Goal: Information Seeking & Learning: Learn about a topic

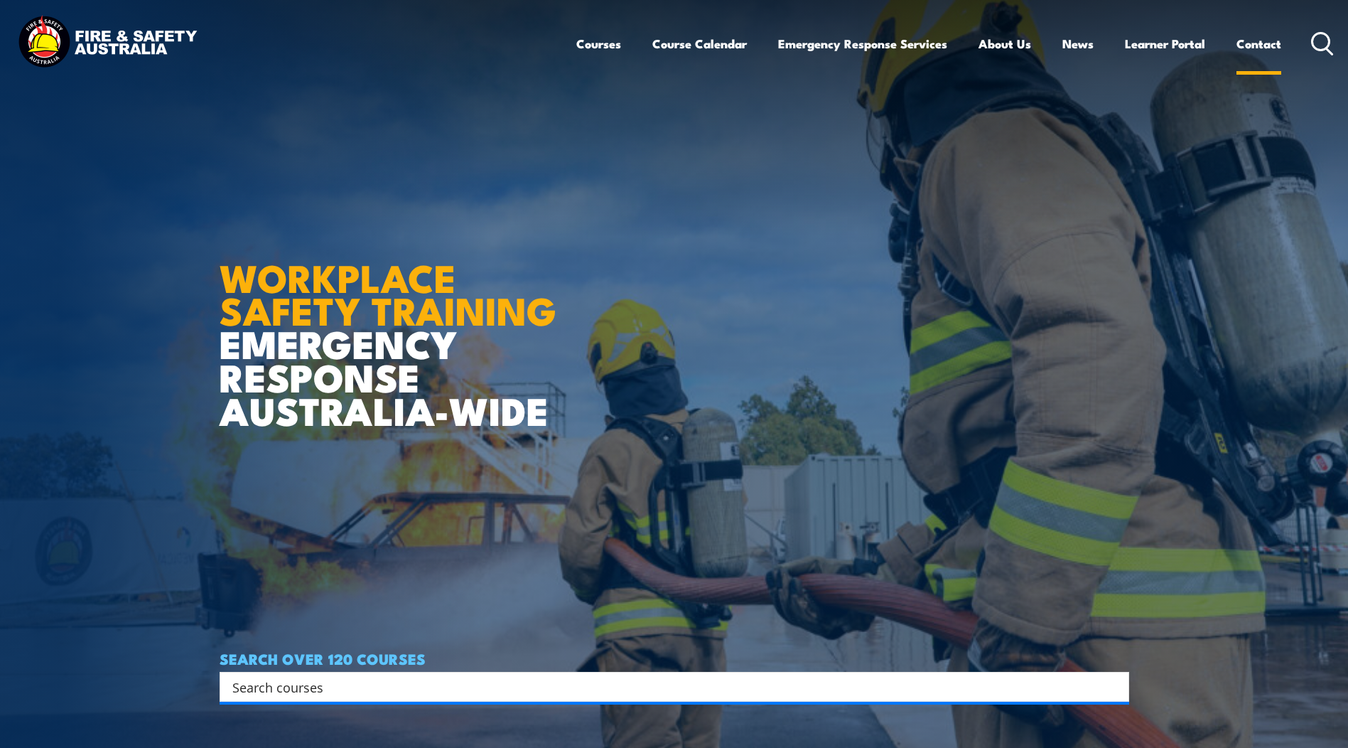
click at [1278, 45] on link "Contact" at bounding box center [1259, 44] width 45 height 38
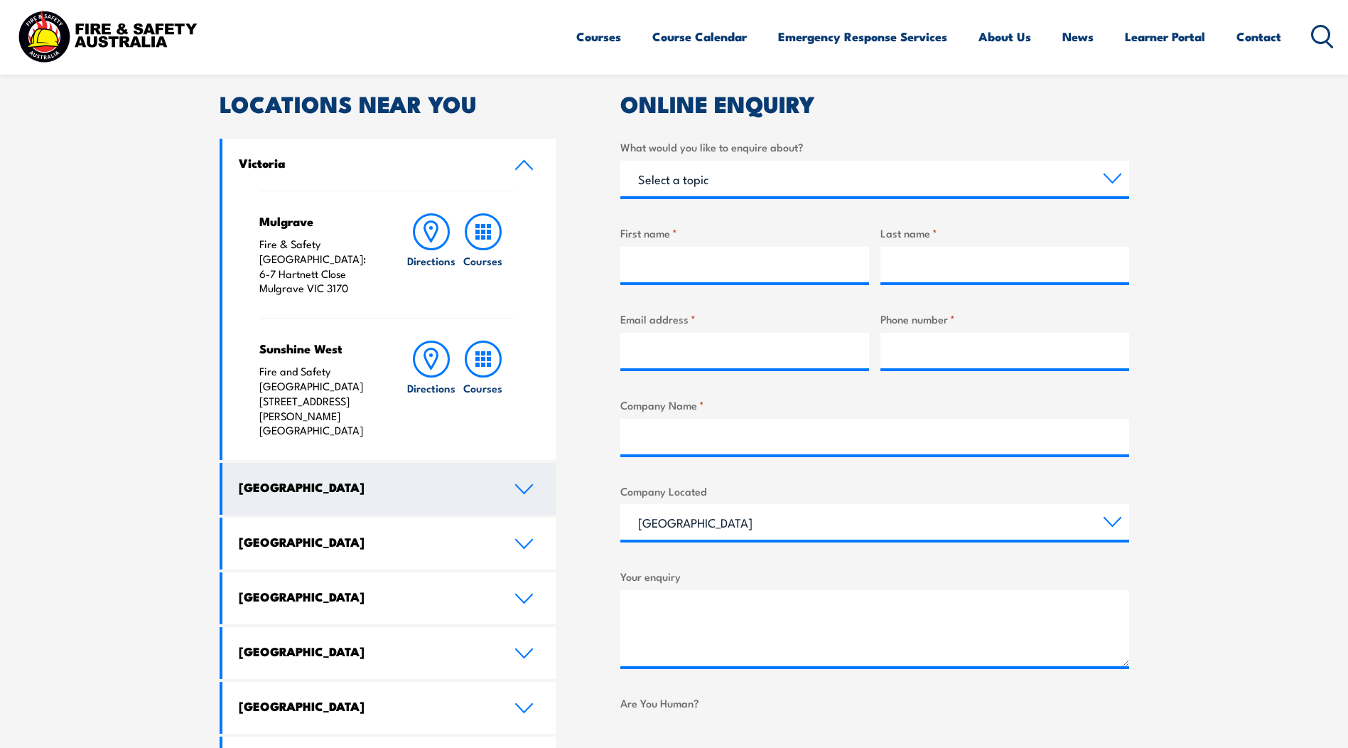
scroll to position [498, 0]
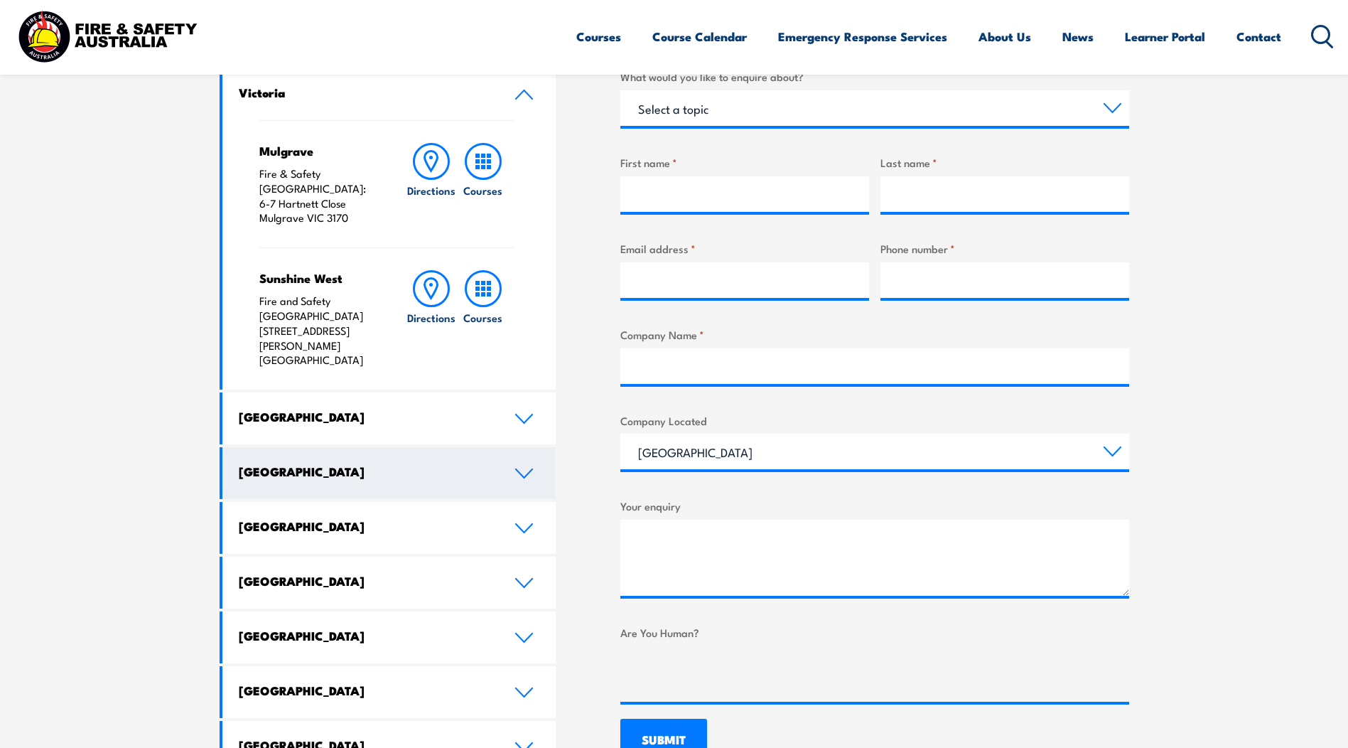
click at [490, 447] on link "[GEOGRAPHIC_DATA]" at bounding box center [389, 473] width 334 height 52
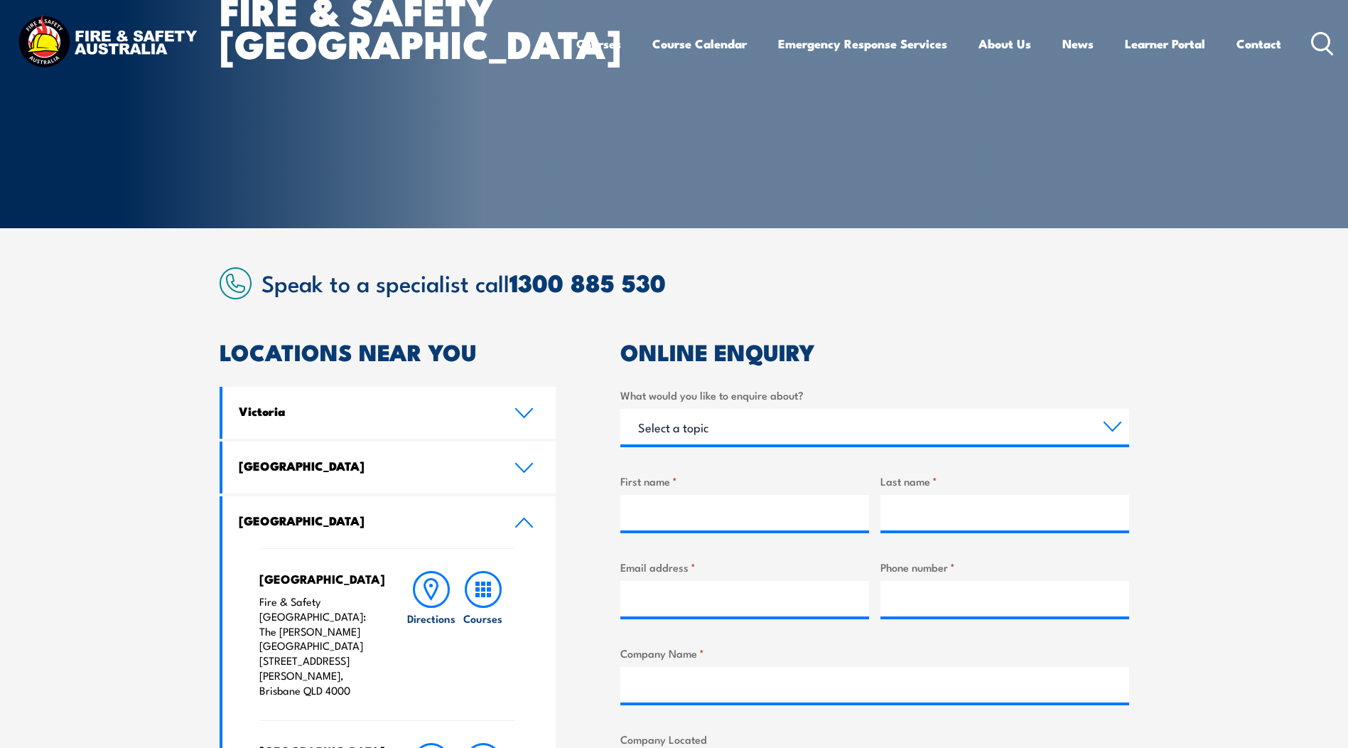
scroll to position [0, 0]
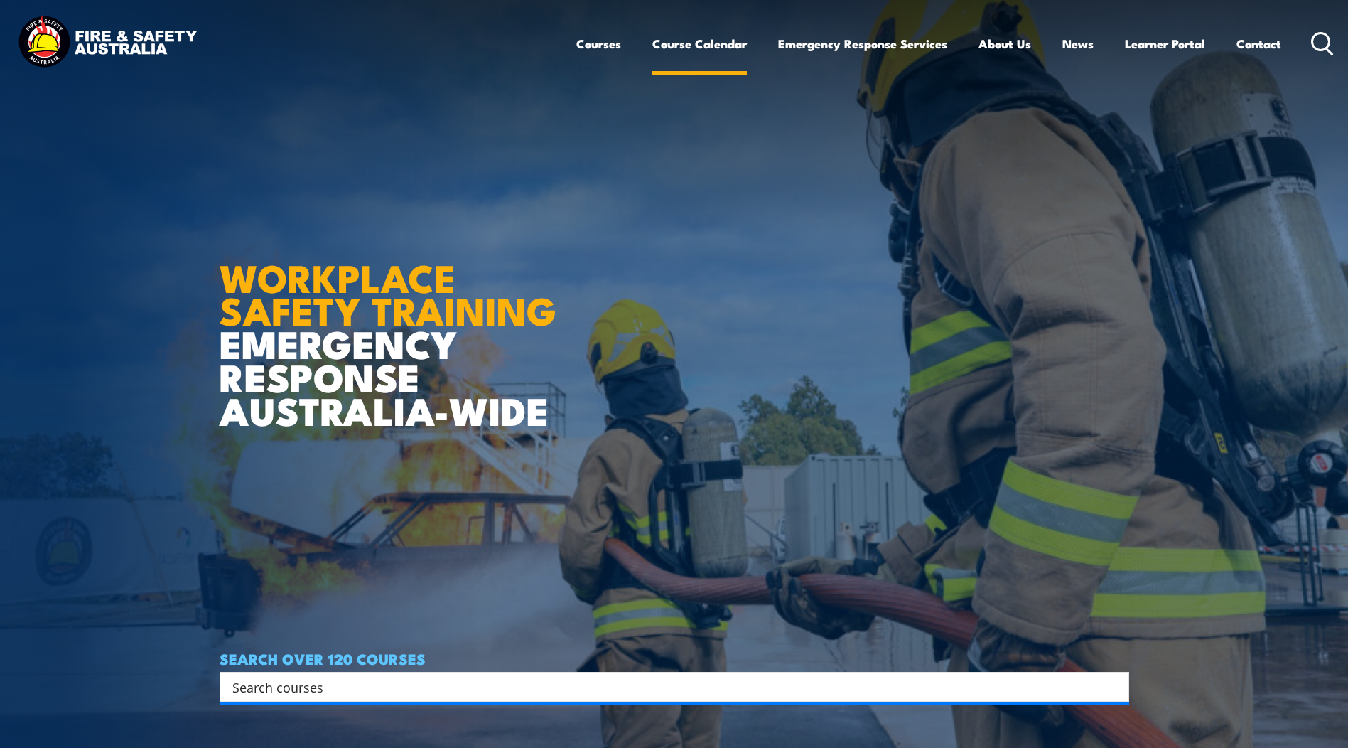
click at [688, 48] on link "Course Calendar" at bounding box center [700, 44] width 95 height 38
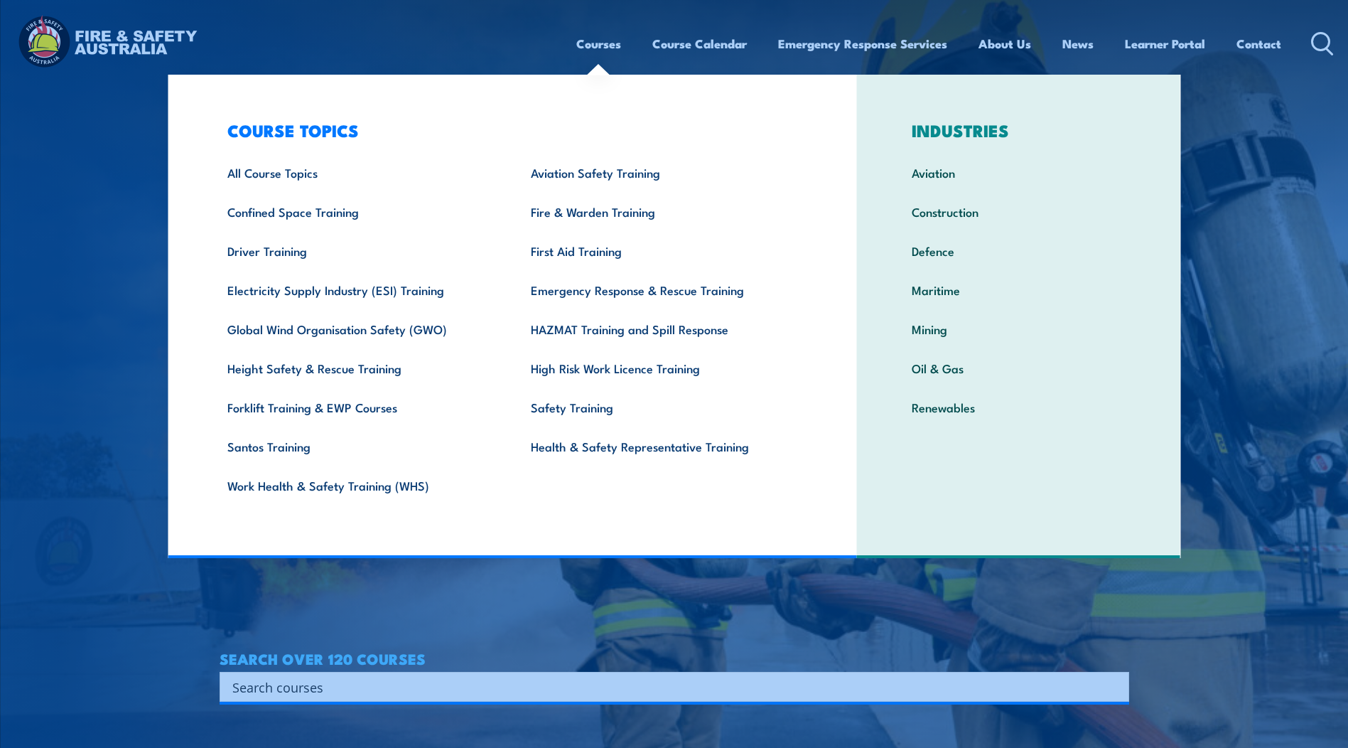
click at [611, 39] on link "Courses" at bounding box center [598, 44] width 45 height 38
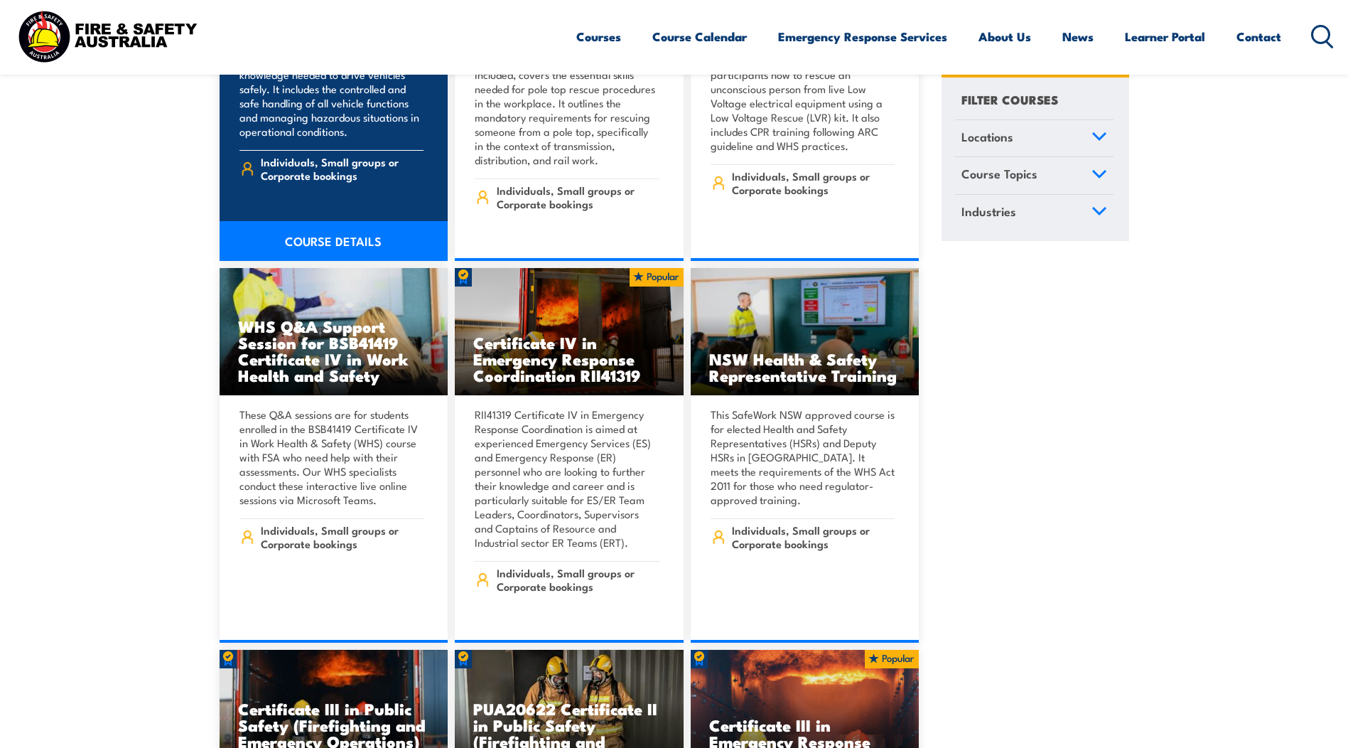
scroll to position [2914, 0]
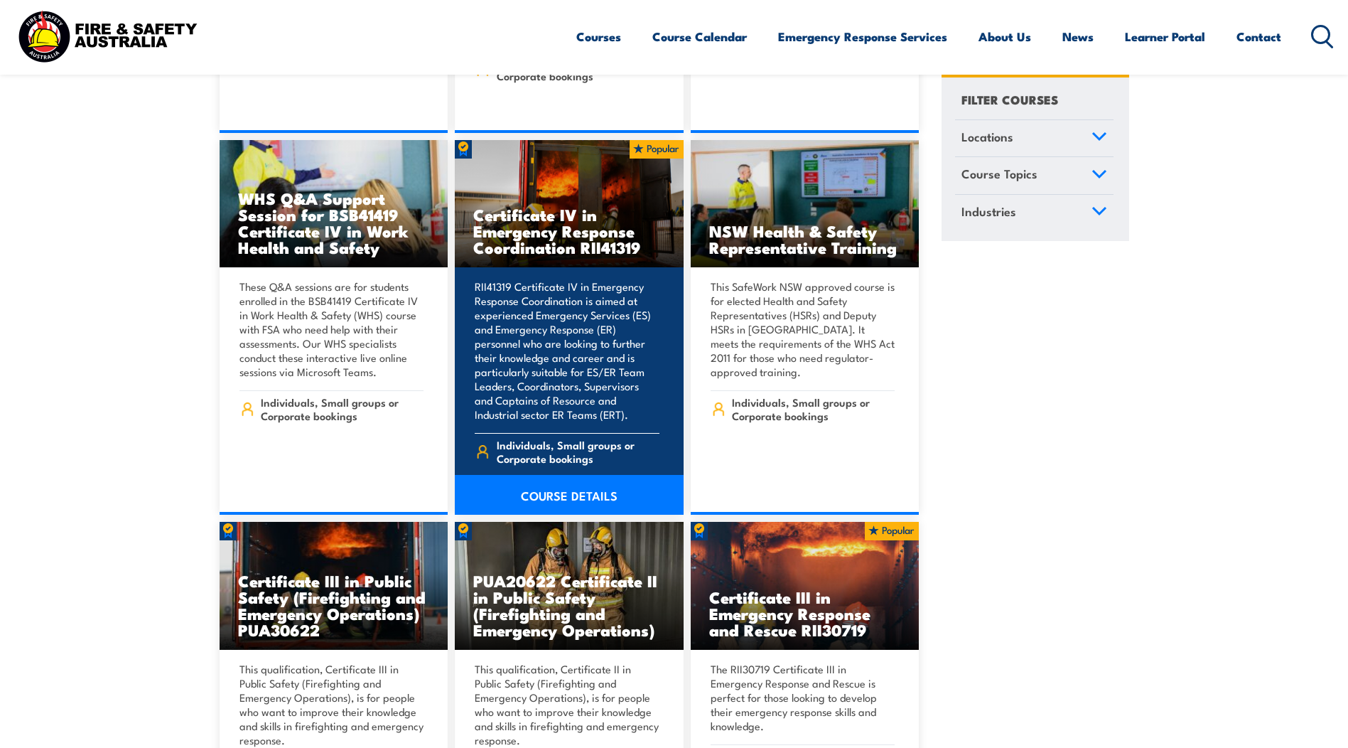
click at [548, 223] on h3 "Certificate IV in Emergency Response Coordination RII41319" at bounding box center [569, 230] width 192 height 49
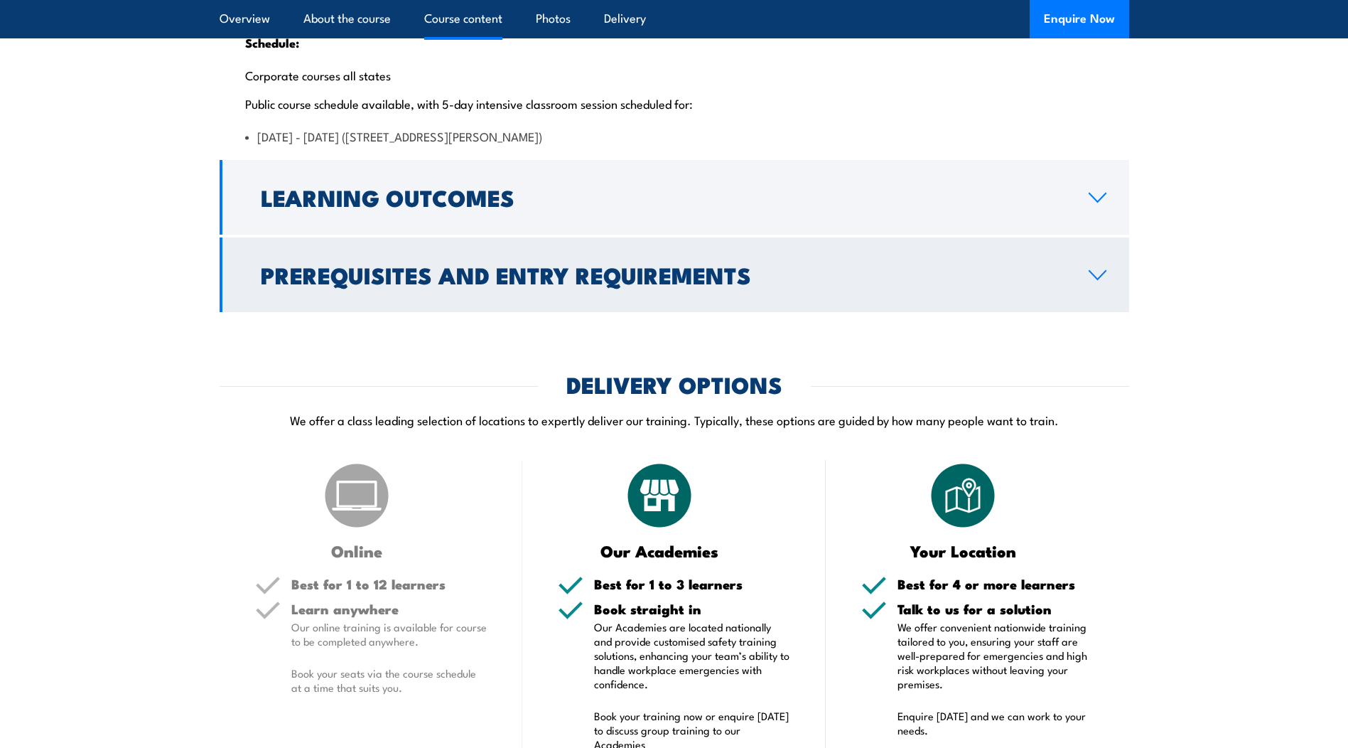
scroll to position [3057, 0]
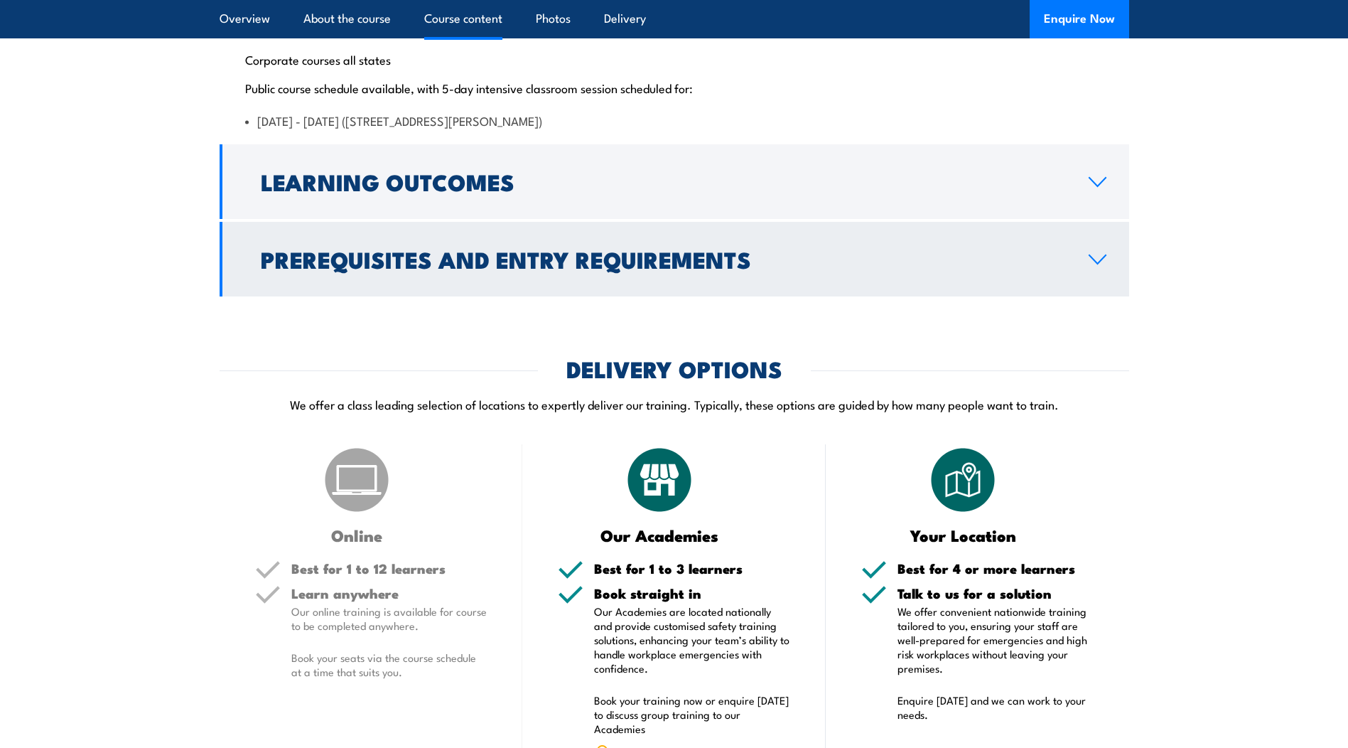
click at [864, 296] on link "Prerequisites and Entry Requirements" at bounding box center [675, 259] width 910 height 75
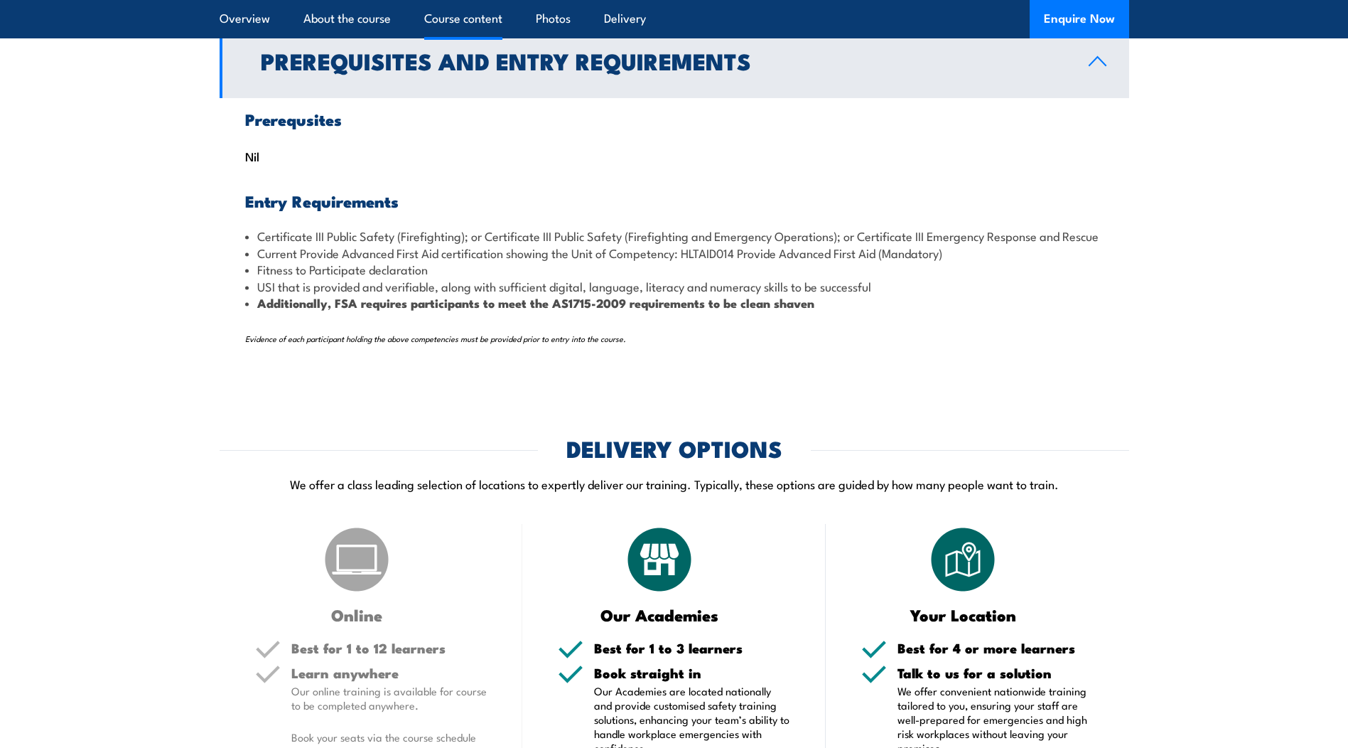
scroll to position [2041, 0]
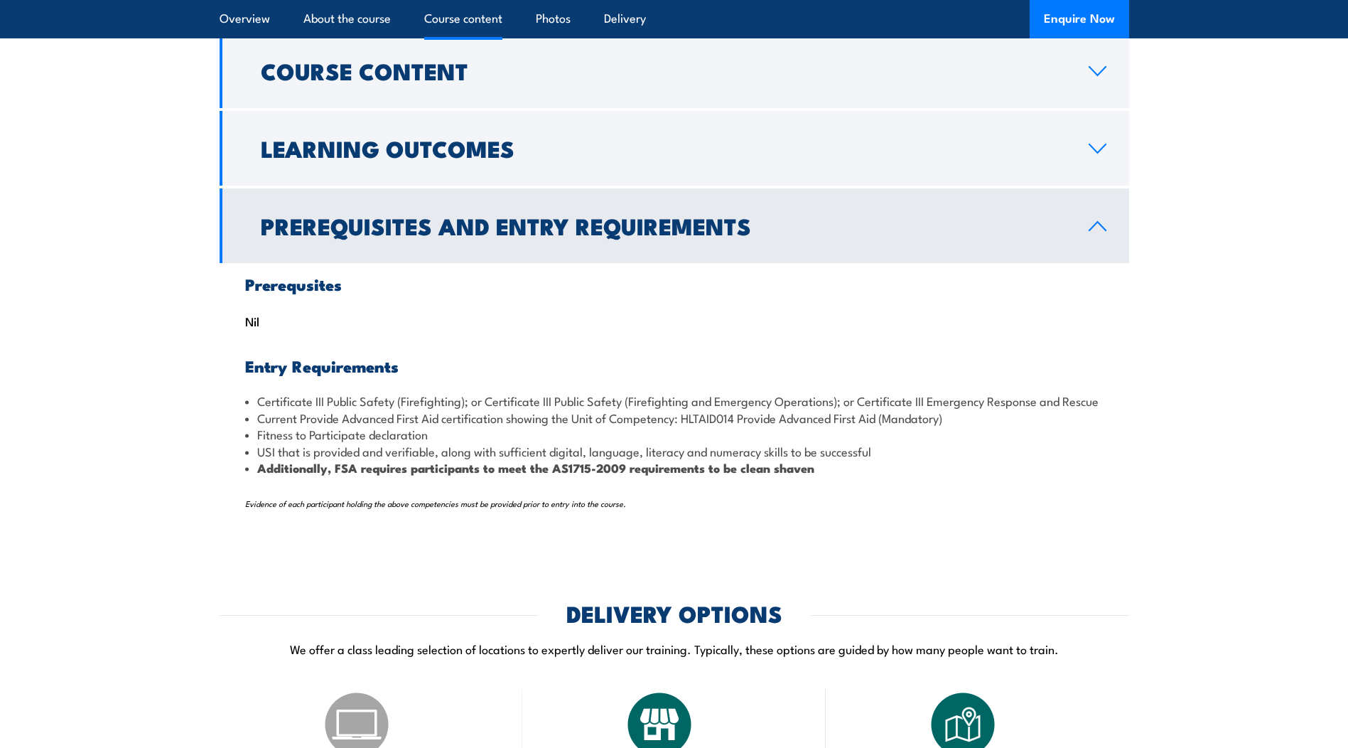
click at [785, 263] on link "Prerequisites and Entry Requirements" at bounding box center [675, 225] width 910 height 75
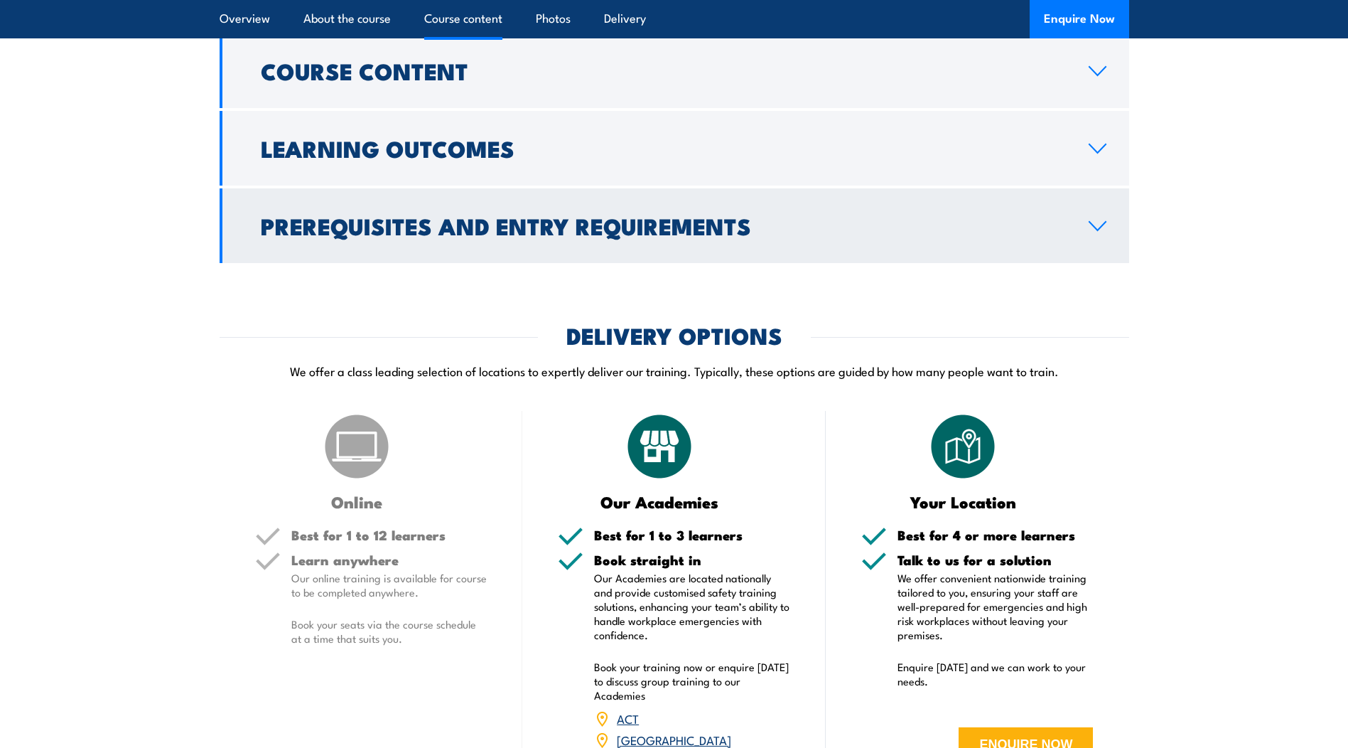
click at [780, 261] on link "Prerequisites and Entry Requirements" at bounding box center [675, 225] width 910 height 75
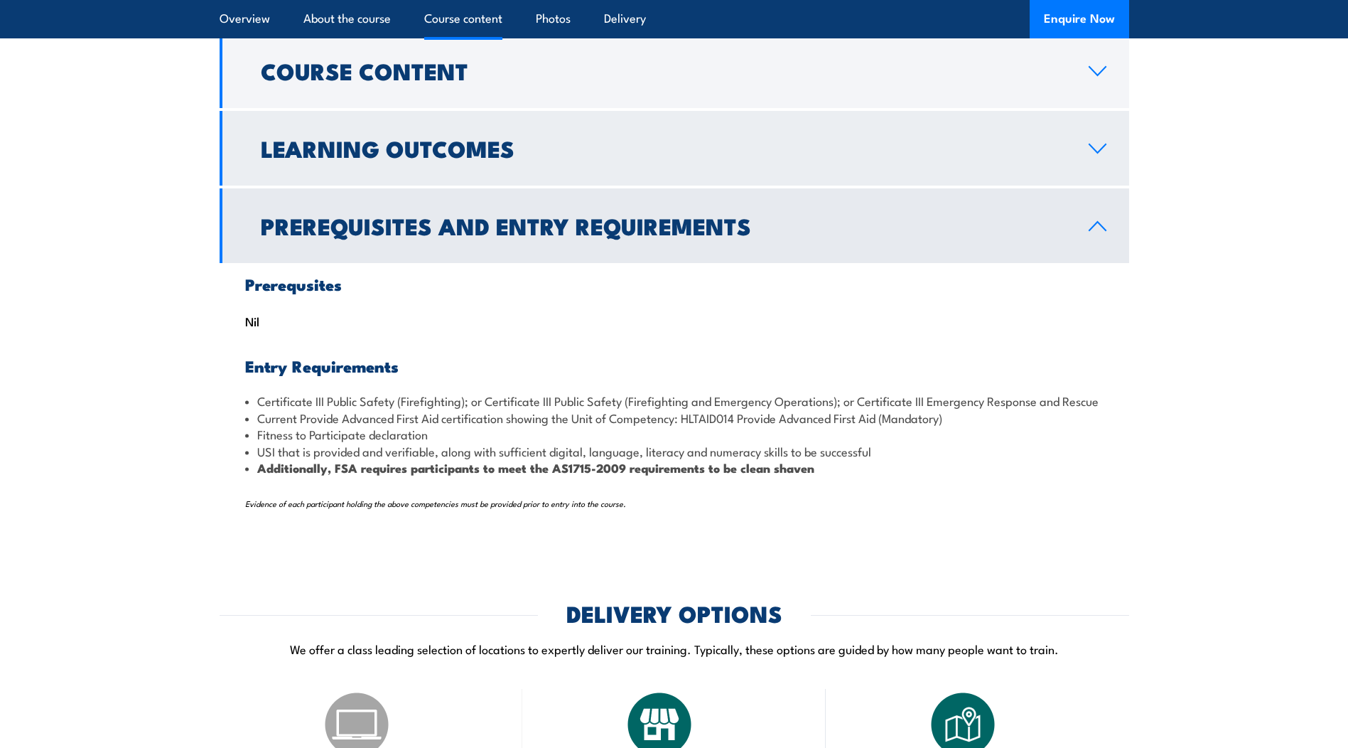
click at [798, 181] on link "Learning Outcomes" at bounding box center [675, 148] width 910 height 75
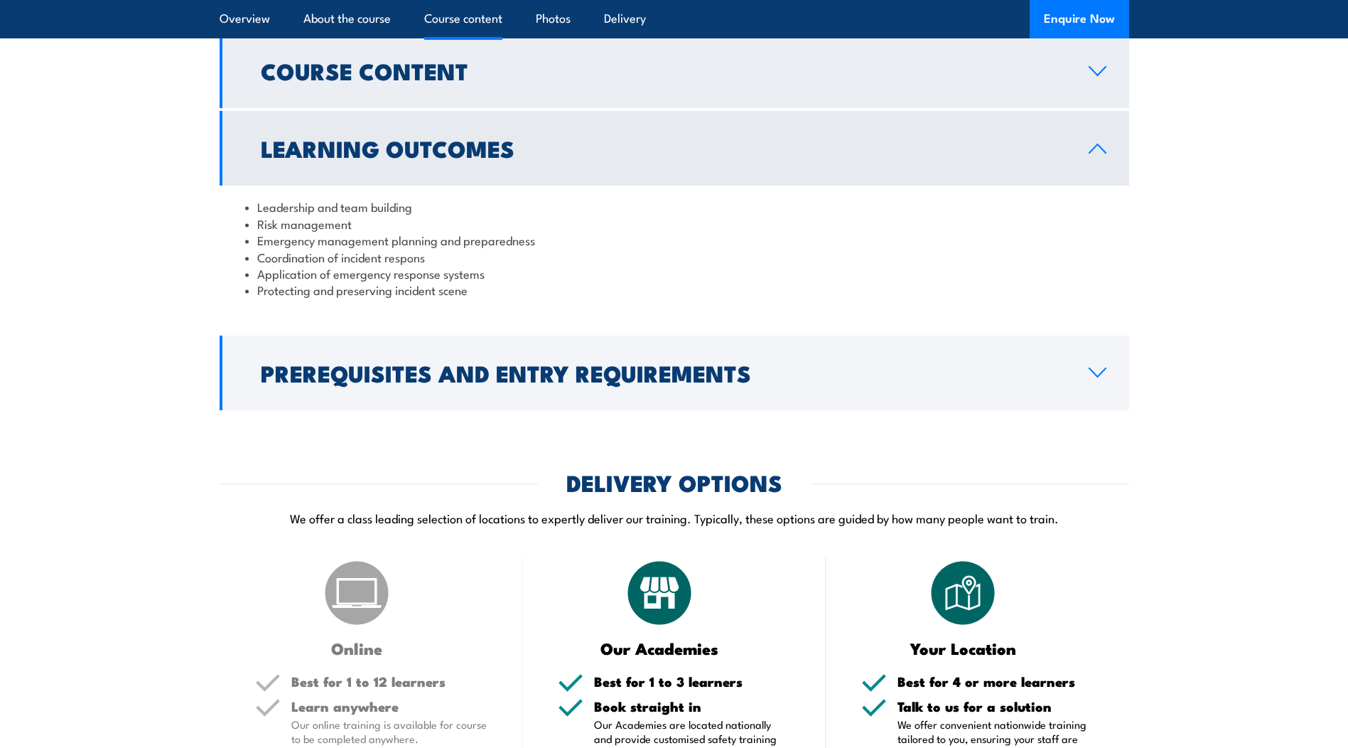
click at [779, 108] on link "Course Content" at bounding box center [675, 70] width 910 height 75
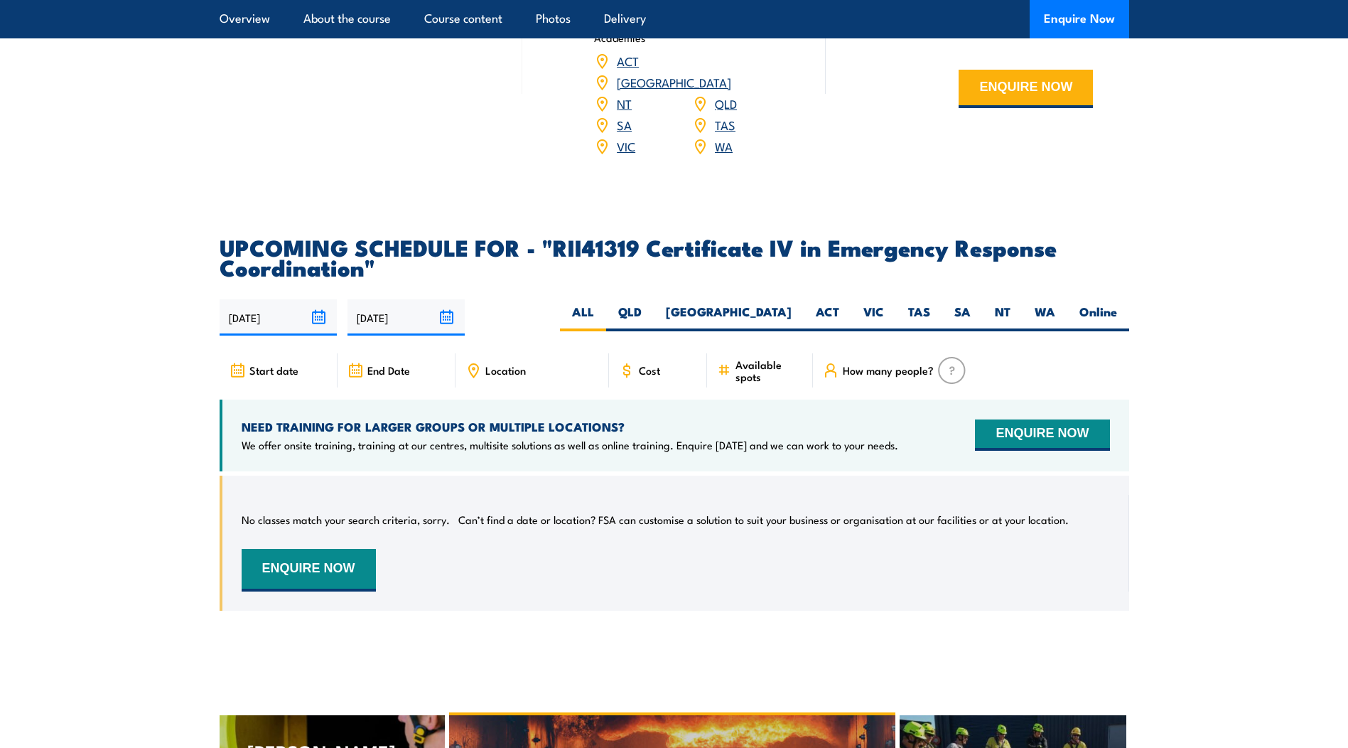
scroll to position [3747, 0]
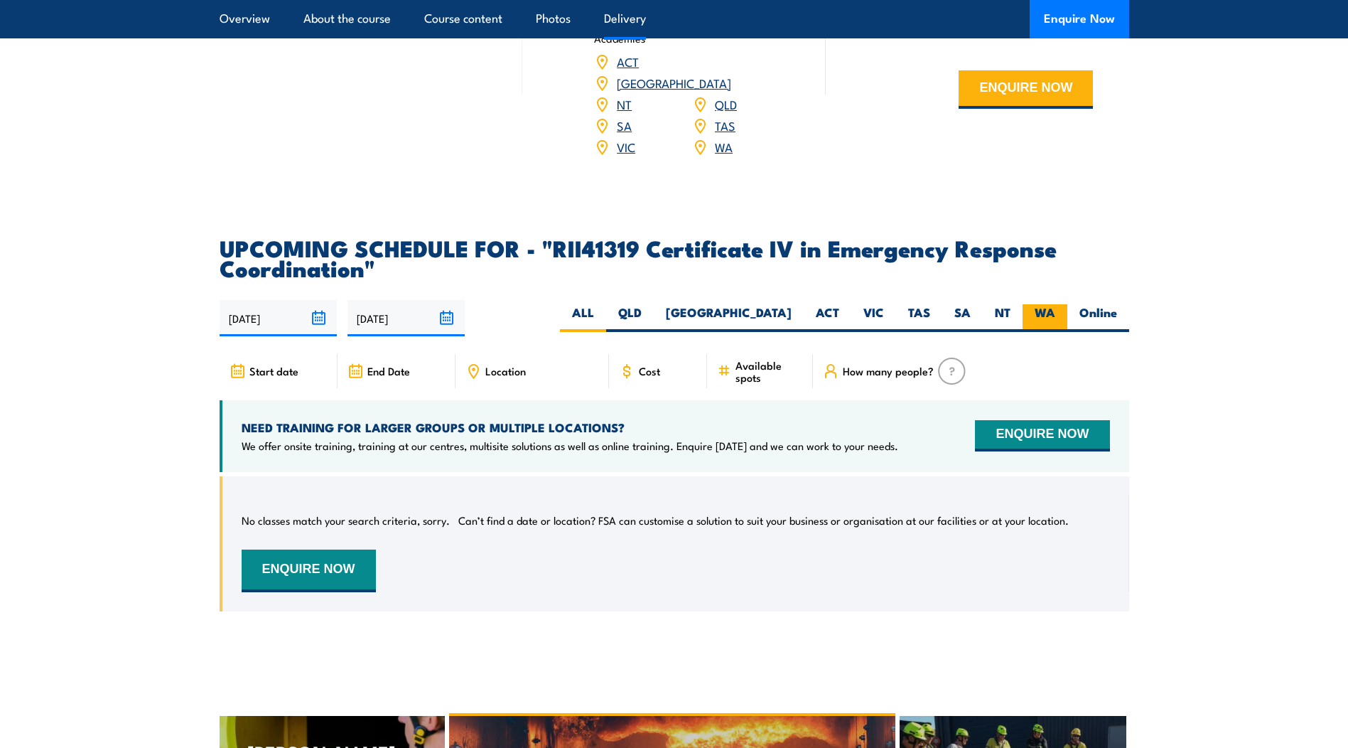
click at [1034, 332] on label "WA" at bounding box center [1045, 318] width 45 height 28
click at [1056, 313] on input "WA" at bounding box center [1060, 308] width 9 height 9
radio input "true"
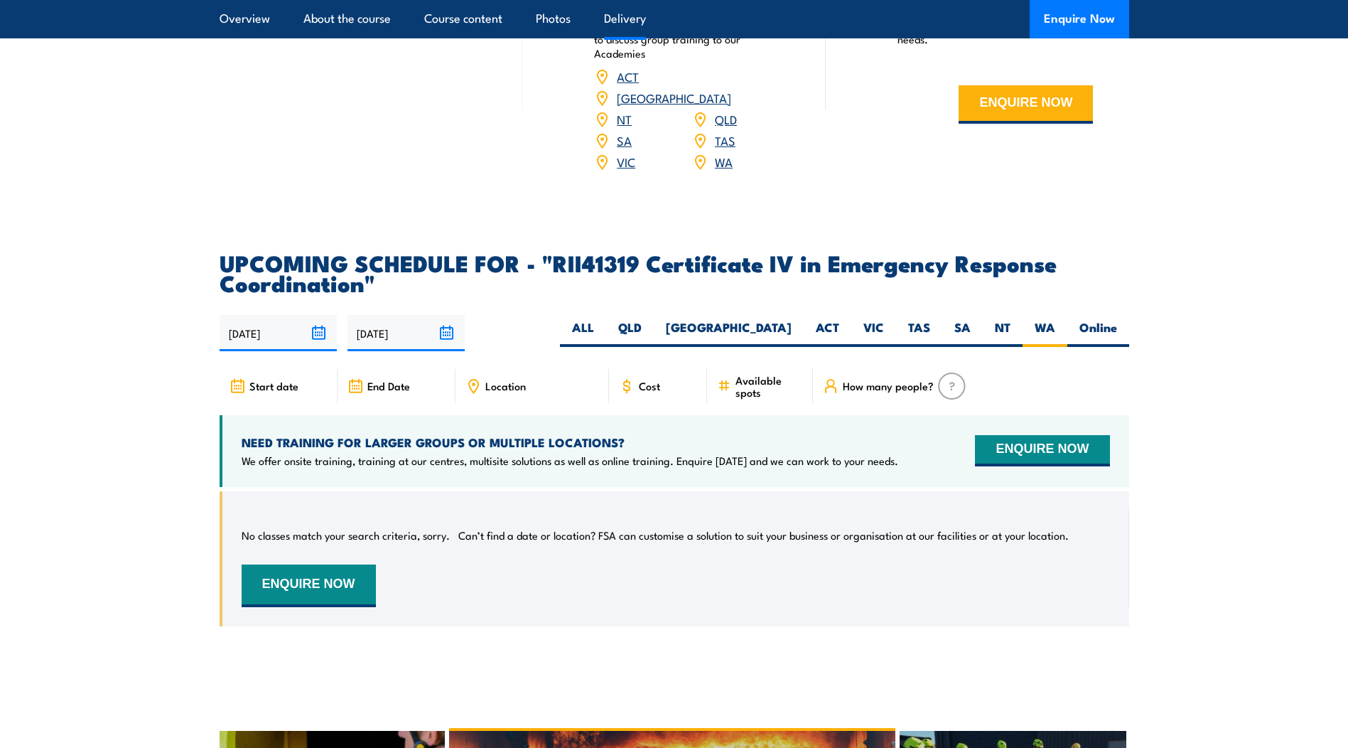
scroll to position [3729, 0]
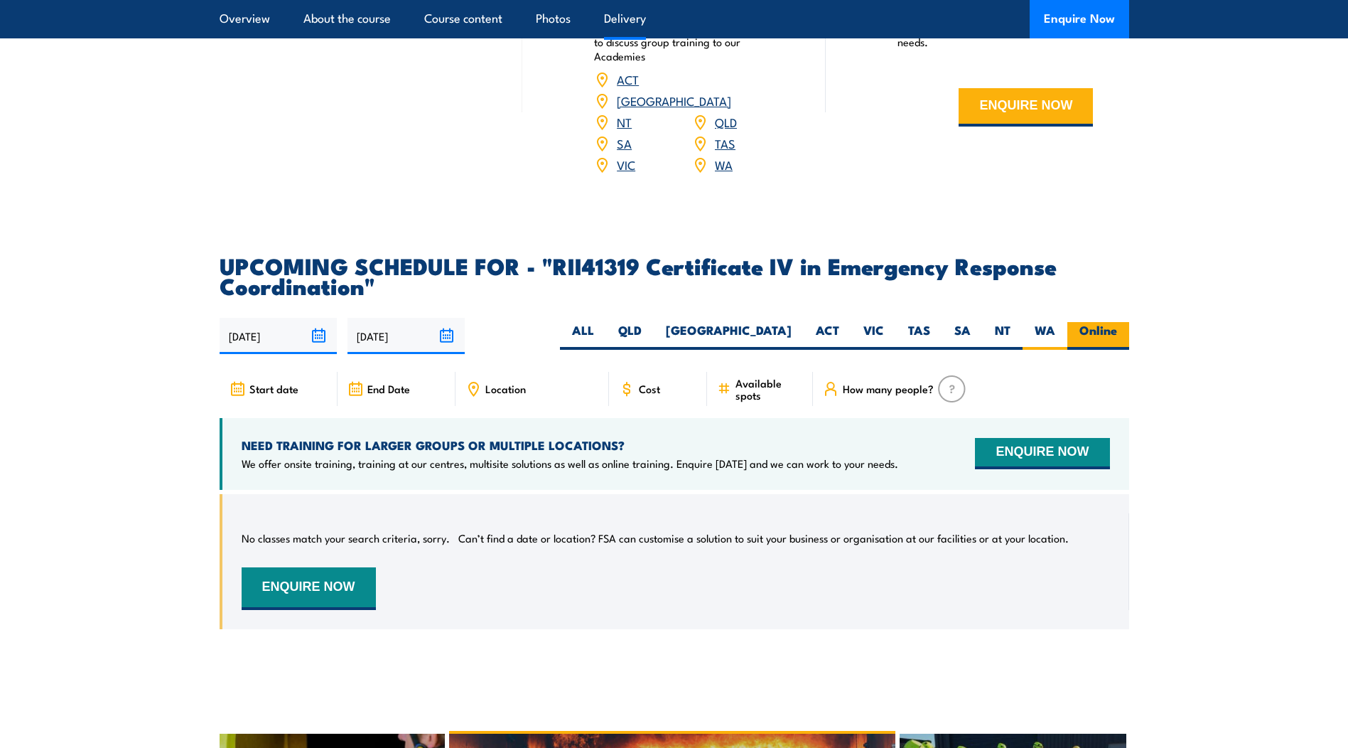
click at [1087, 350] on label "Online" at bounding box center [1099, 336] width 62 height 28
click at [1117, 331] on input "Online" at bounding box center [1121, 326] width 9 height 9
radio input "true"
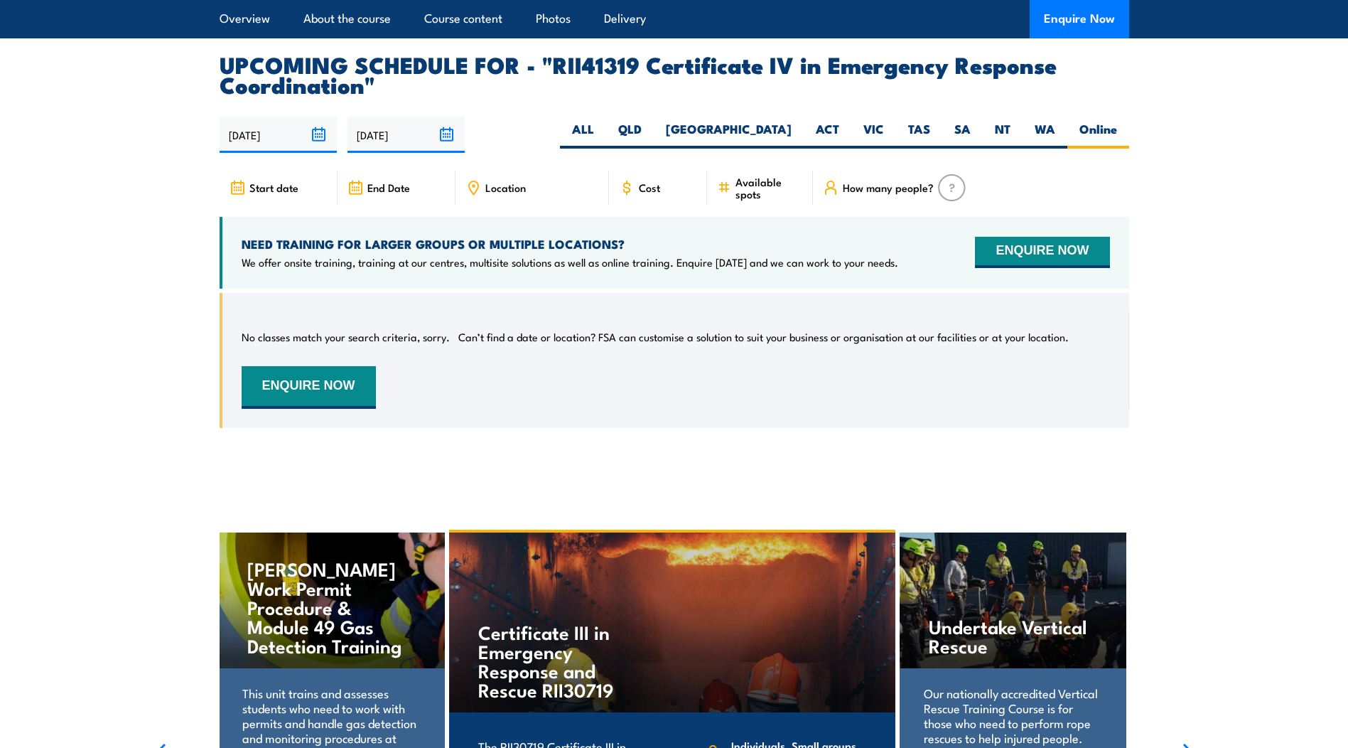
scroll to position [3800, 0]
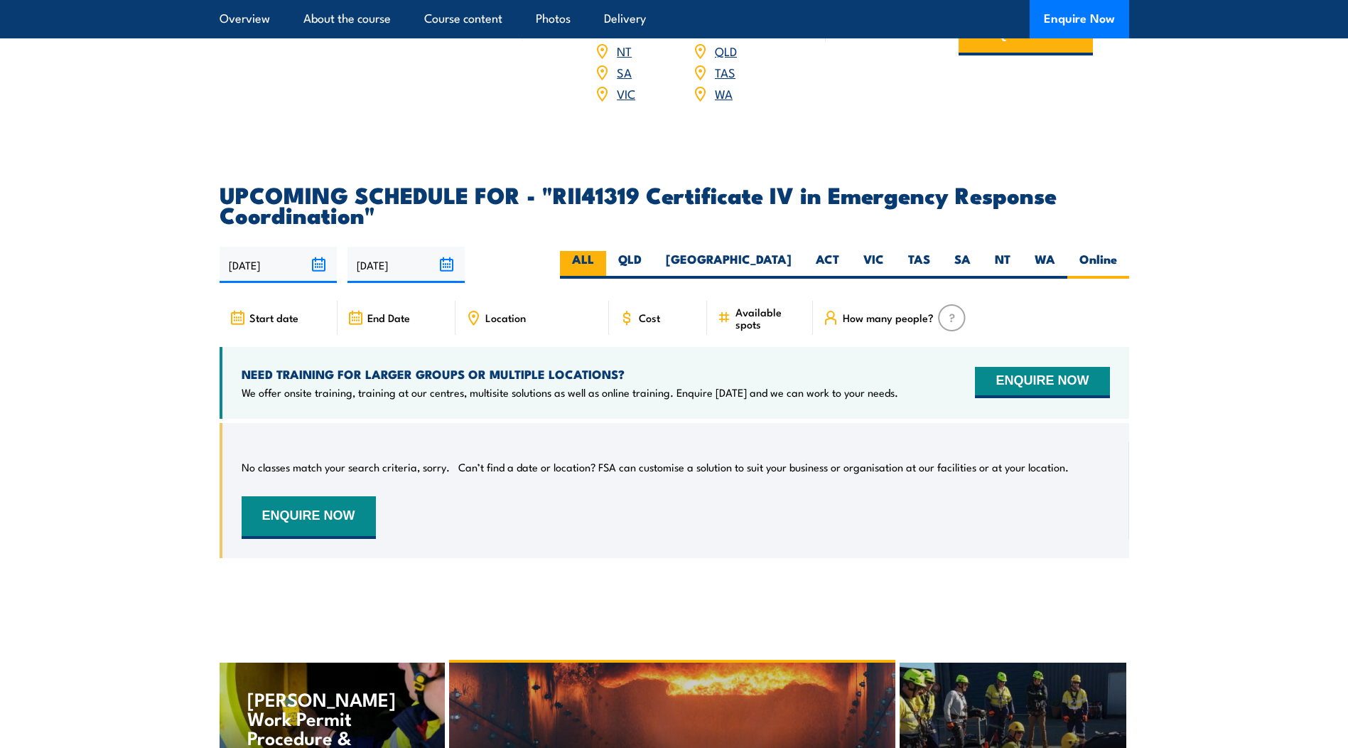
click at [606, 279] on label "ALL" at bounding box center [583, 265] width 46 height 28
click at [603, 260] on input "ALL" at bounding box center [598, 255] width 9 height 9
radio input "true"
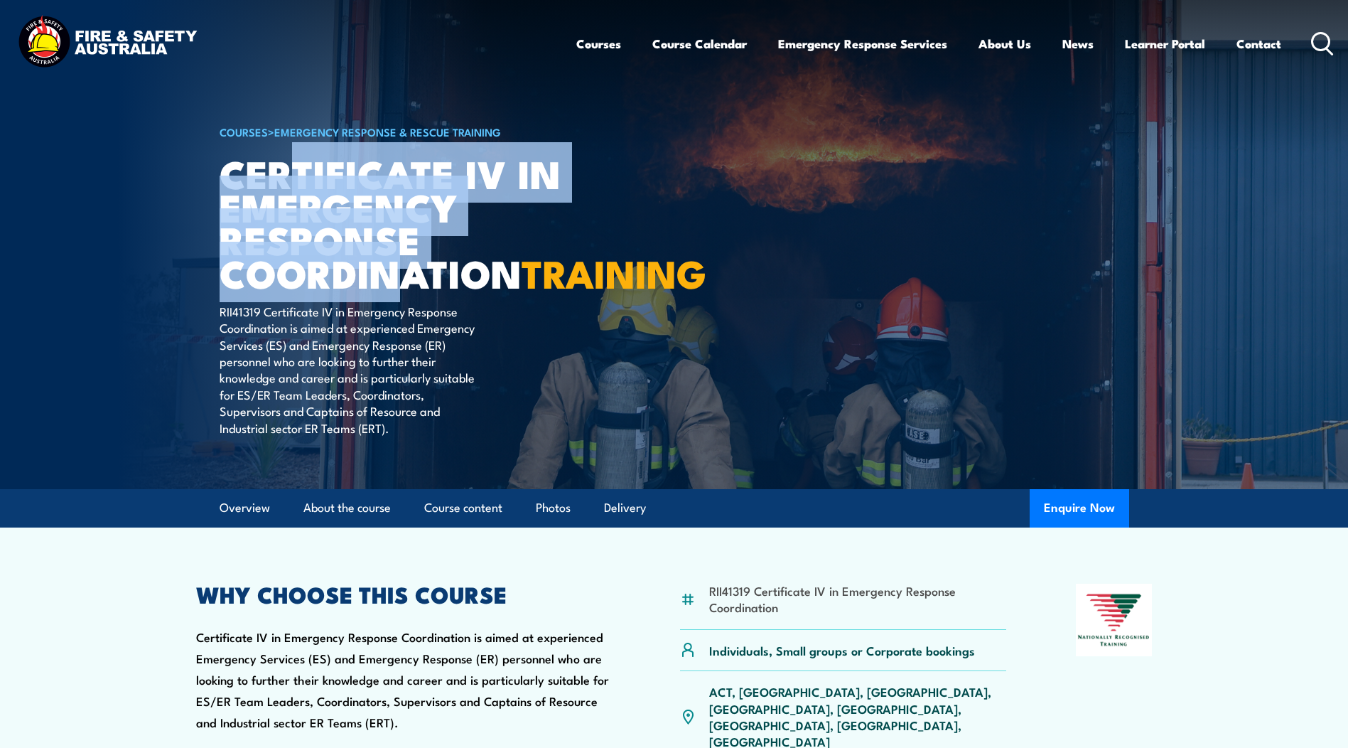
drag, startPoint x: 412, startPoint y: 295, endPoint x: 296, endPoint y: 186, distance: 158.9
click at [296, 186] on h1 "Certificate IV in Emergency Response Coordination TRAINING" at bounding box center [395, 222] width 351 height 133
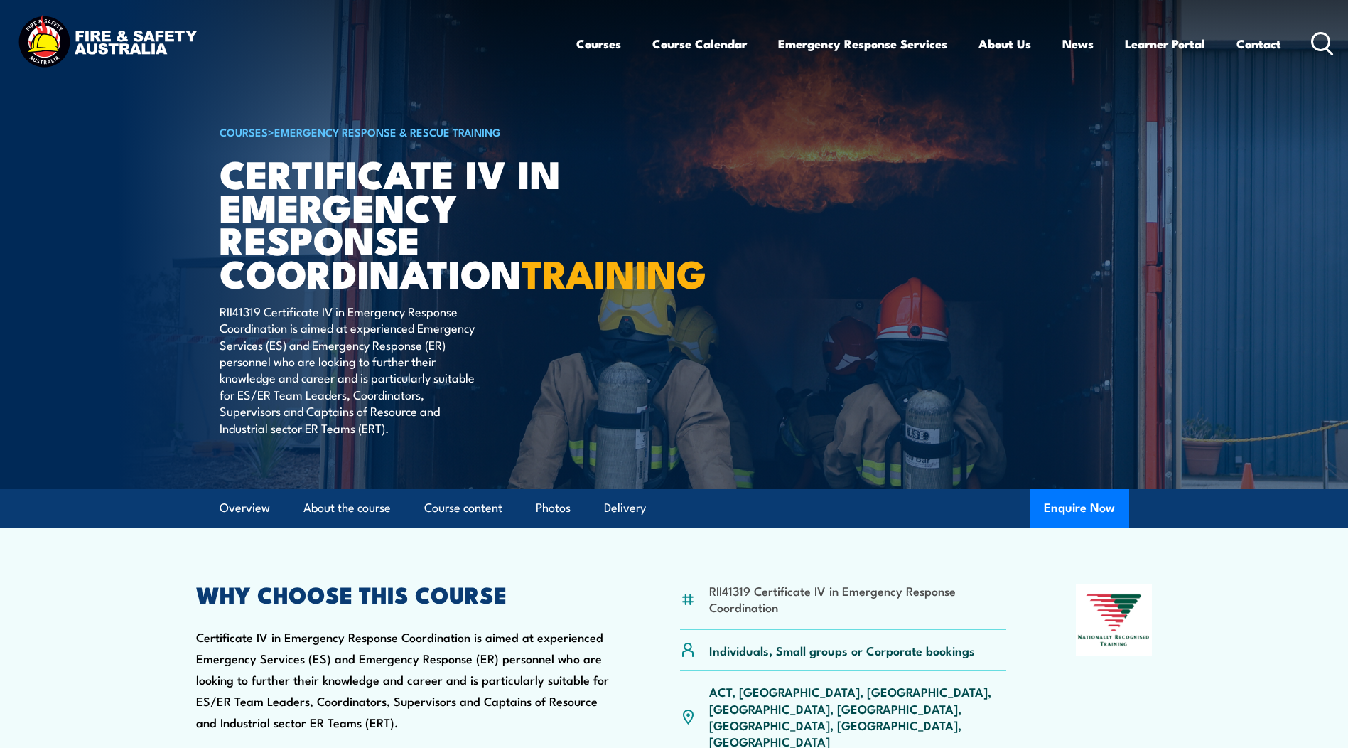
click at [549, 289] on h1 "Certificate IV in Emergency Response Coordination TRAINING" at bounding box center [395, 222] width 351 height 133
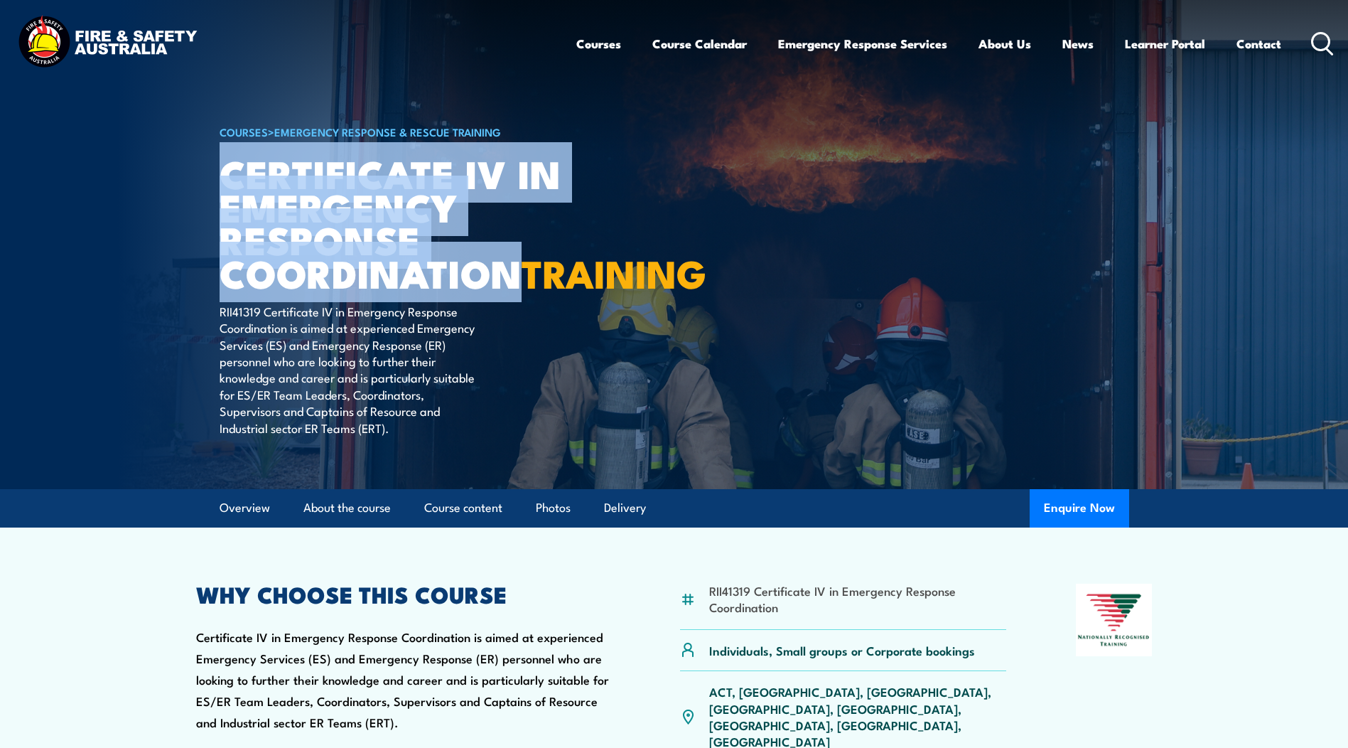
drag, startPoint x: 523, startPoint y: 277, endPoint x: 228, endPoint y: 192, distance: 306.9
click at [228, 192] on h1 "Certificate IV in Emergency Response Coordination TRAINING" at bounding box center [395, 222] width 351 height 133
drag, startPoint x: 228, startPoint y: 192, endPoint x: 267, endPoint y: 188, distance: 39.3
copy h1 "Certificate IV in Emergency Response Coordination"
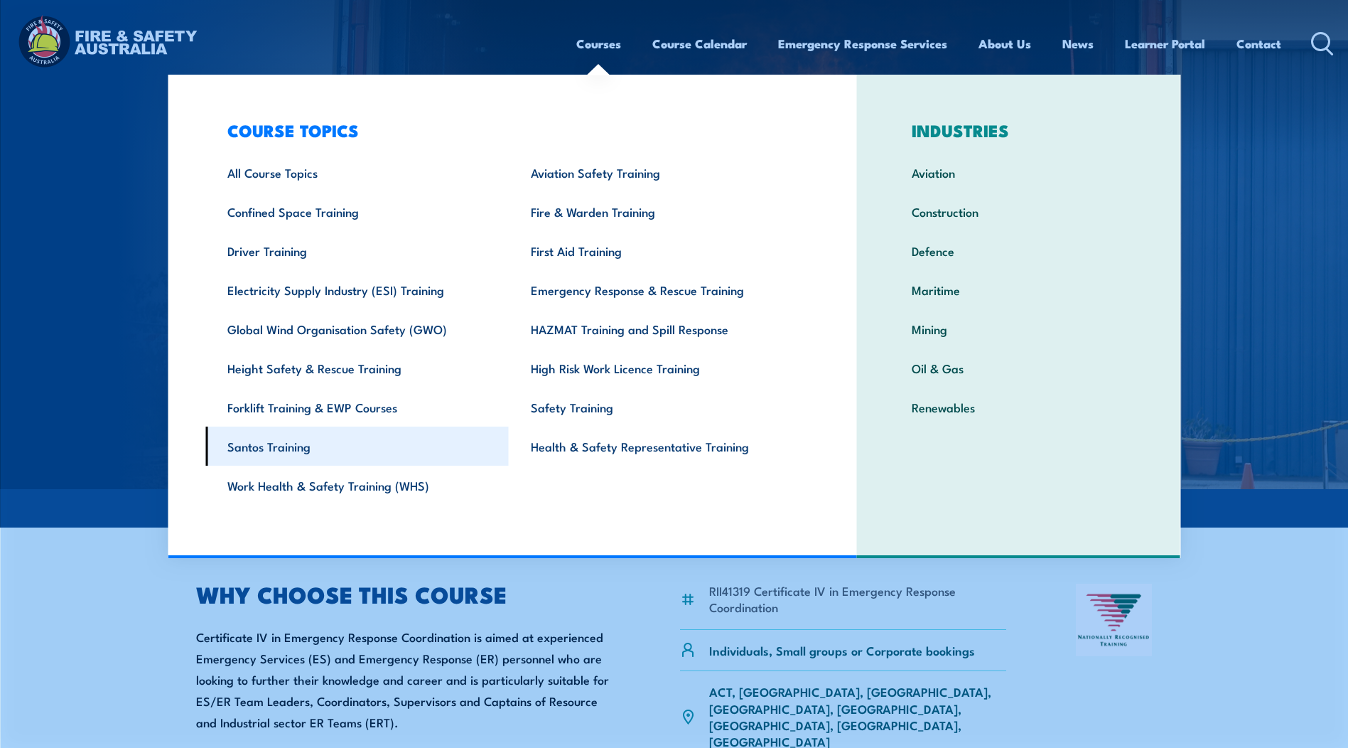
click at [304, 446] on link "Santos Training" at bounding box center [357, 446] width 304 height 39
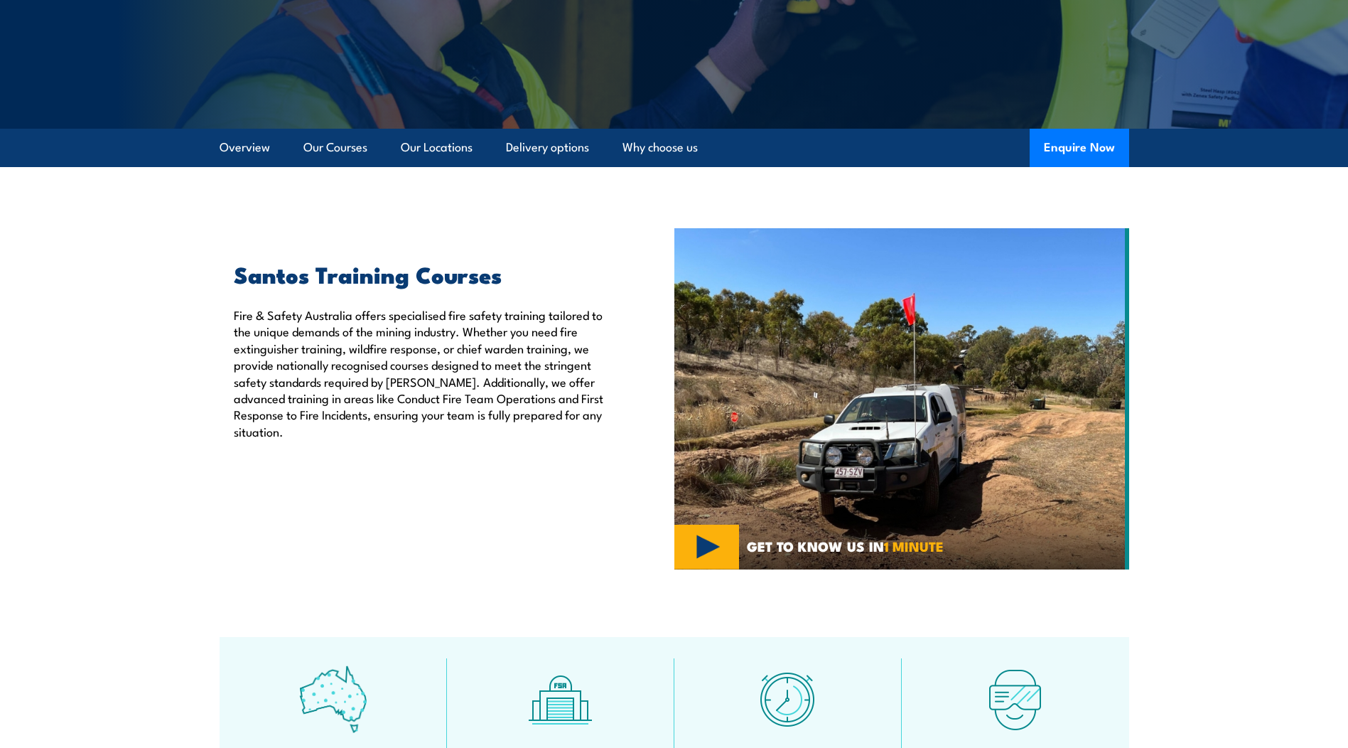
scroll to position [284, 0]
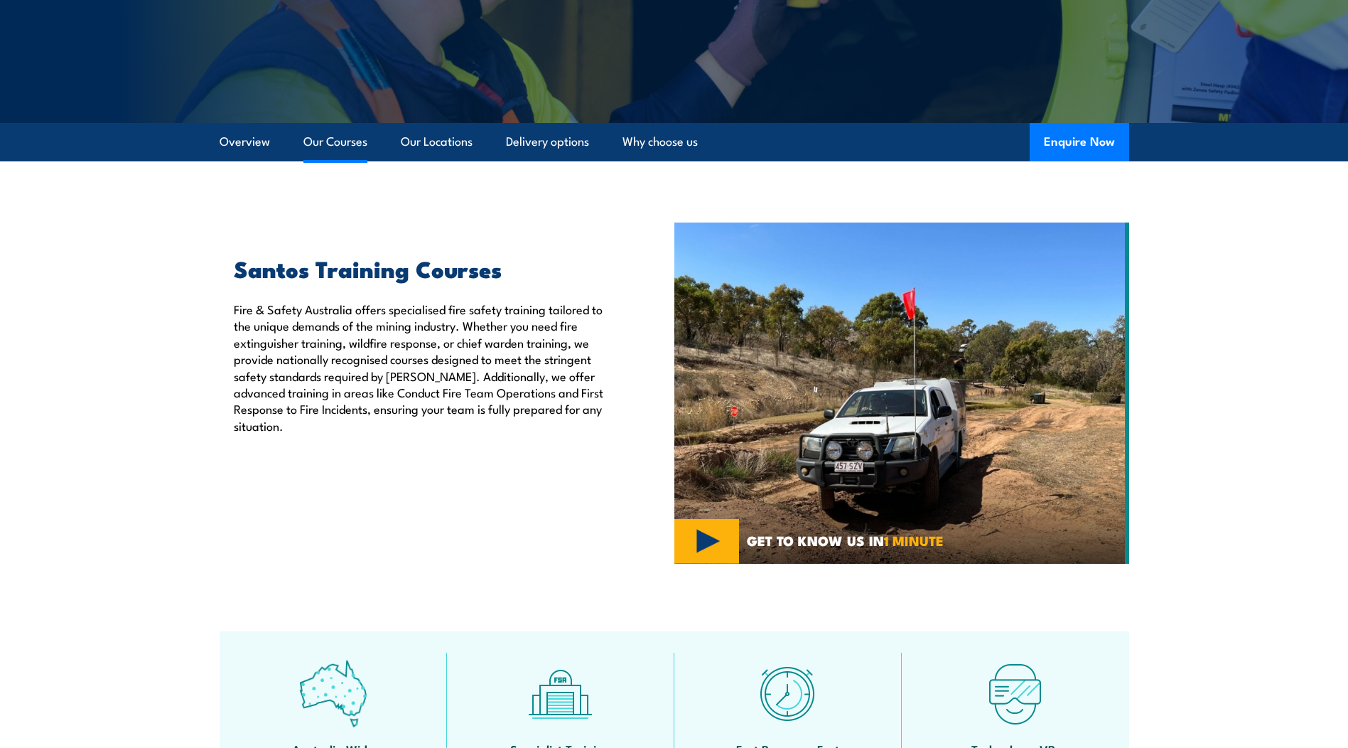
click at [328, 146] on link "Our Courses" at bounding box center [336, 142] width 64 height 38
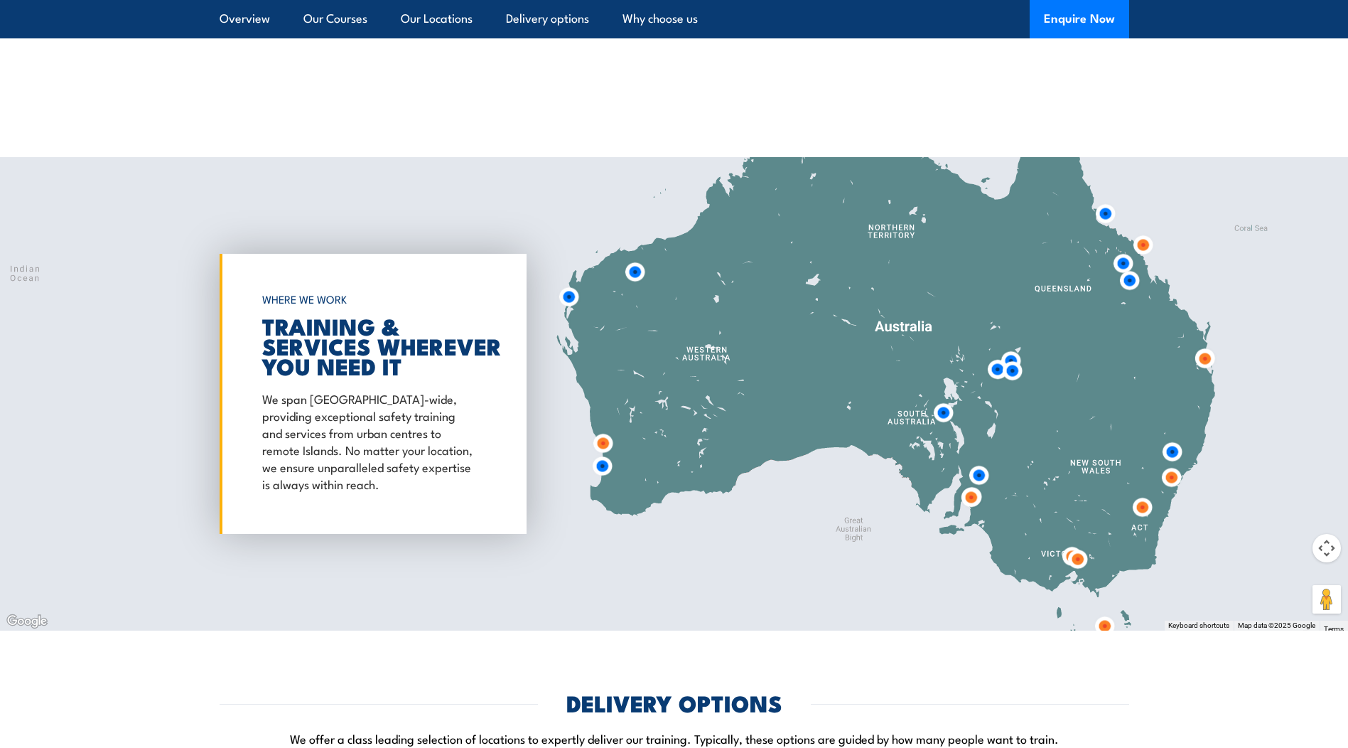
scroll to position [1505, 0]
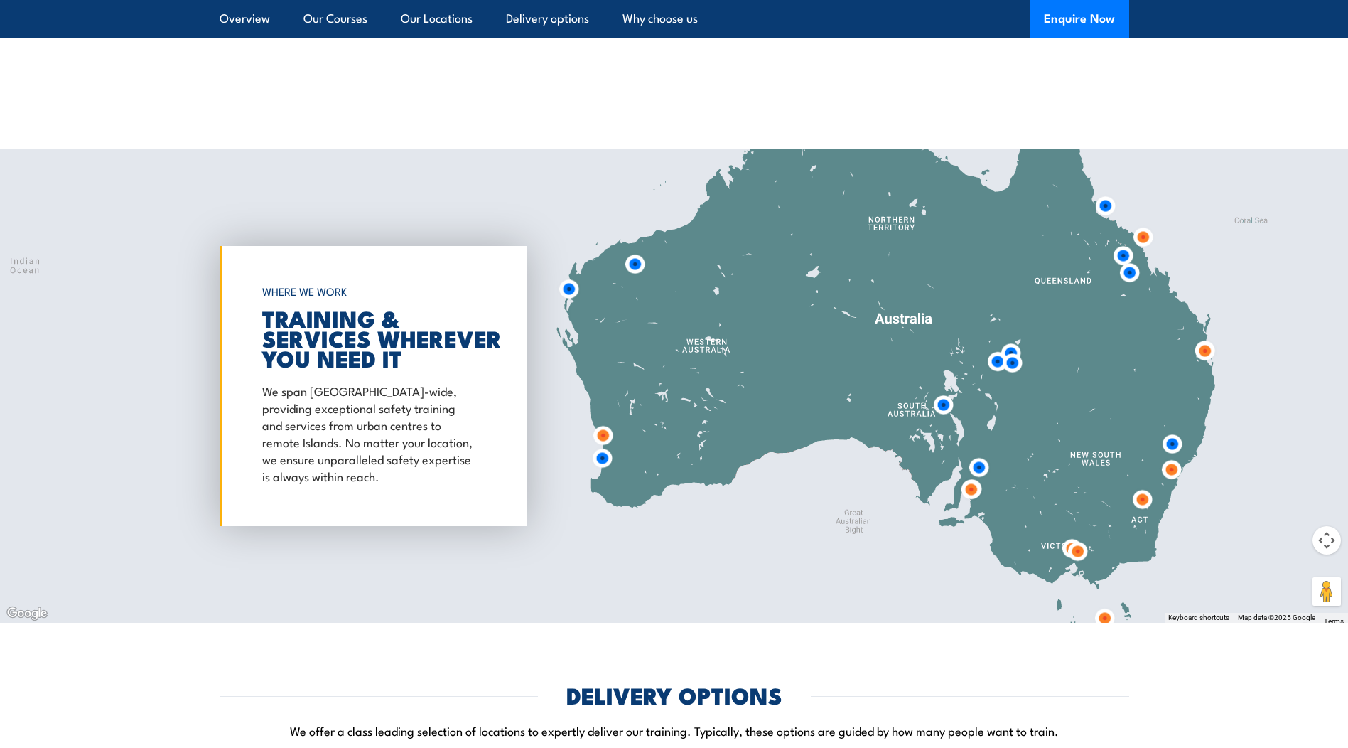
click at [608, 461] on img at bounding box center [602, 458] width 26 height 26
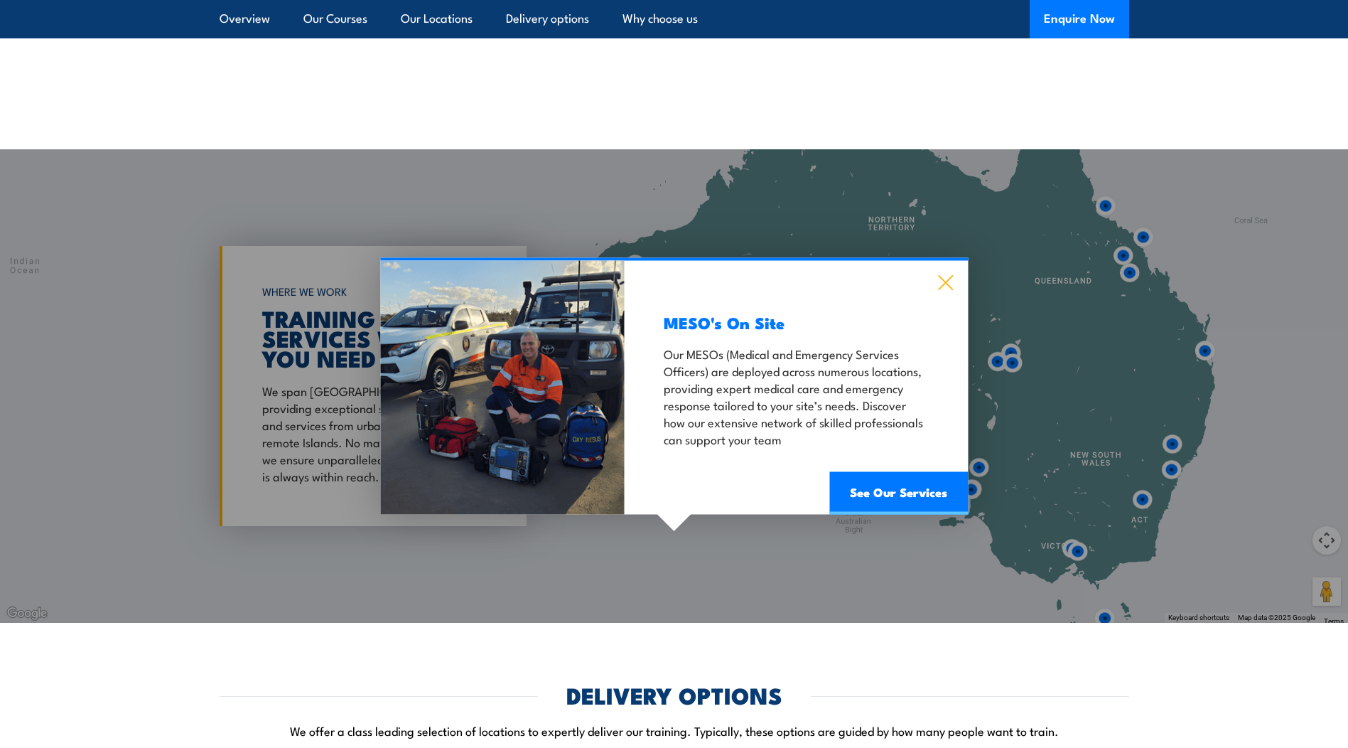
click at [952, 279] on icon at bounding box center [946, 282] width 16 height 16
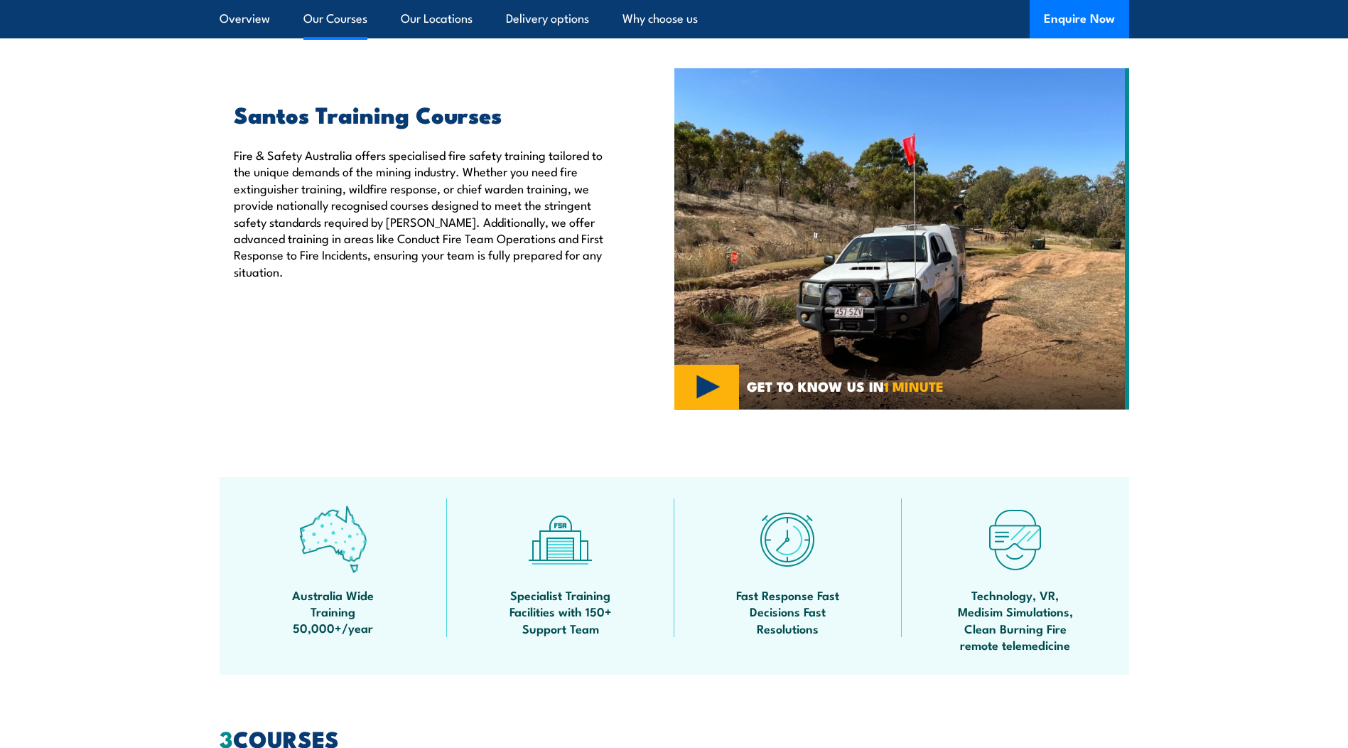
click at [328, 16] on link "Our Courses" at bounding box center [336, 19] width 64 height 38
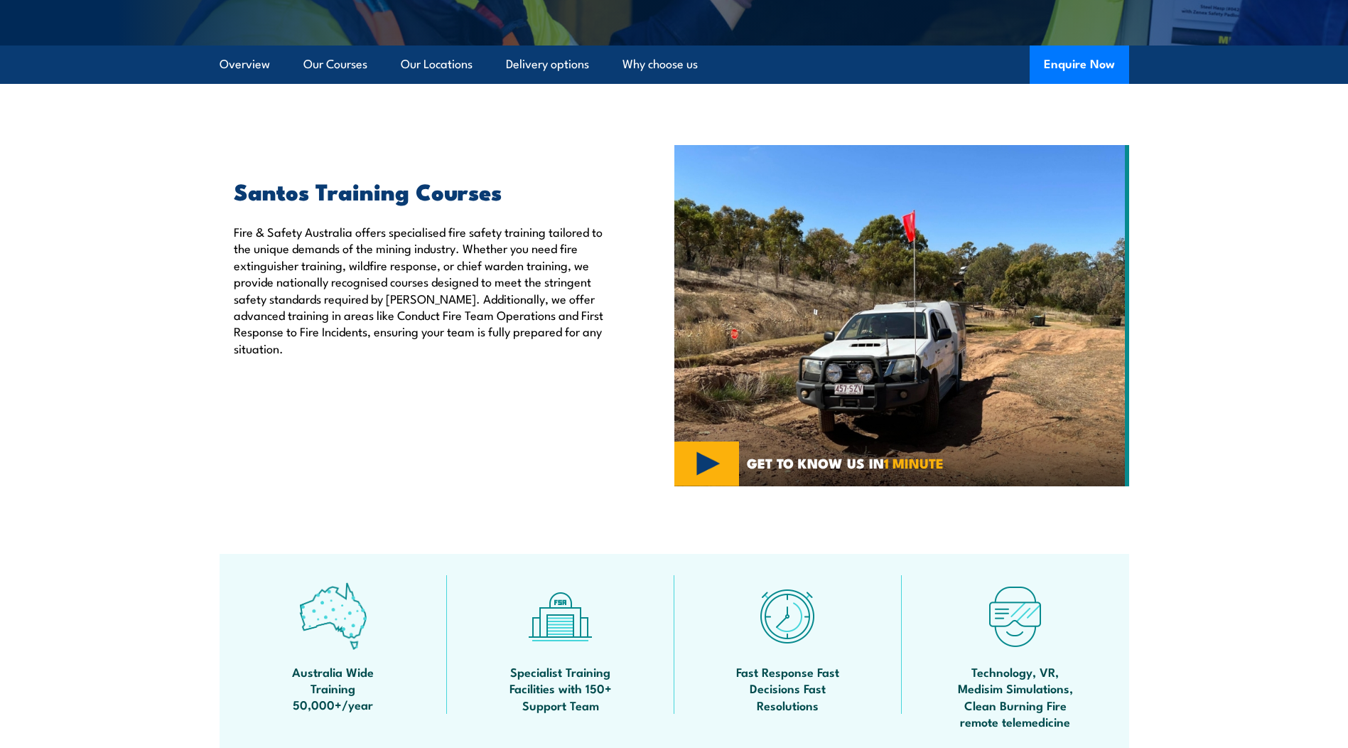
scroll to position [351, 0]
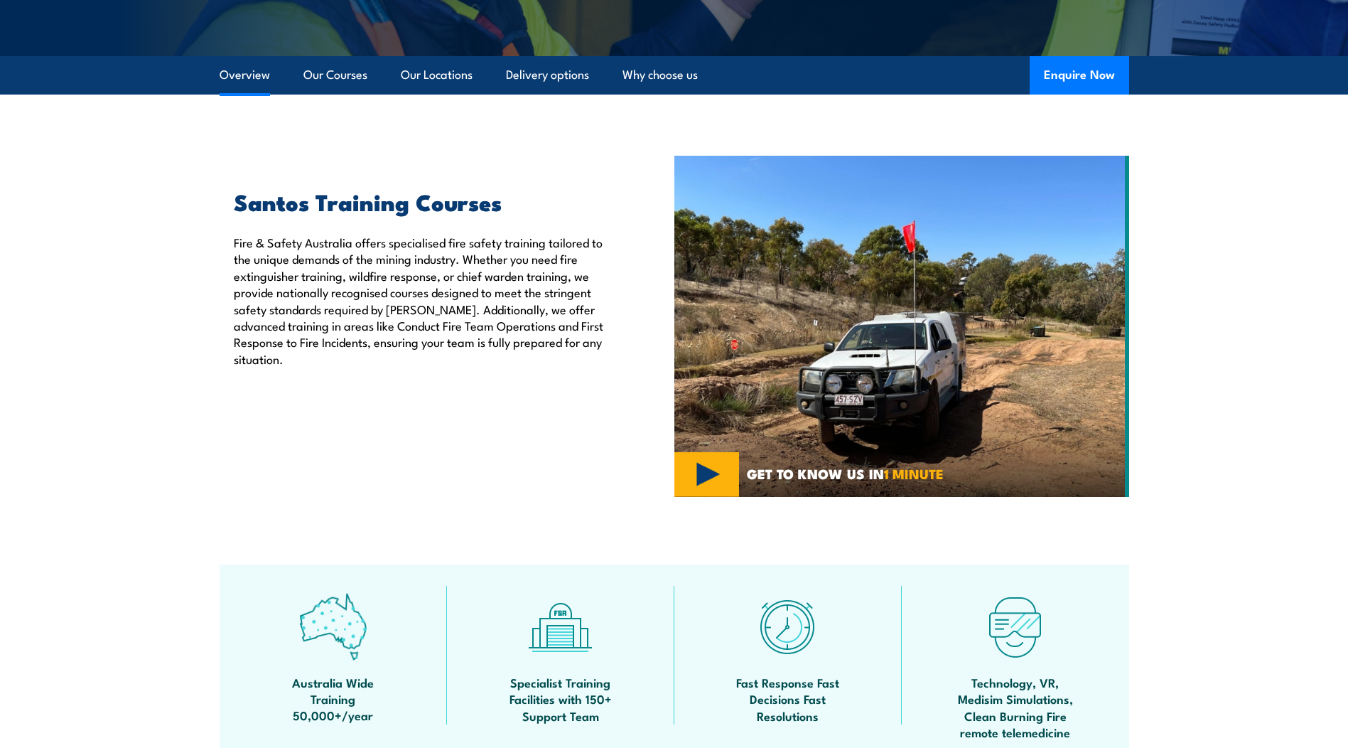
click at [251, 72] on link "Overview" at bounding box center [245, 75] width 50 height 38
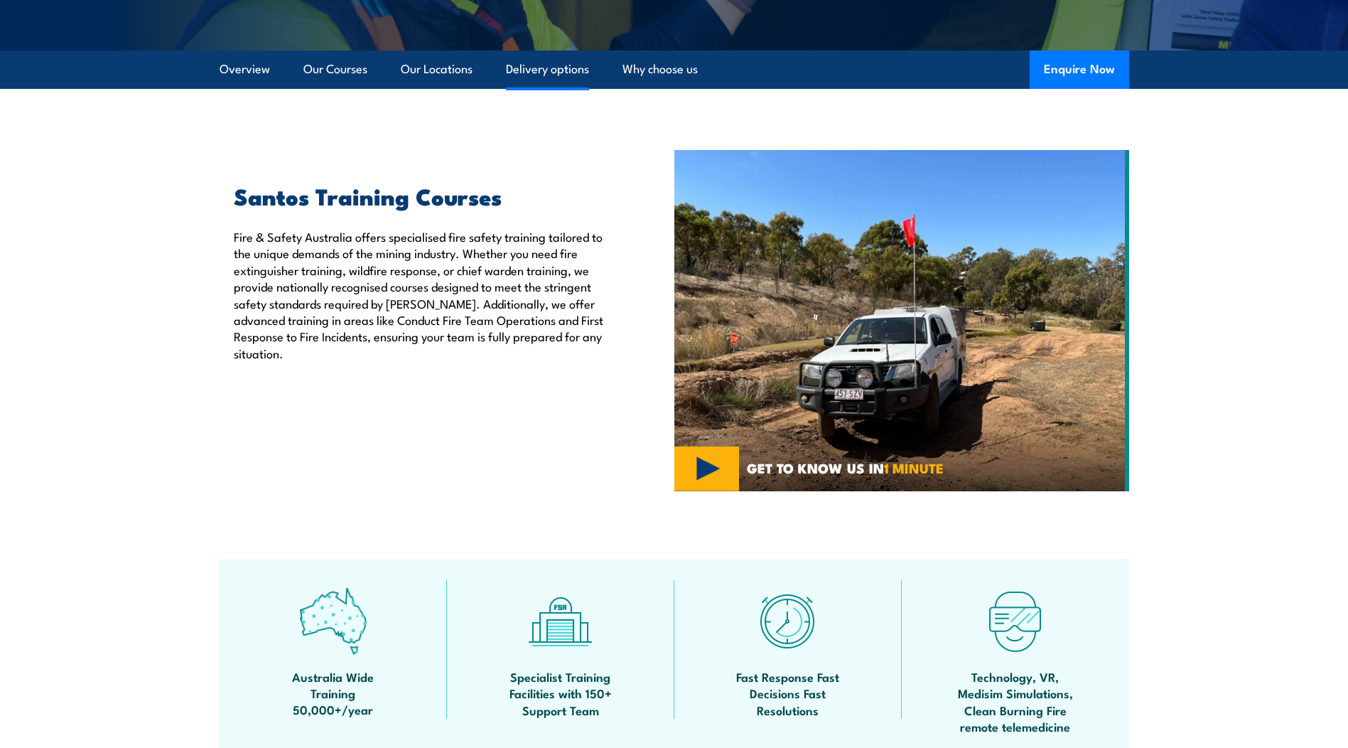
scroll to position [358, 0]
click at [312, 78] on link "Our Courses" at bounding box center [336, 69] width 64 height 38
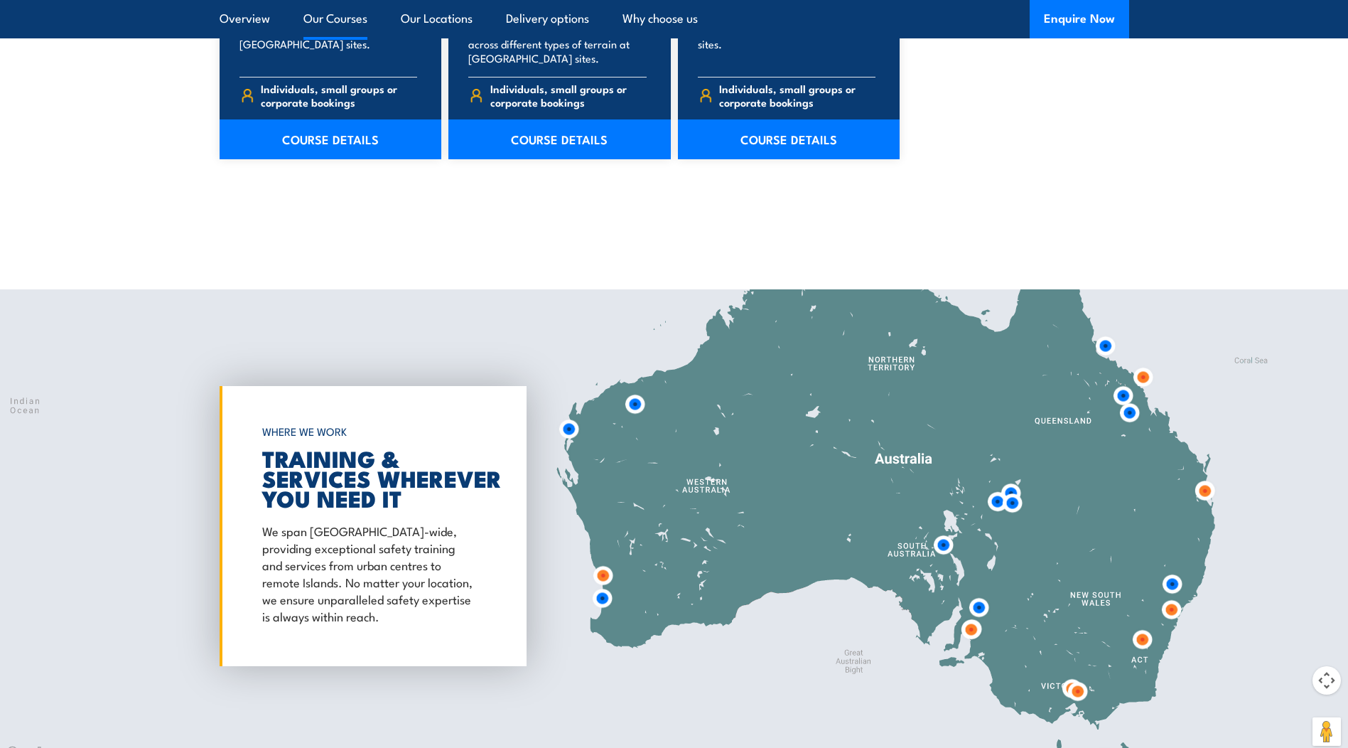
scroll to position [1434, 0]
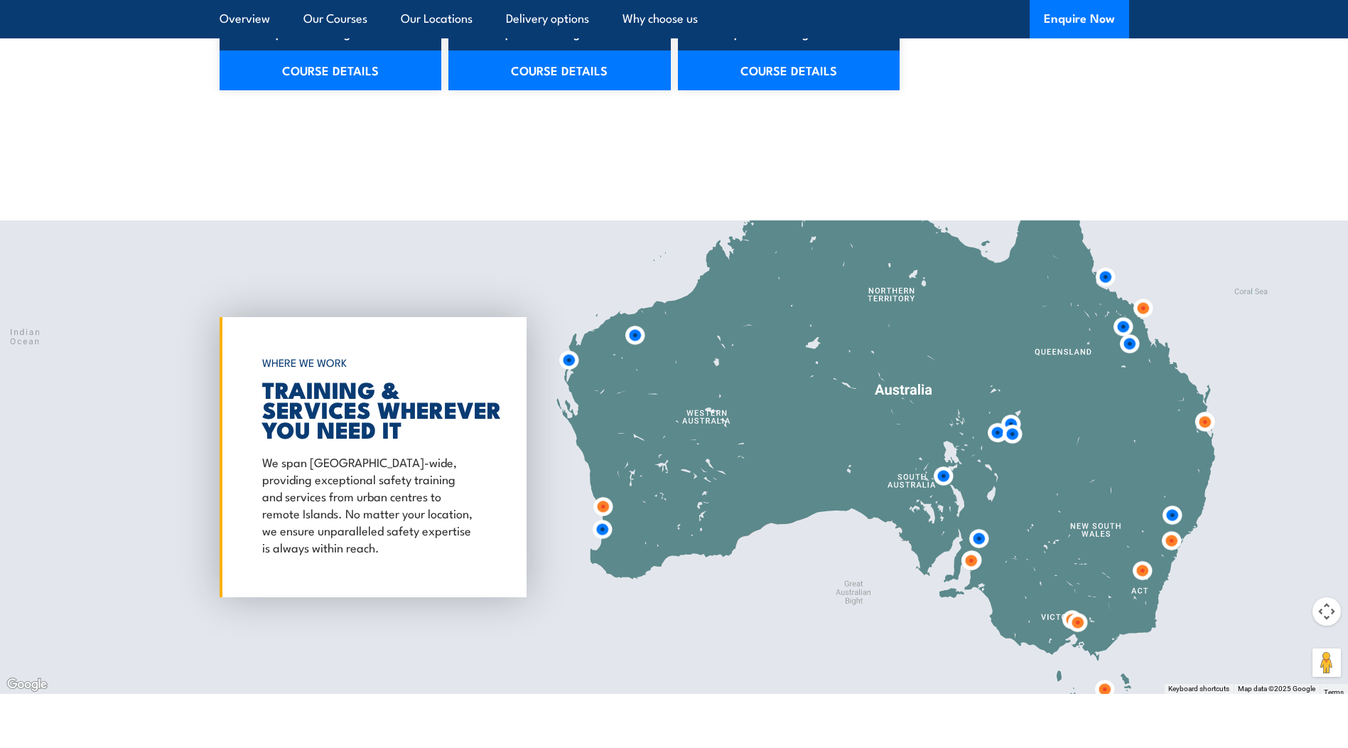
click at [603, 510] on img at bounding box center [603, 506] width 26 height 26
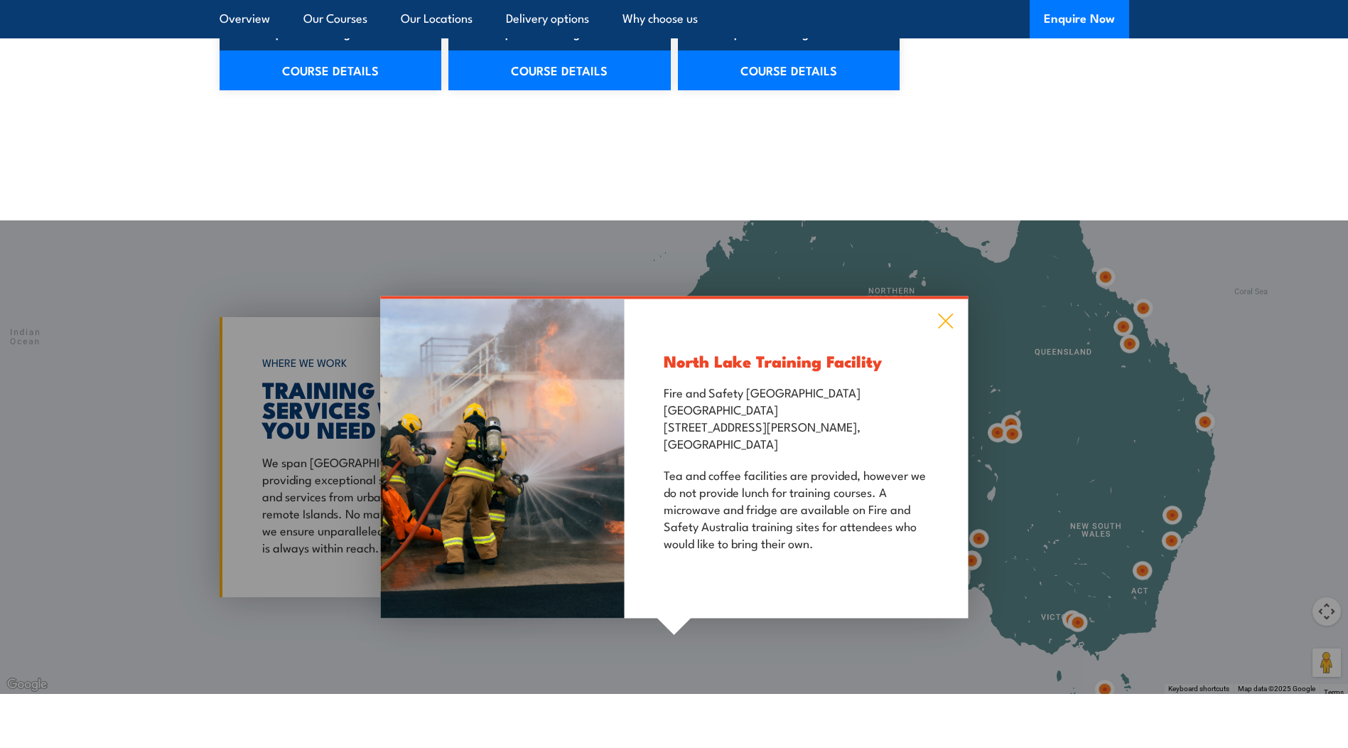
click at [948, 313] on icon at bounding box center [946, 321] width 16 height 16
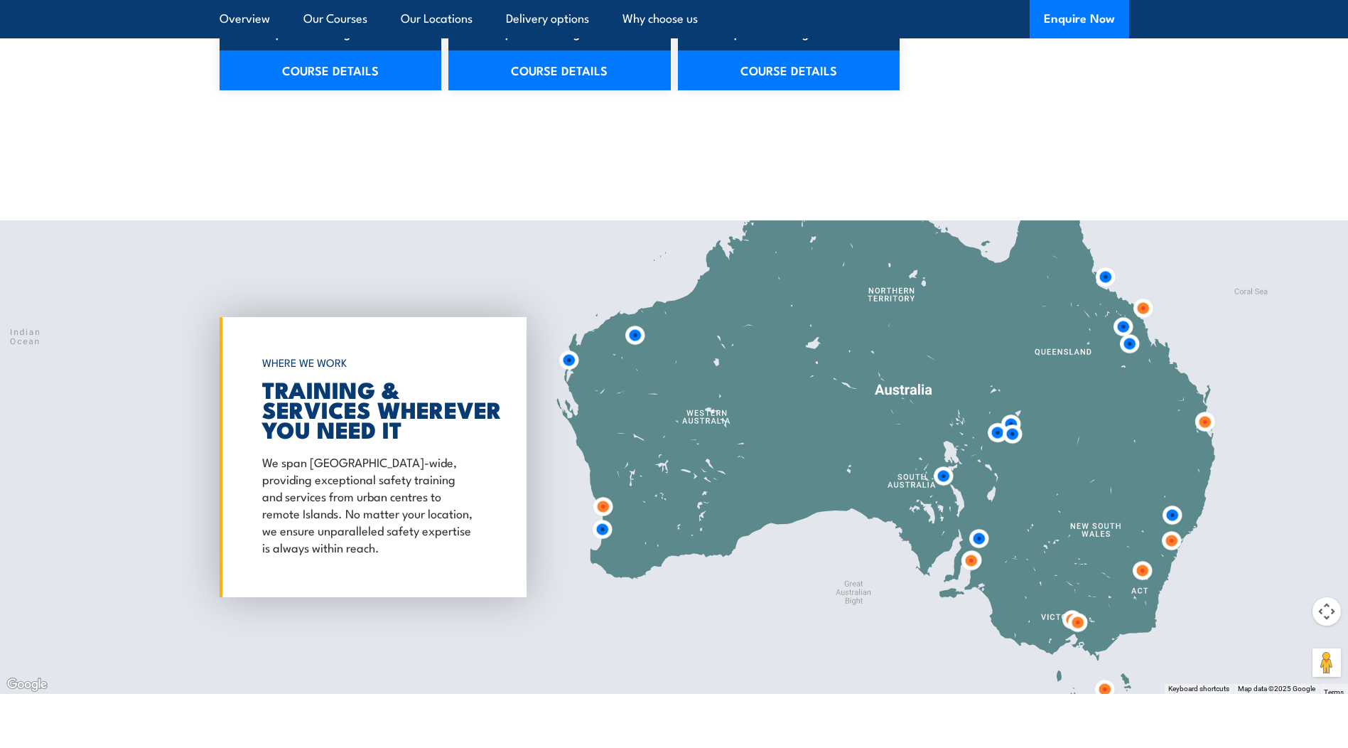
click at [600, 531] on img at bounding box center [602, 529] width 26 height 26
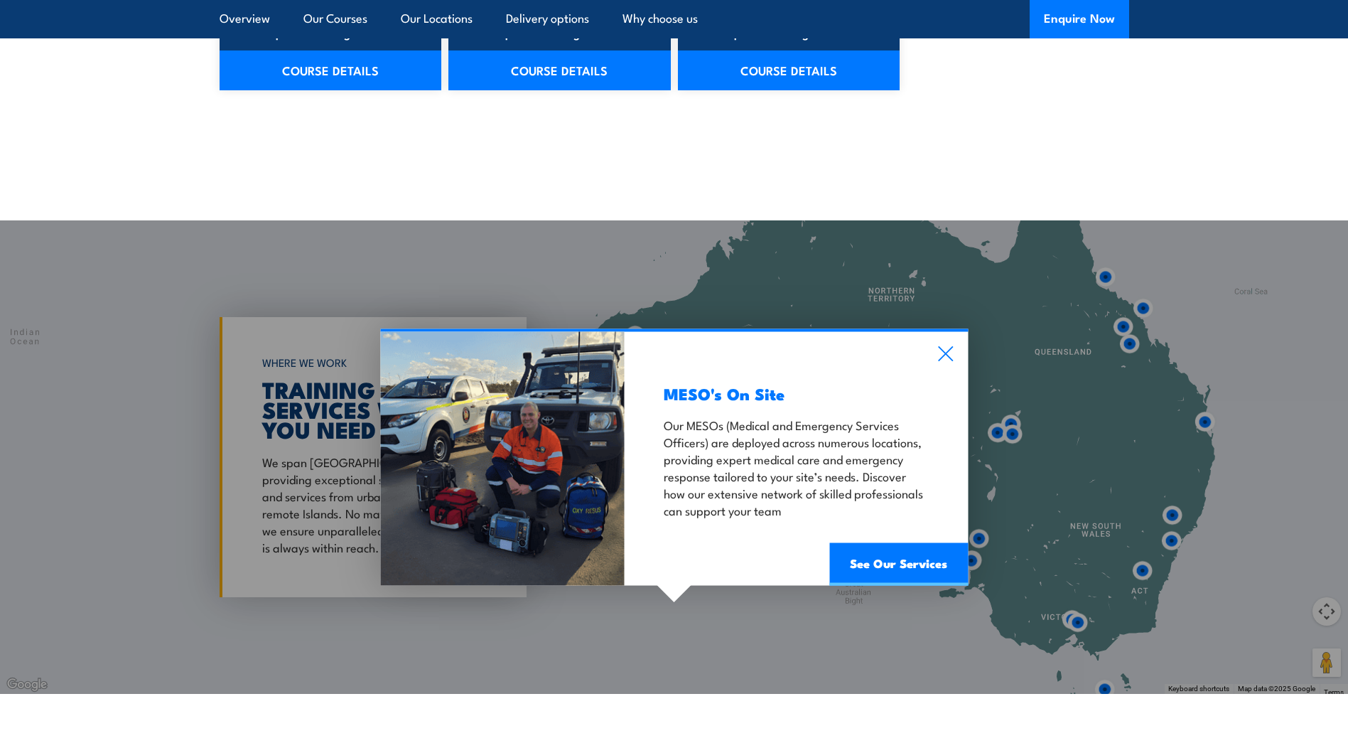
click at [954, 350] on div "MESO's On Site Our MESOs (Medical and Emergency Services Officers) are deployed…" at bounding box center [796, 458] width 343 height 254
click at [923, 340] on div "MESO's On Site Our MESOs (Medical and Emergency Services Officers) are deployed…" at bounding box center [796, 458] width 343 height 254
click at [951, 357] on icon at bounding box center [946, 353] width 16 height 16
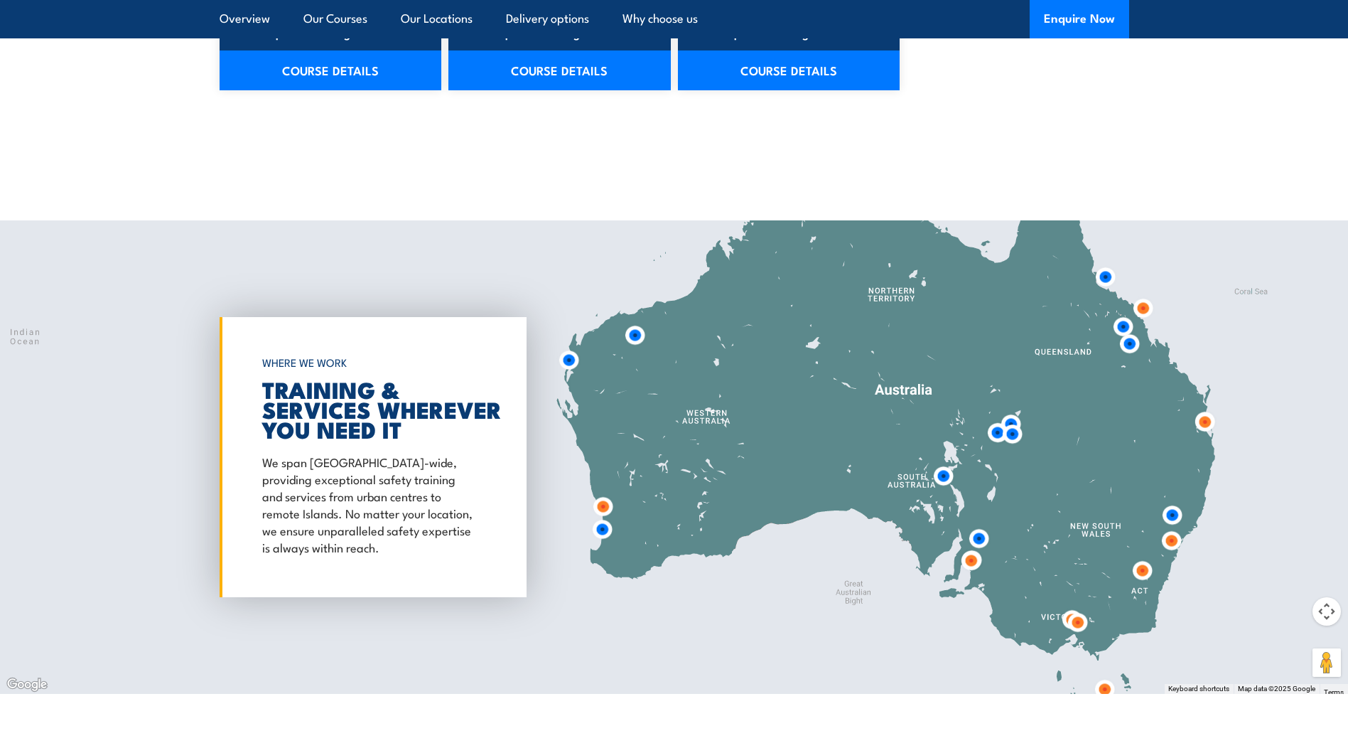
click at [1141, 312] on img at bounding box center [1143, 308] width 26 height 26
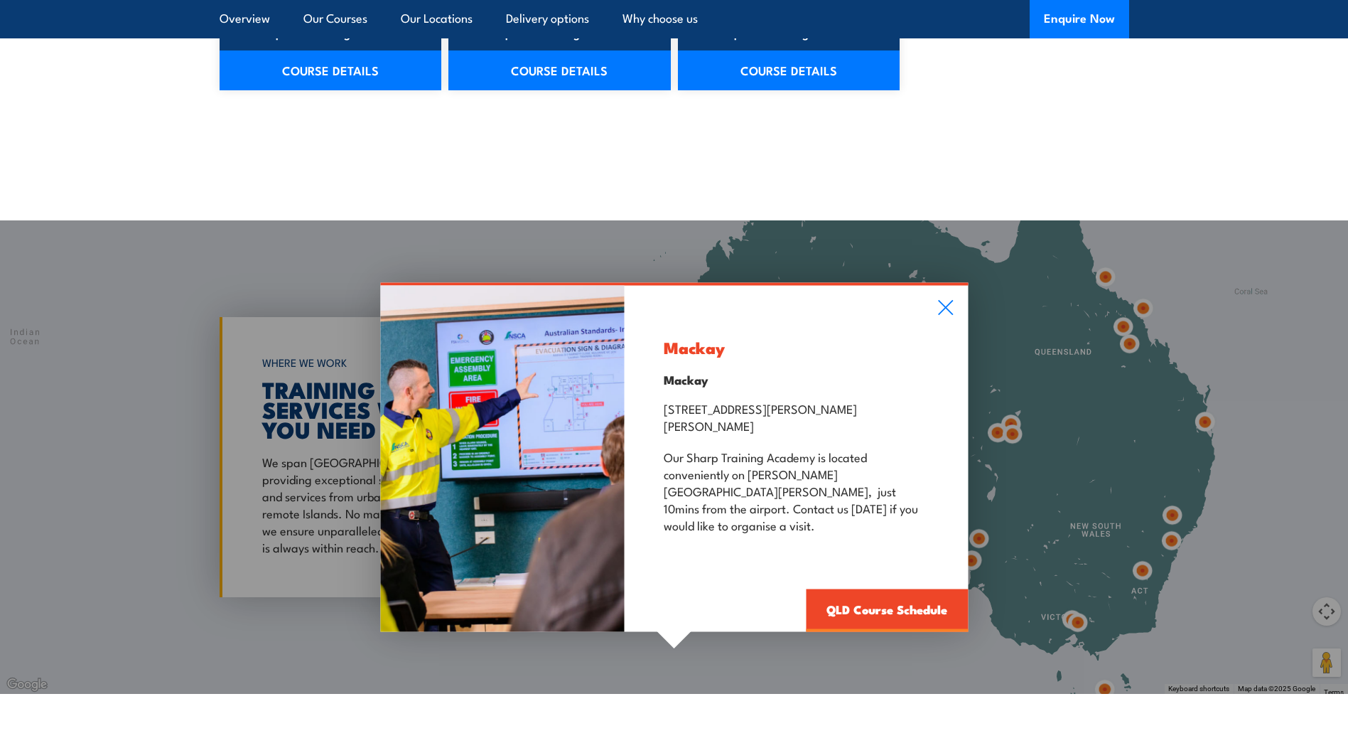
click at [1126, 334] on div "Mackay Mackay 42 E Gordon St, Mackay QLD 4740 Our Sharp Training Academy is loc…" at bounding box center [674, 456] width 1348 height 473
click at [1125, 341] on div "Mackay Mackay 42 E Gordon St, Mackay QLD 4740 Our Sharp Training Academy is loc…" at bounding box center [674, 456] width 1348 height 473
click at [950, 315] on icon at bounding box center [945, 307] width 15 height 15
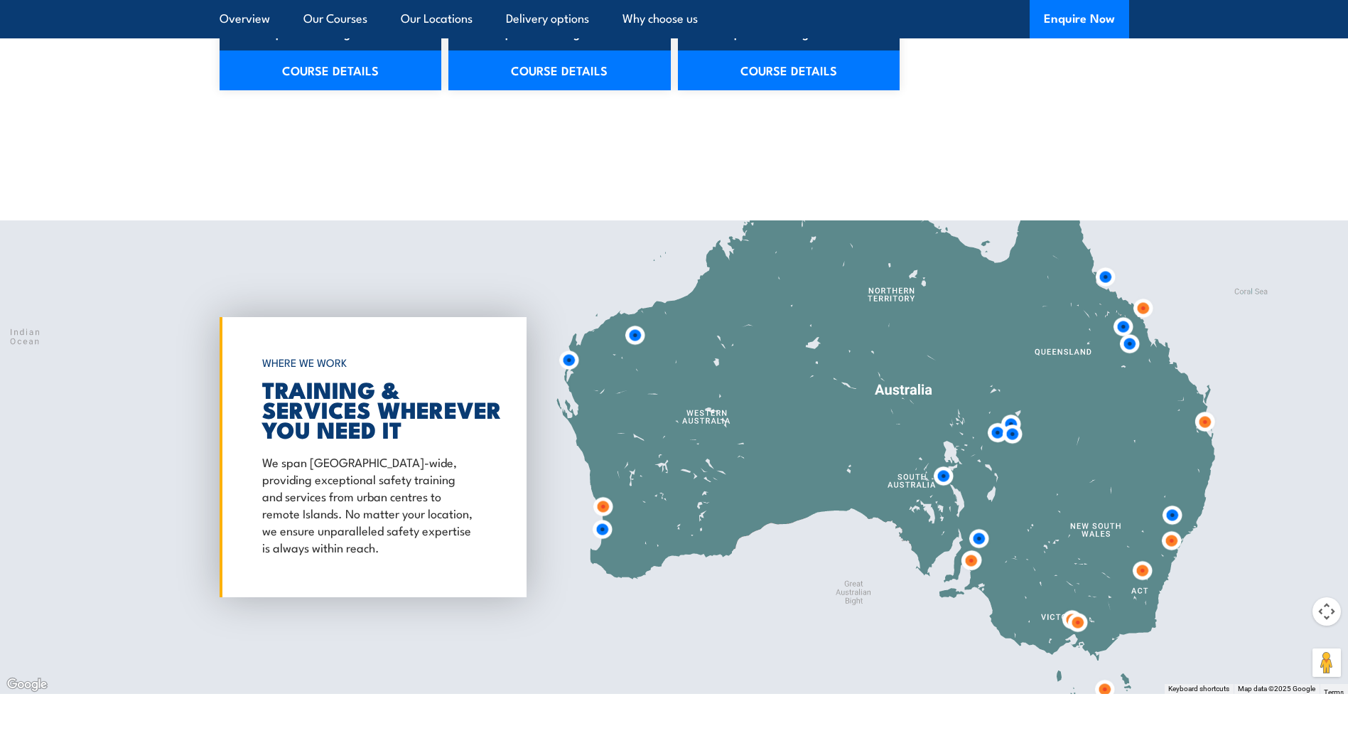
click at [1203, 419] on img at bounding box center [1205, 422] width 26 height 26
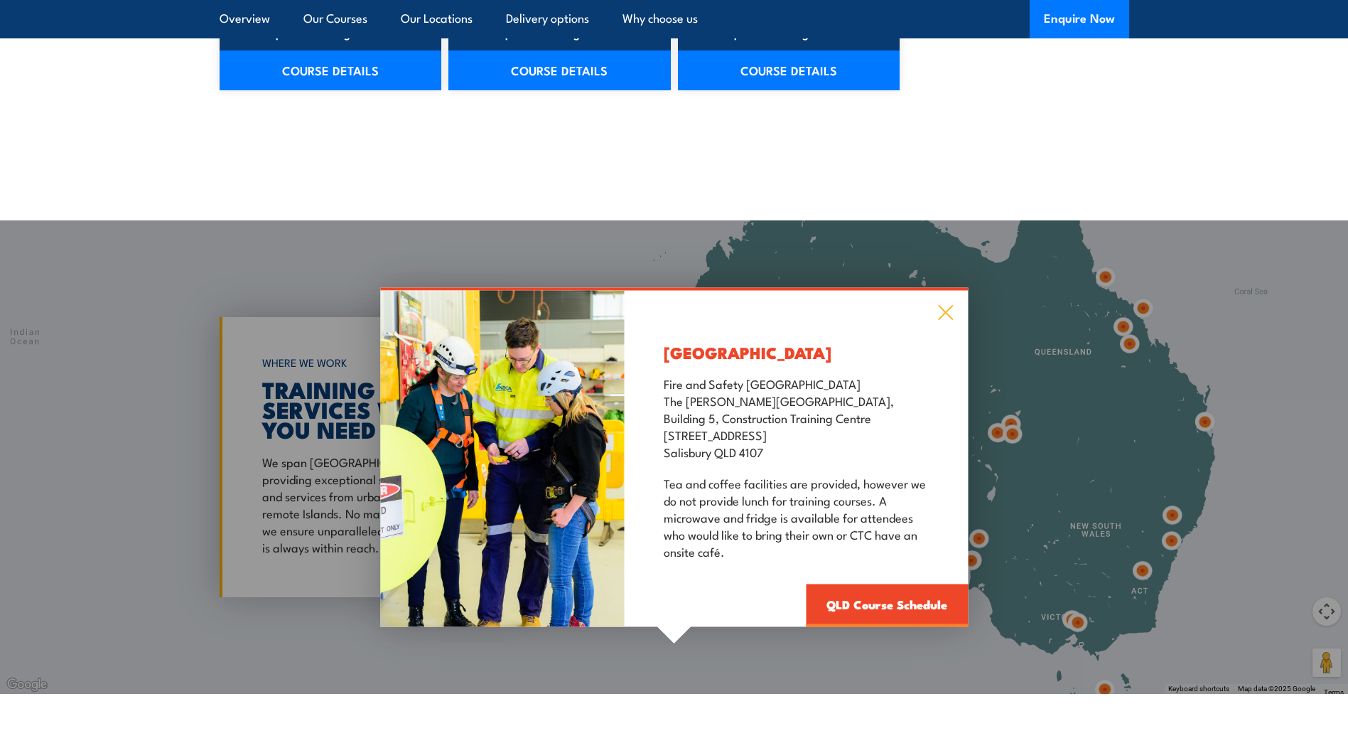
click at [944, 311] on icon at bounding box center [945, 312] width 15 height 15
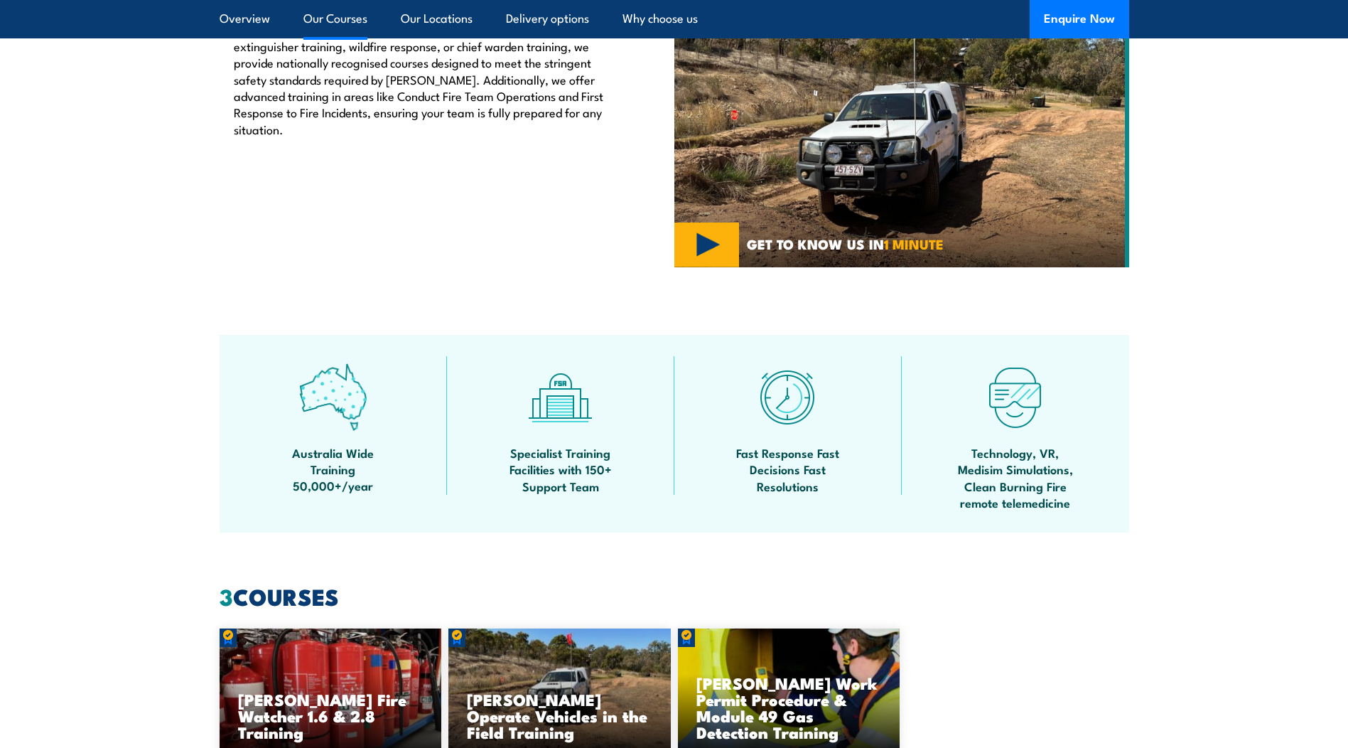
click at [323, 29] on link "Our Courses" at bounding box center [336, 19] width 64 height 38
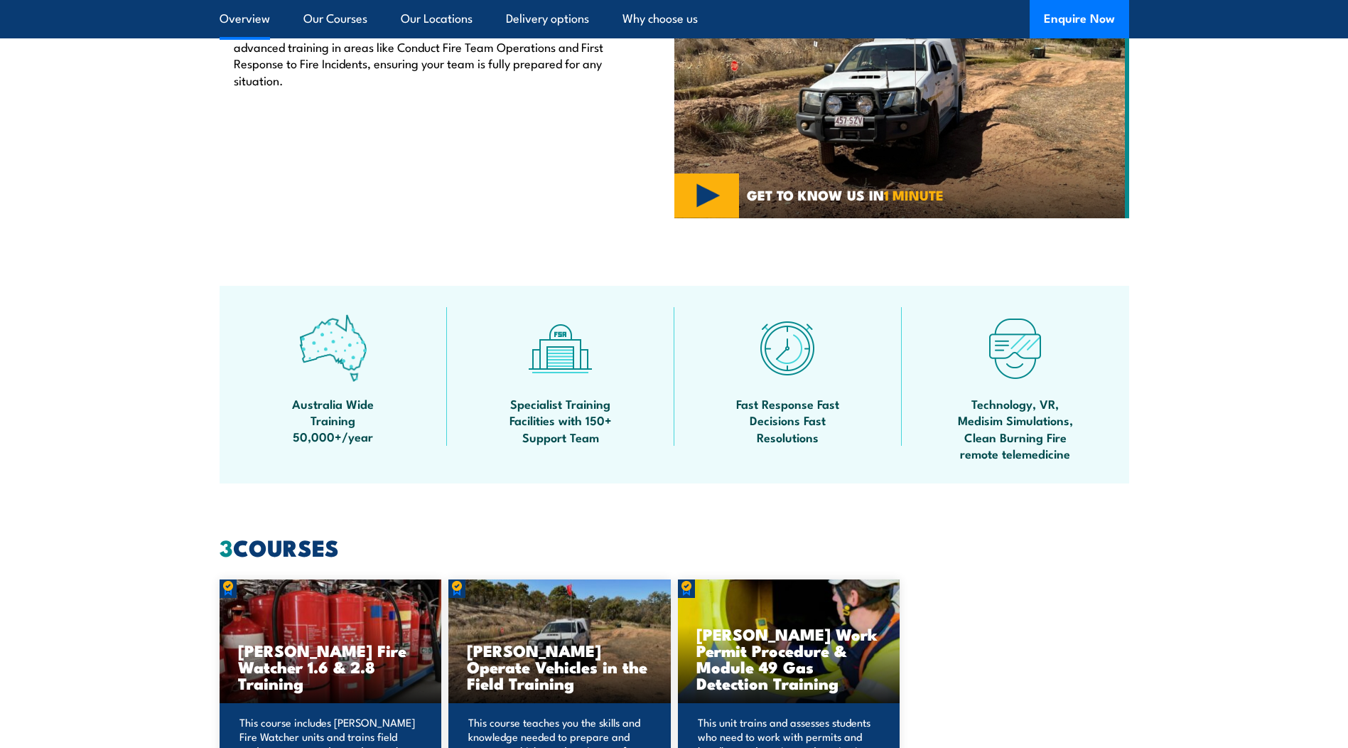
click at [269, 24] on link "Overview" at bounding box center [245, 19] width 50 height 38
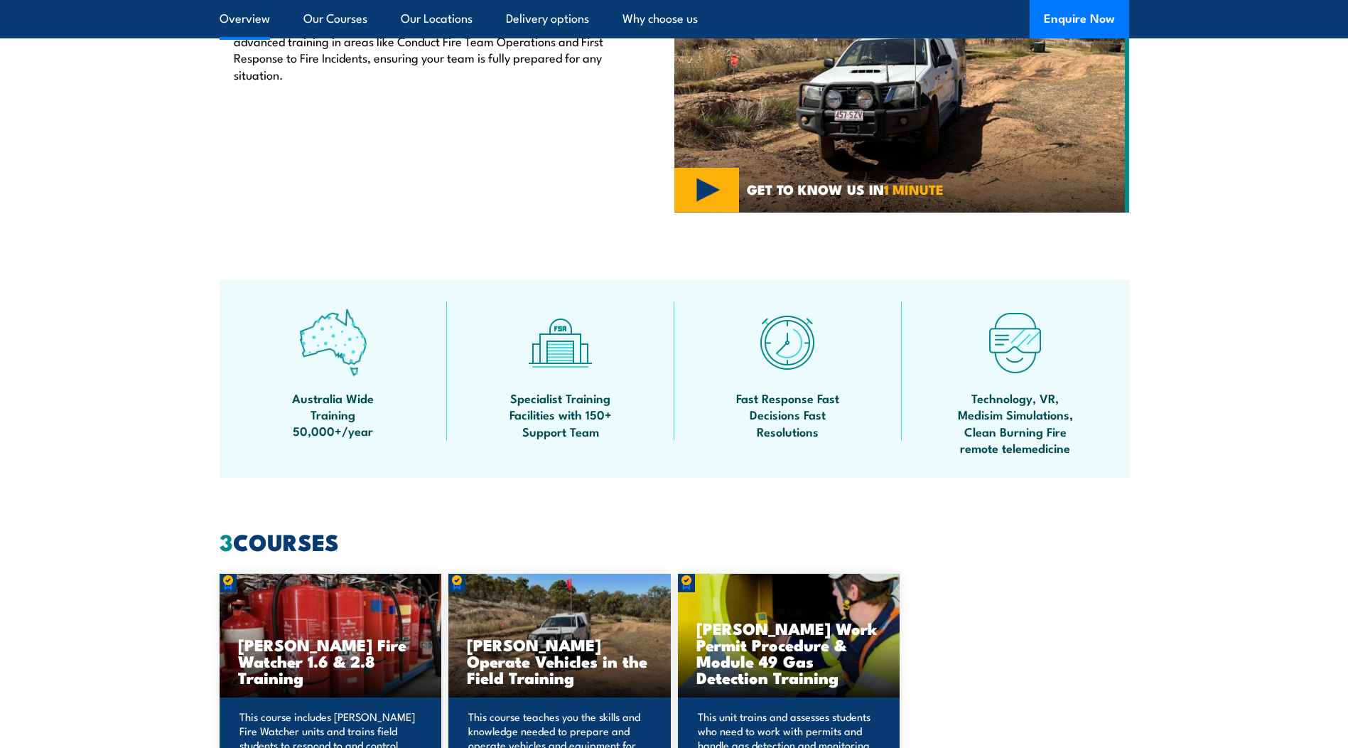
click at [269, 24] on link "Overview" at bounding box center [245, 19] width 50 height 38
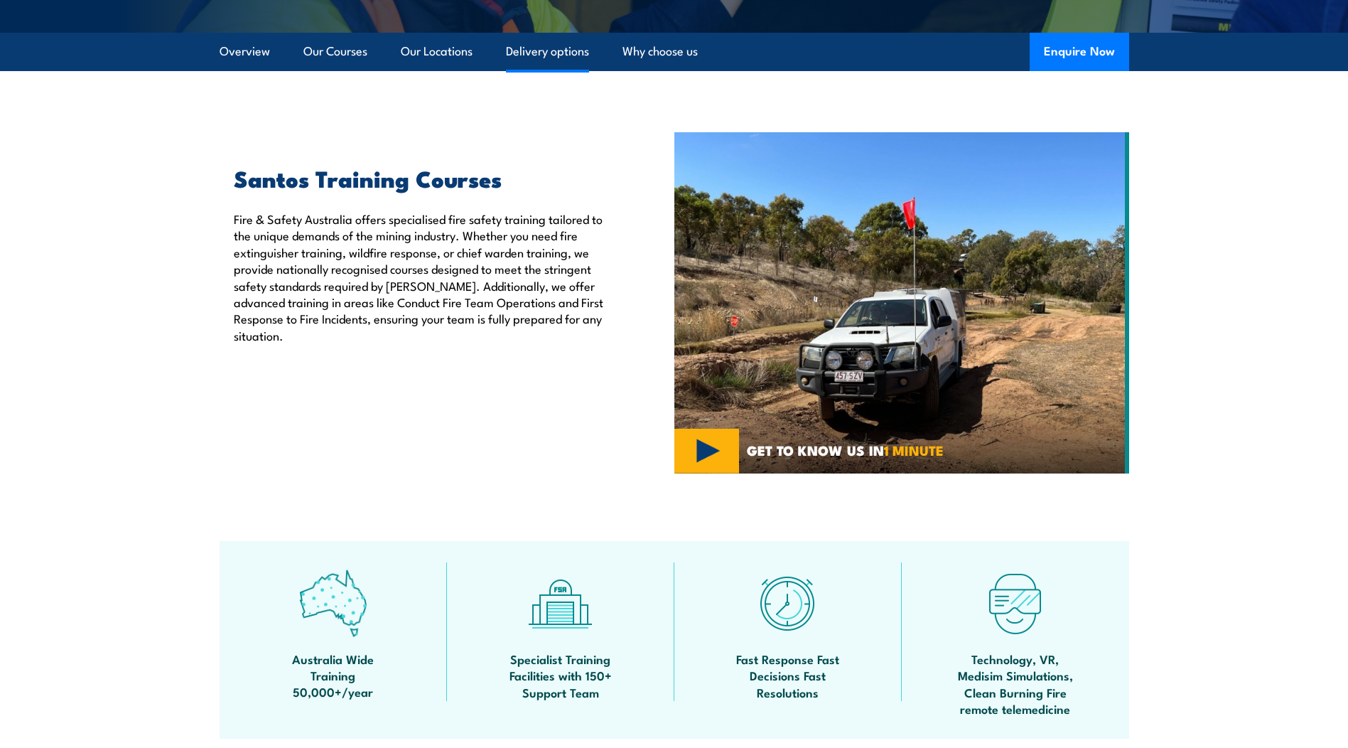
scroll to position [358, 0]
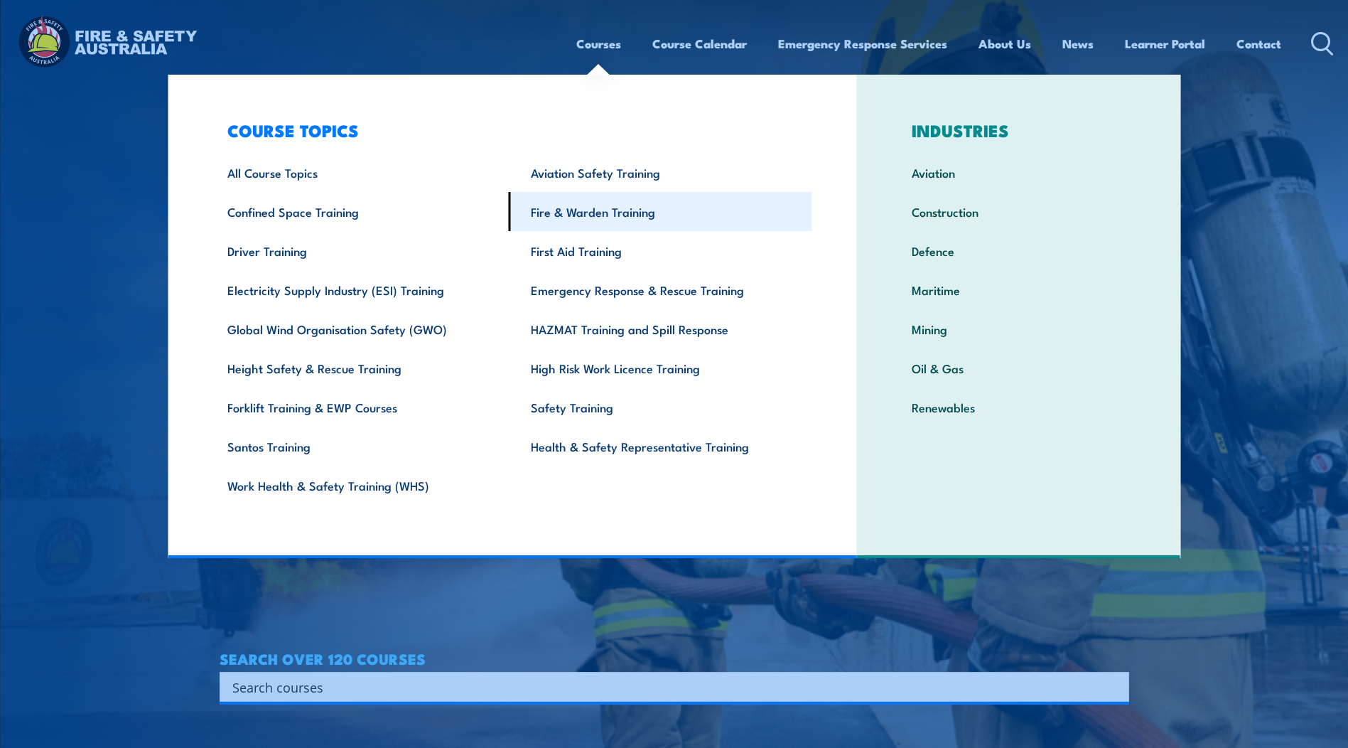
click at [612, 215] on link "Fire & Warden Training" at bounding box center [661, 211] width 304 height 39
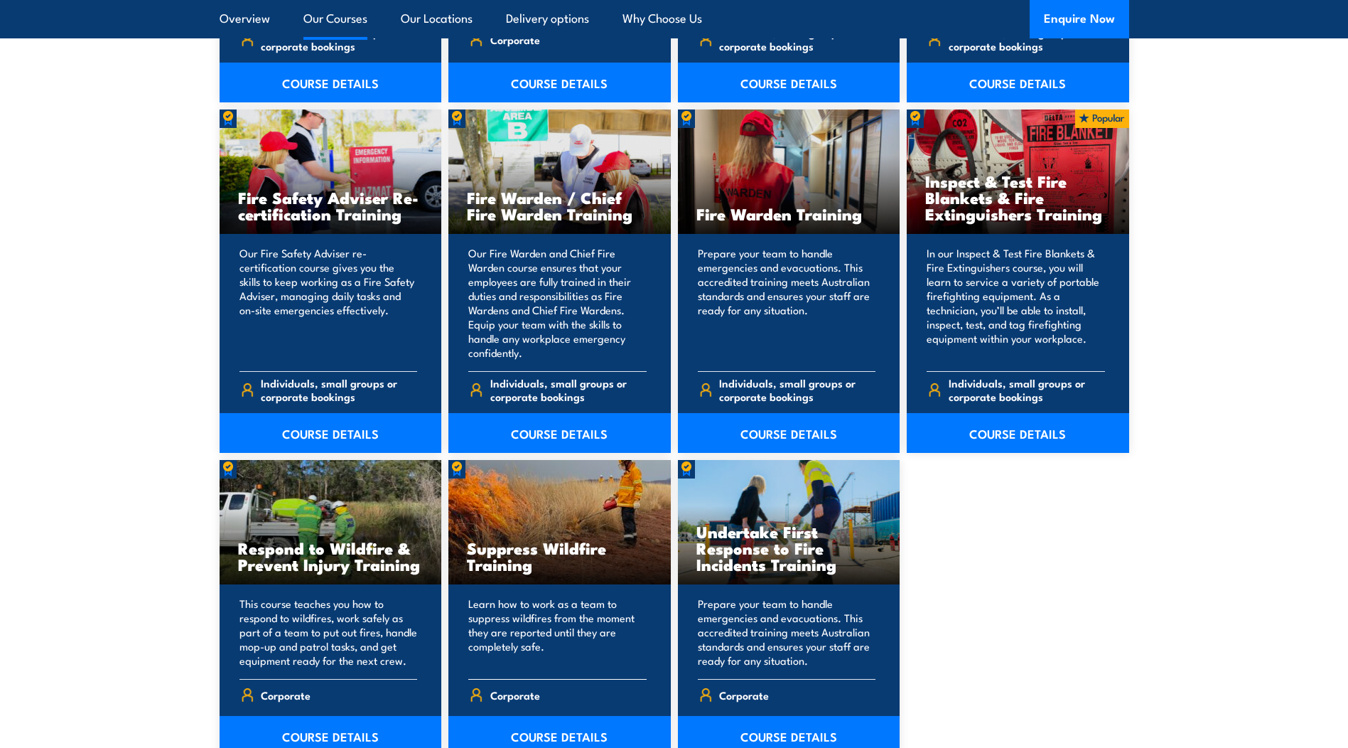
scroll to position [1919, 0]
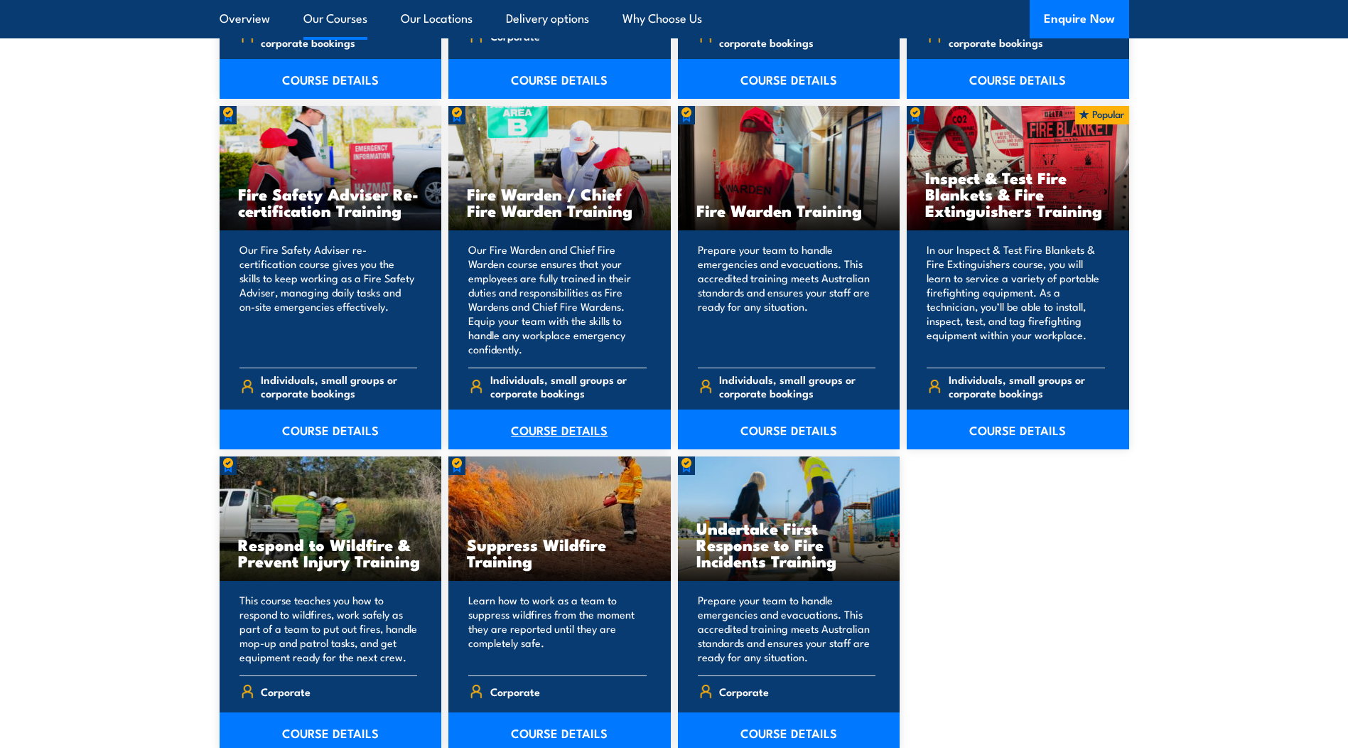
click at [574, 424] on link "COURSE DETAILS" at bounding box center [560, 429] width 222 height 40
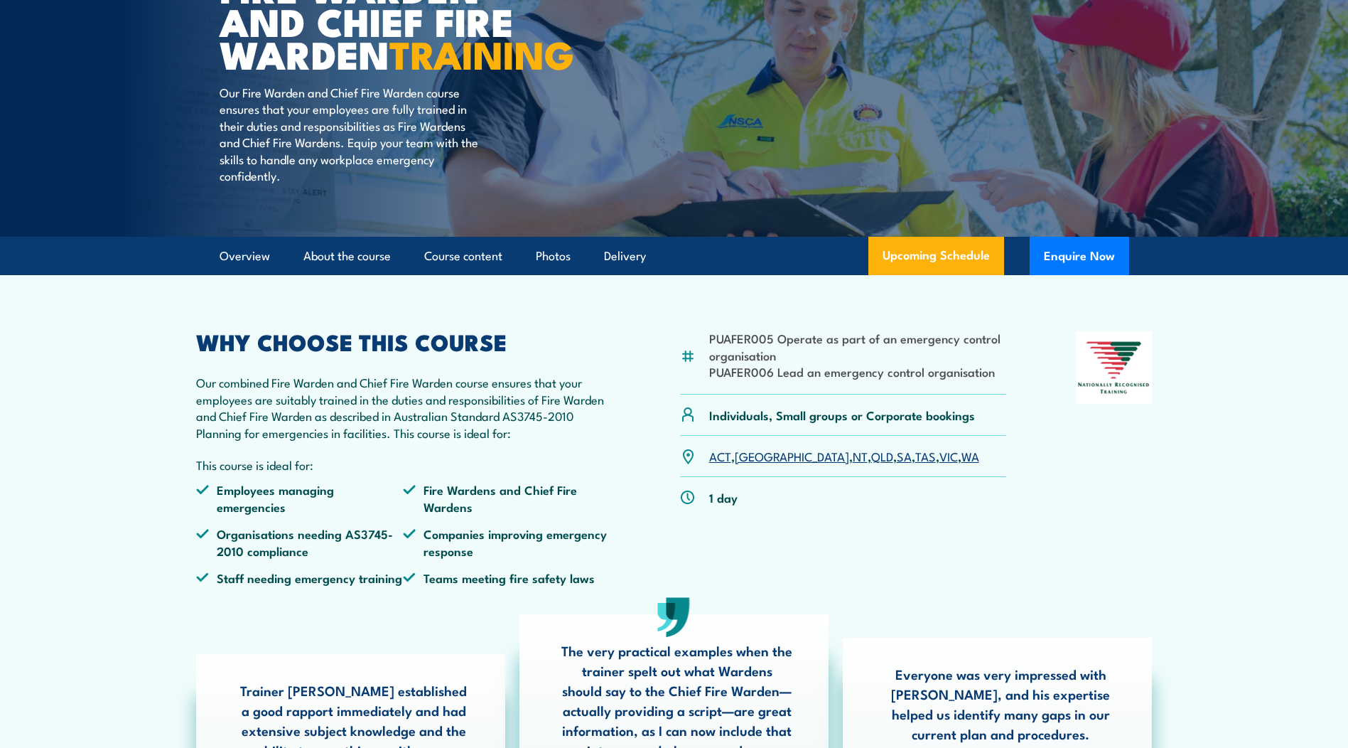
scroll to position [427, 0]
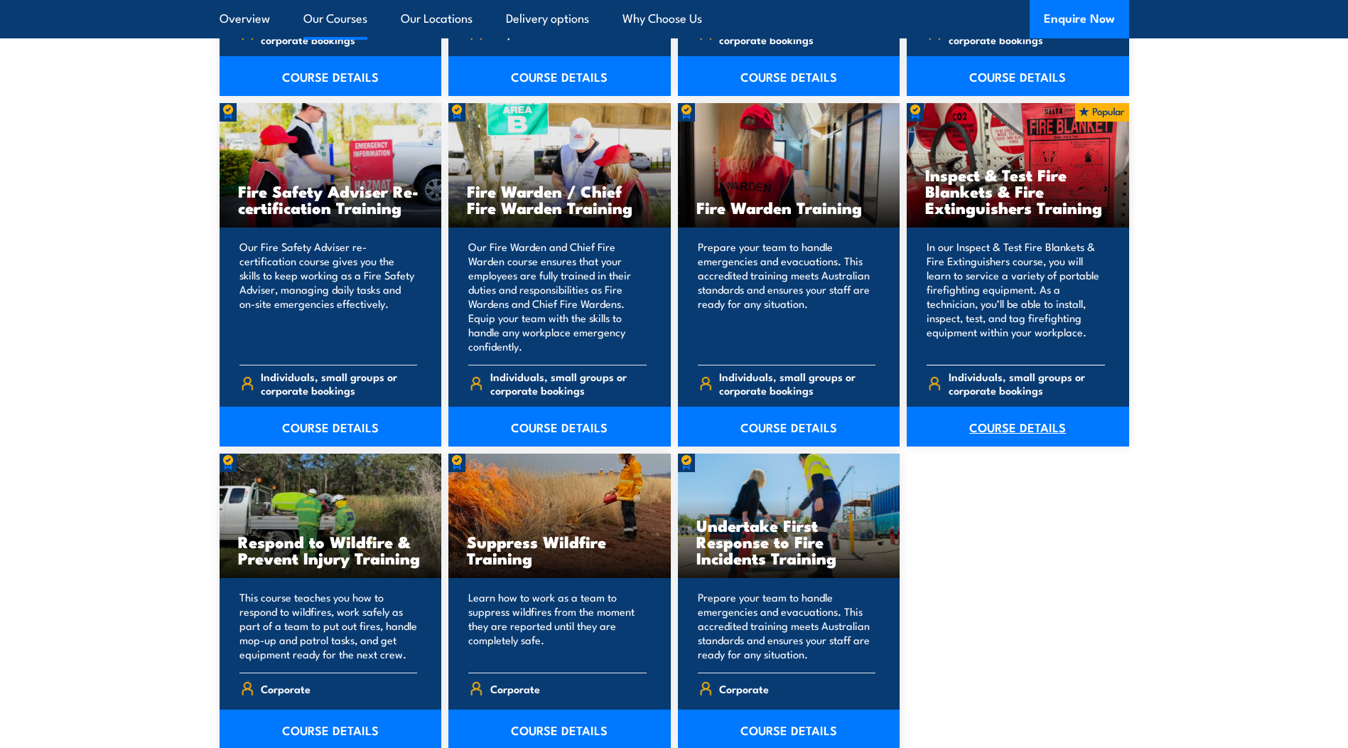
scroll to position [1777, 0]
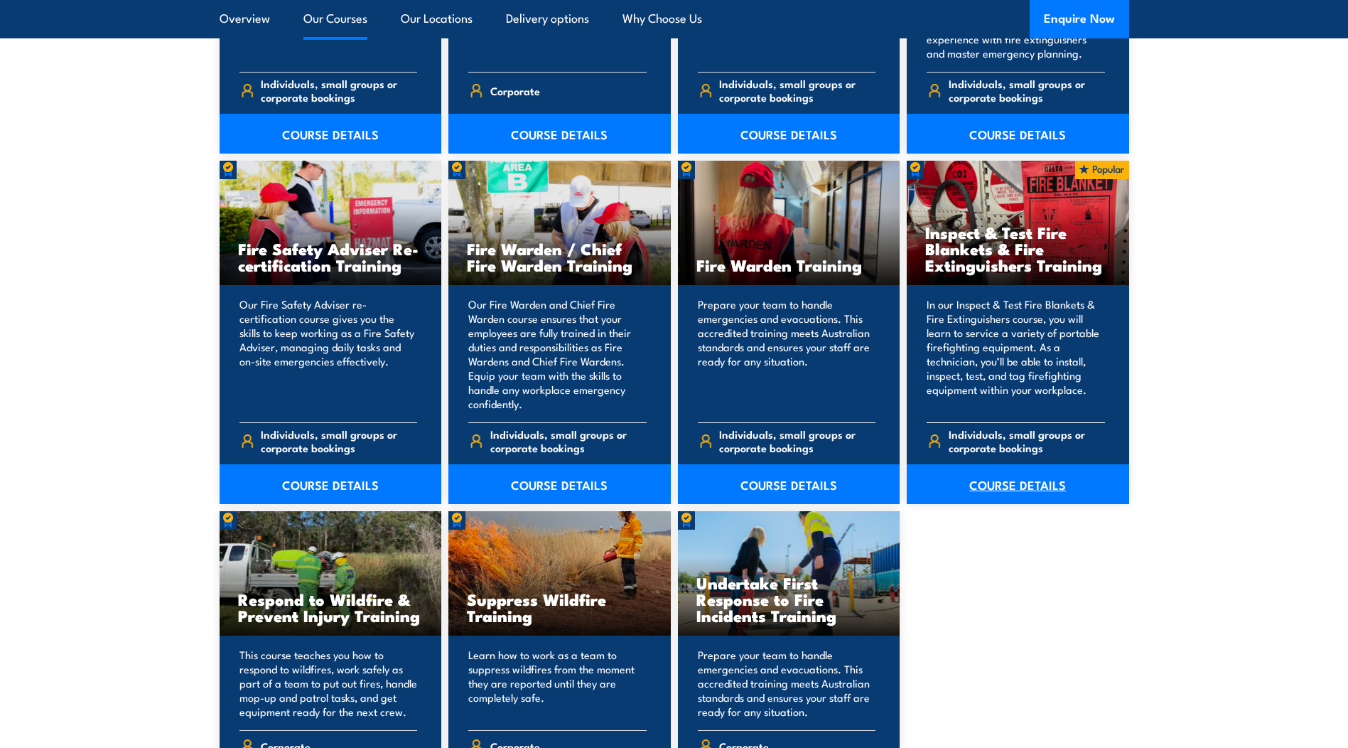
click at [1039, 485] on link "COURSE DETAILS" at bounding box center [1018, 484] width 222 height 40
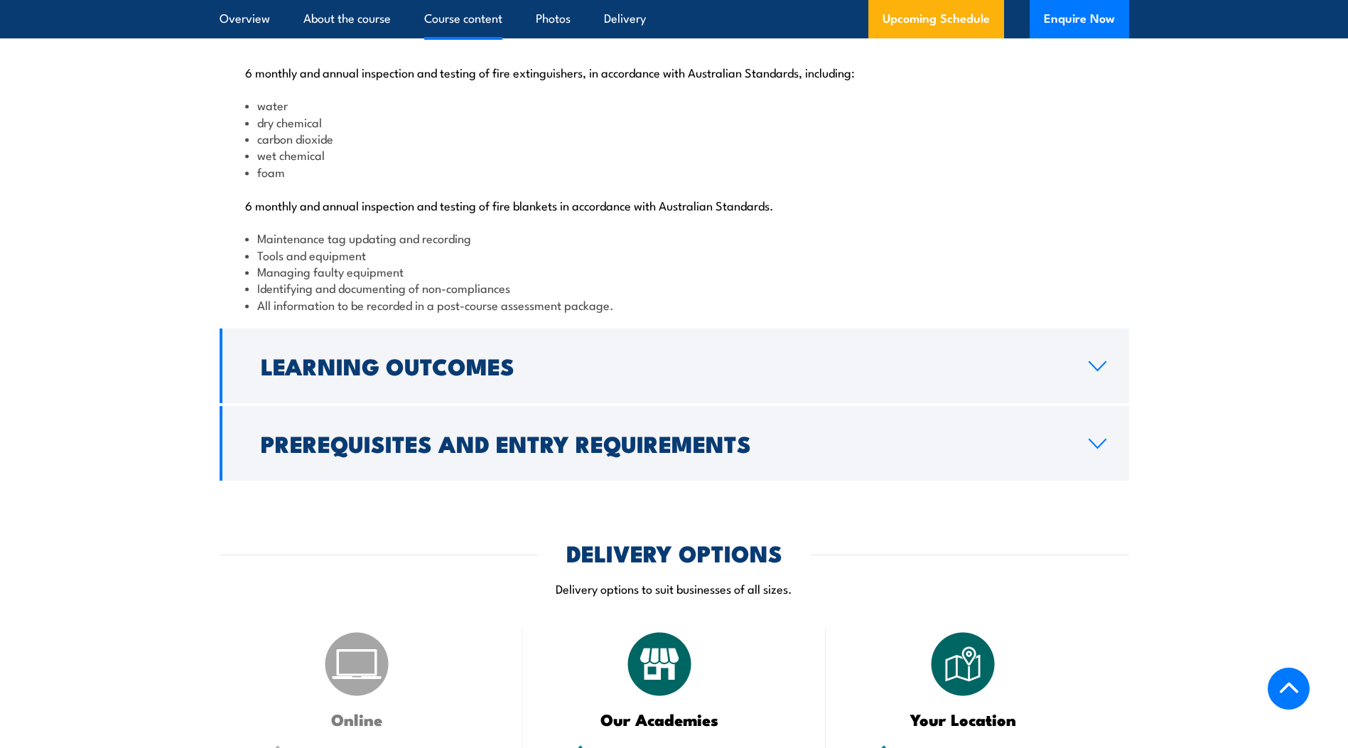
scroll to position [1706, 0]
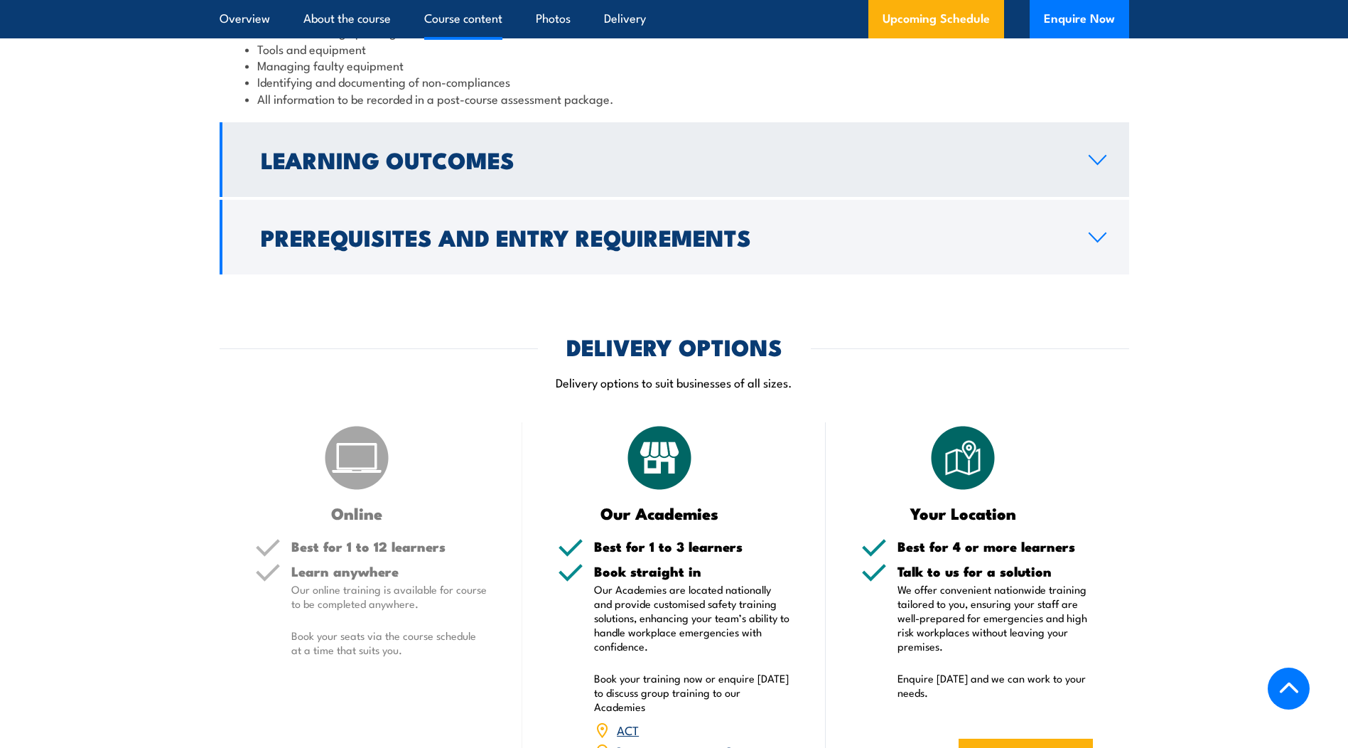
click at [597, 197] on link "Learning Outcomes" at bounding box center [675, 159] width 910 height 75
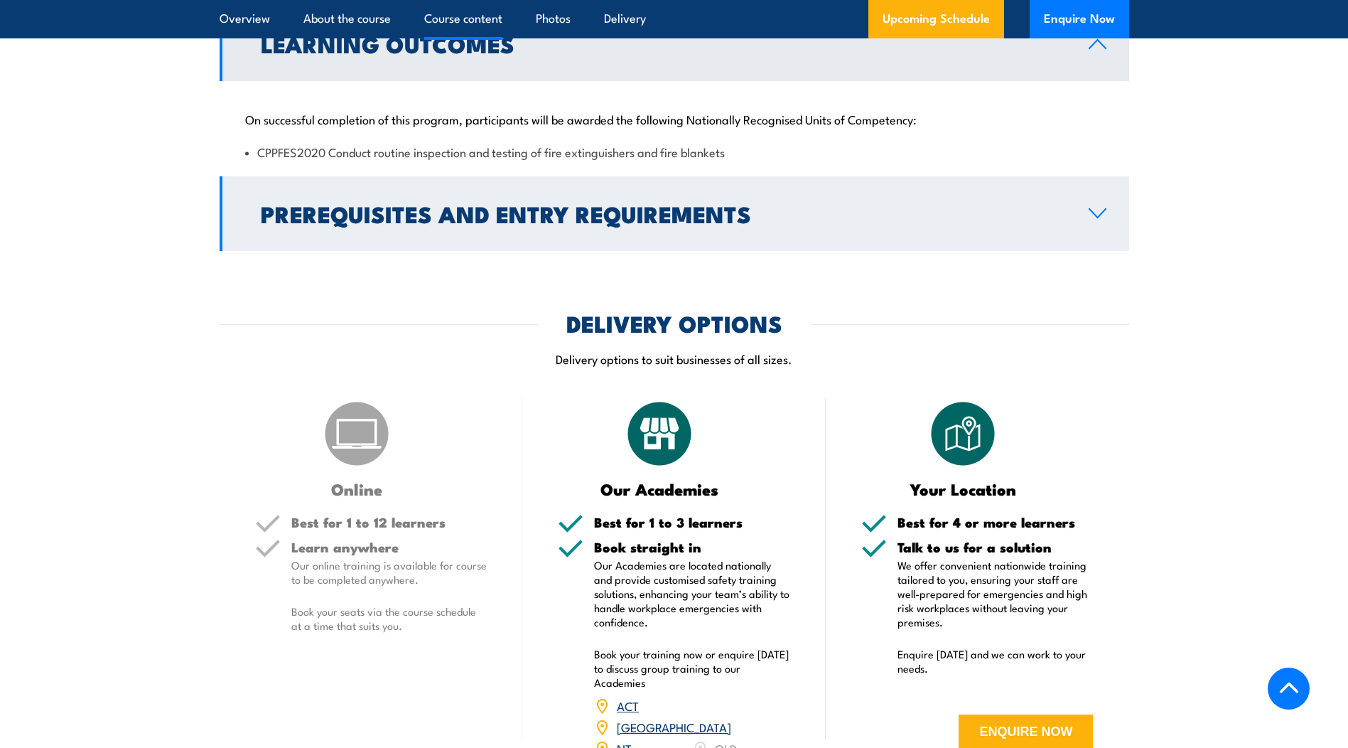
scroll to position [1456, 0]
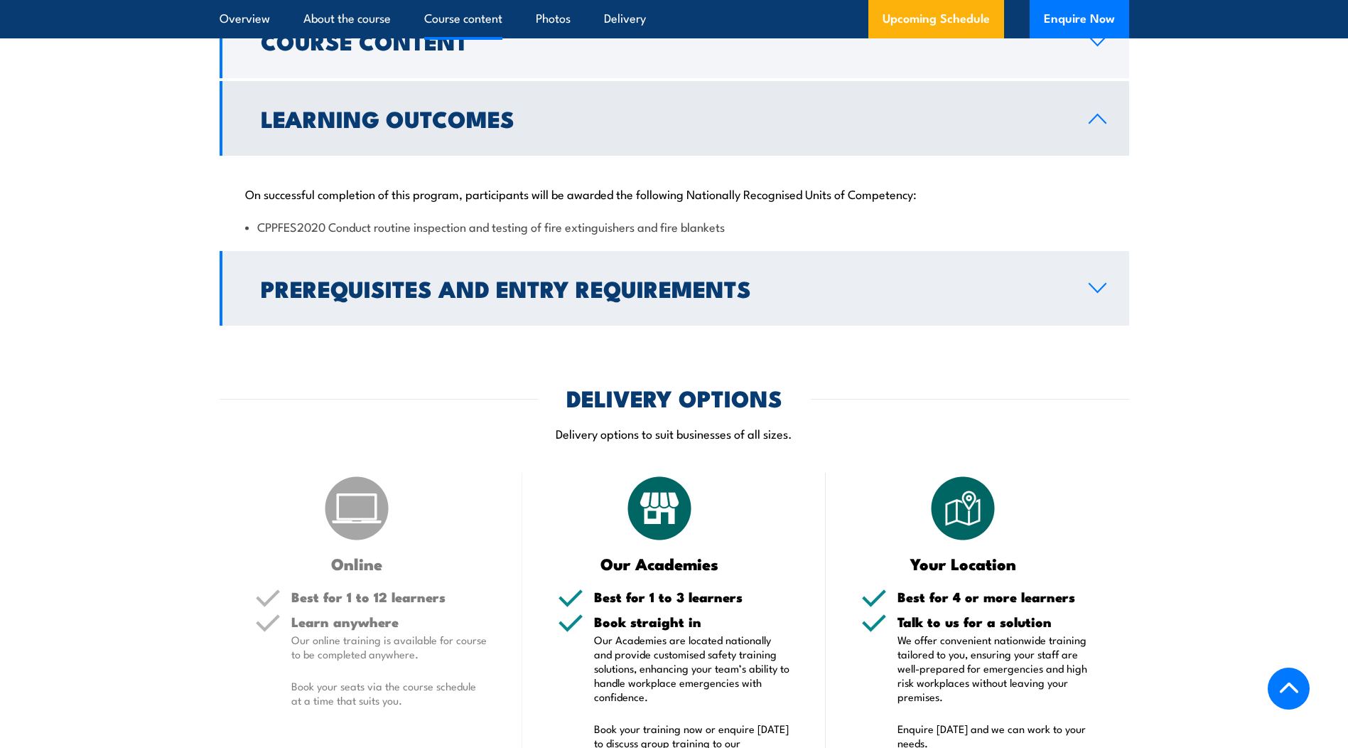
click at [530, 298] on h2 "Prerequisites and Entry Requirements" at bounding box center [663, 288] width 805 height 20
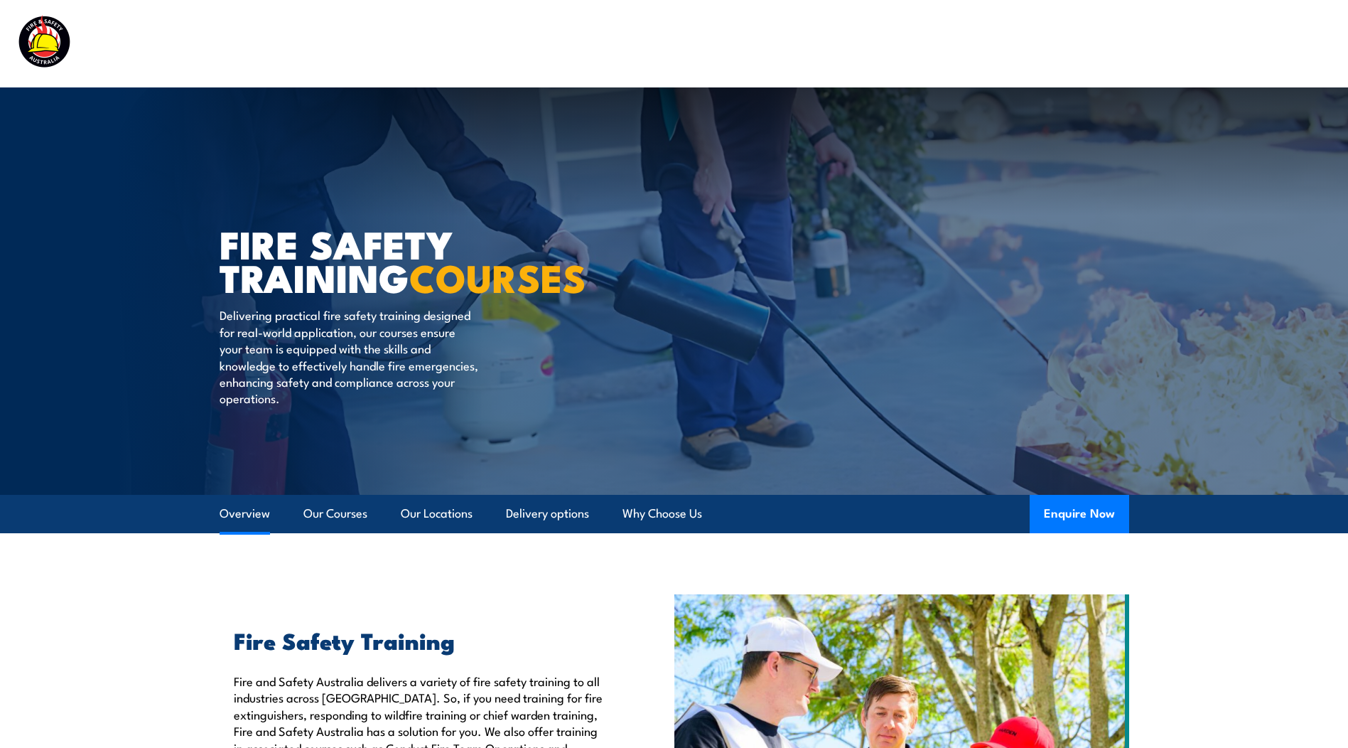
click at [264, 515] on link "Overview" at bounding box center [245, 514] width 50 height 38
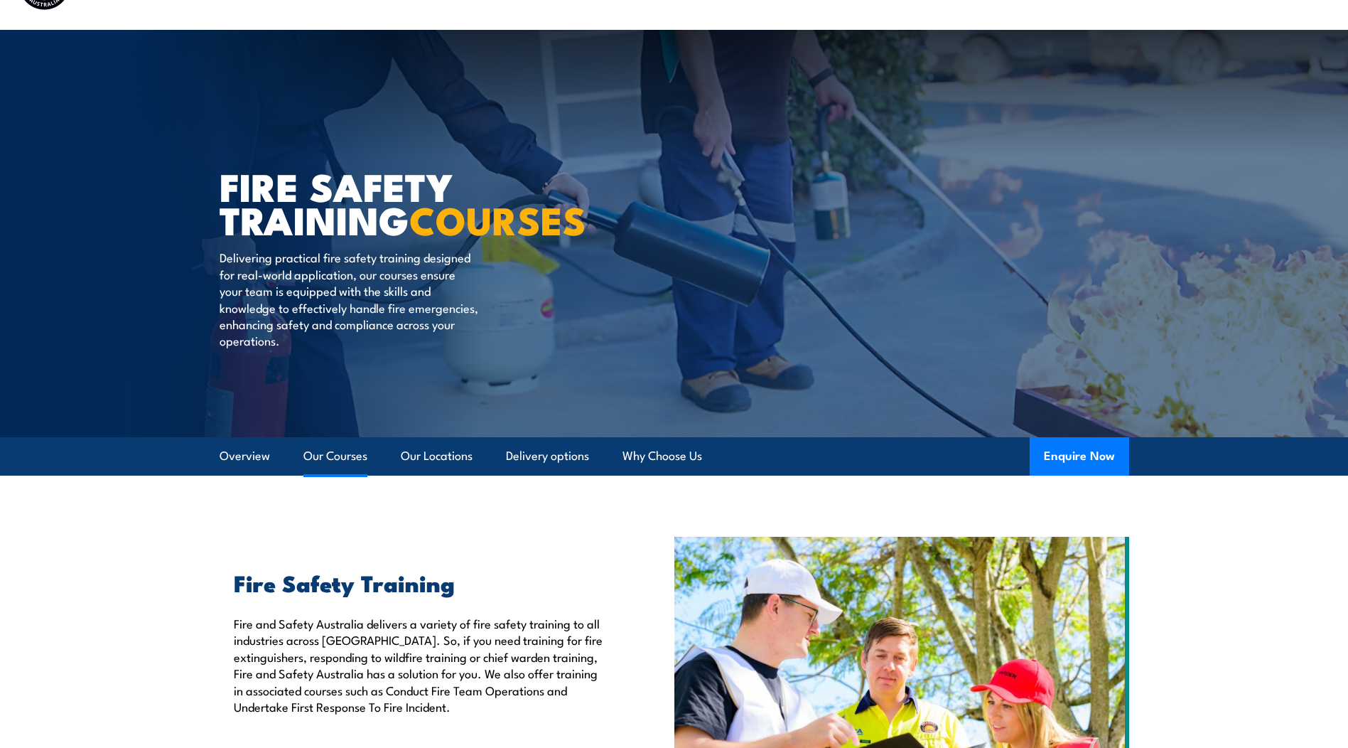
click at [353, 466] on link "Our Courses" at bounding box center [336, 456] width 64 height 38
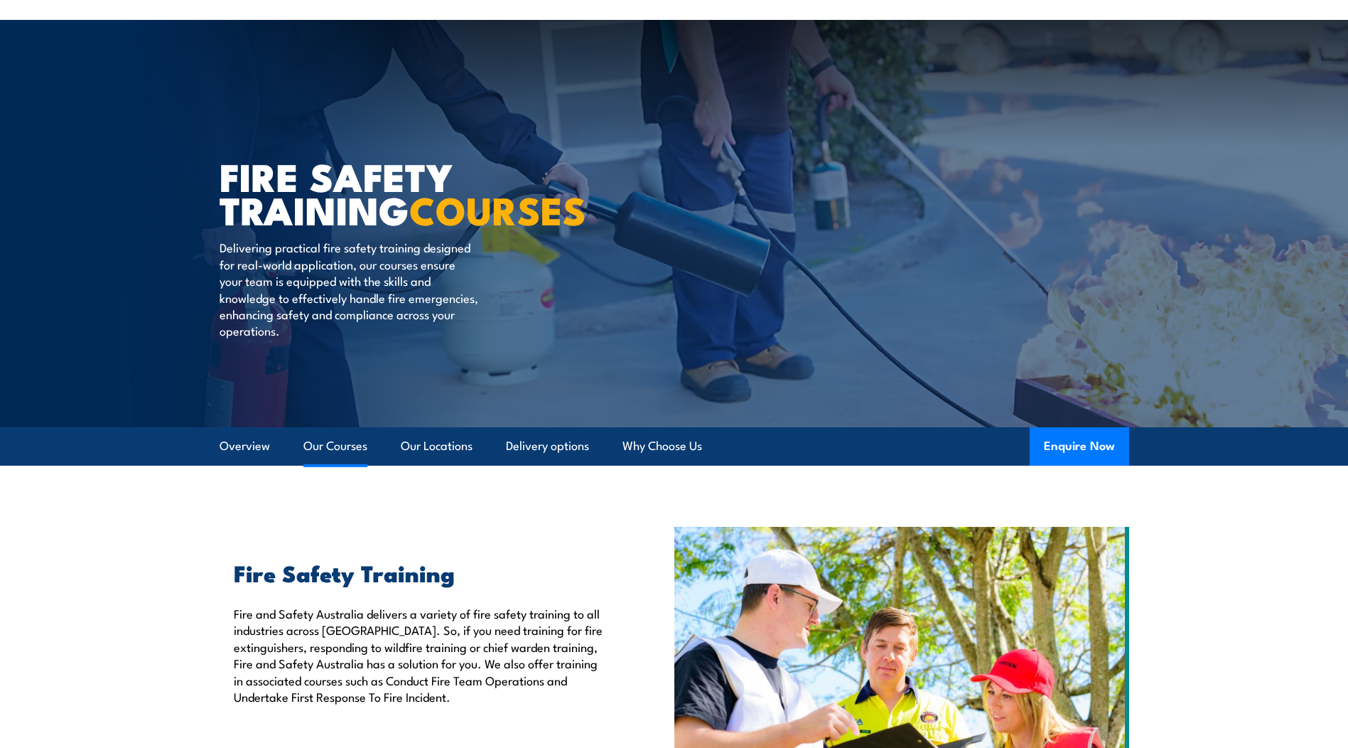
scroll to position [66, 0]
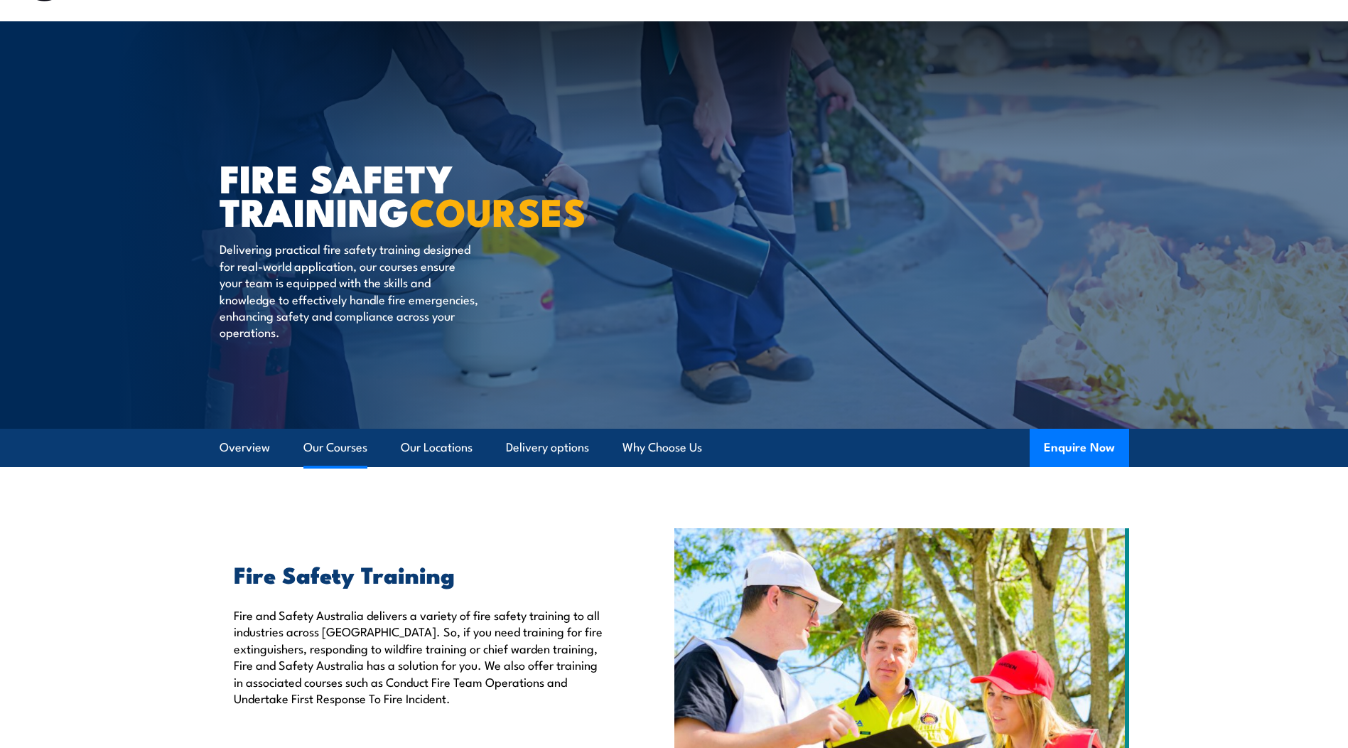
click at [354, 461] on link "Our Courses" at bounding box center [336, 448] width 64 height 38
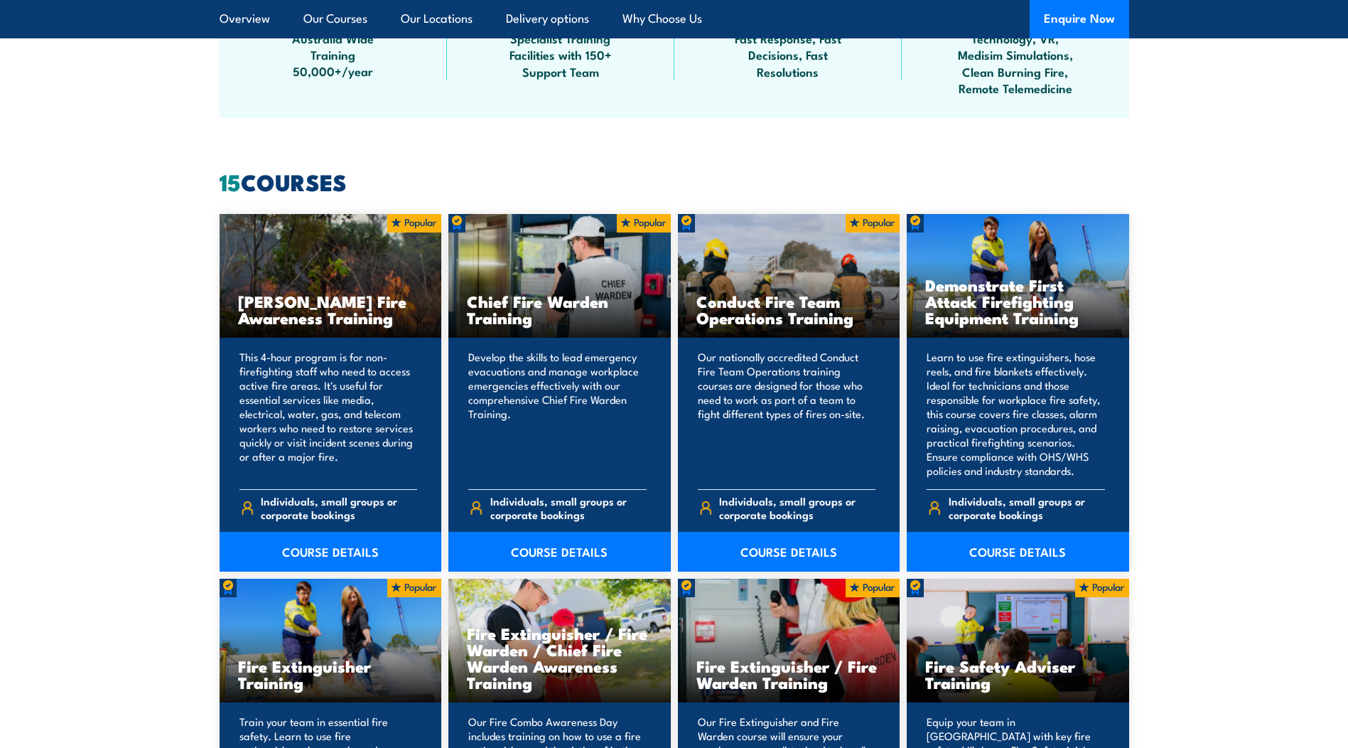
scroll to position [953, 0]
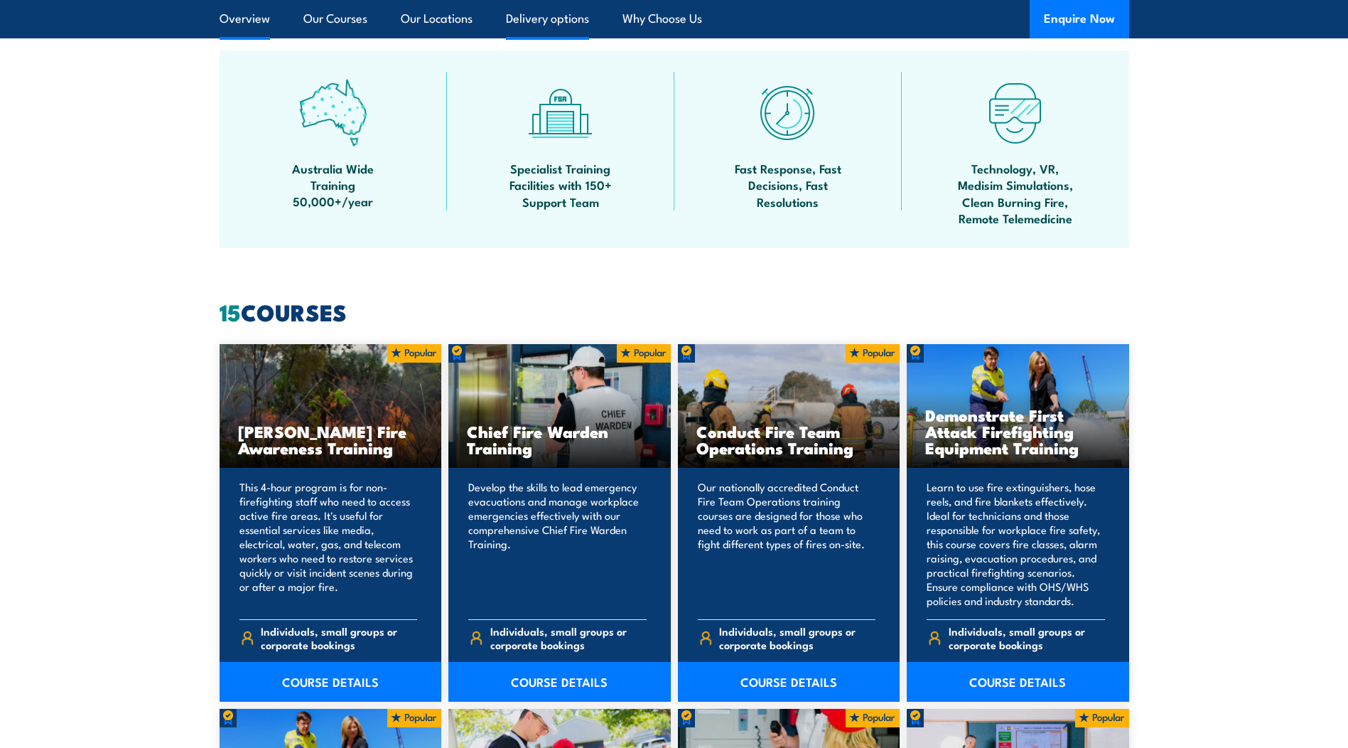
click at [524, 12] on link "Delivery options" at bounding box center [547, 19] width 83 height 38
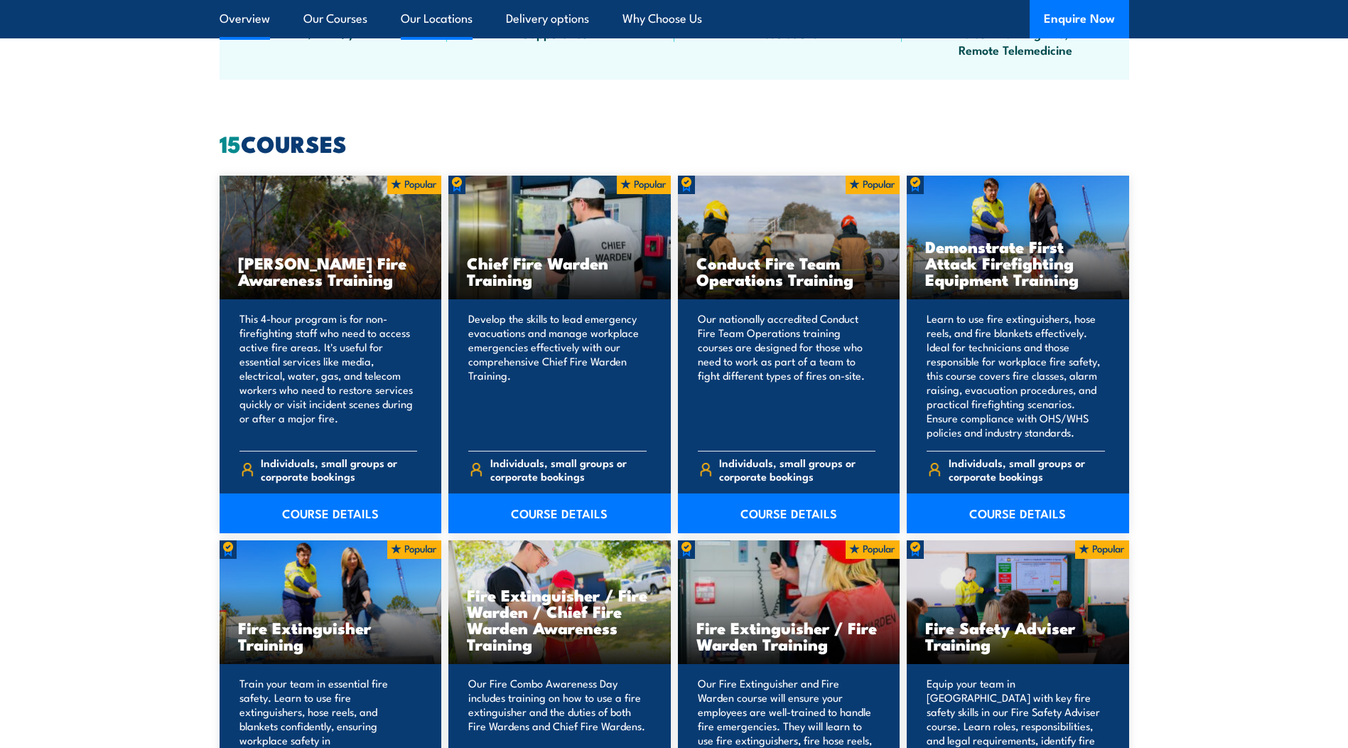
click at [426, 16] on link "Our Locations" at bounding box center [437, 19] width 72 height 38
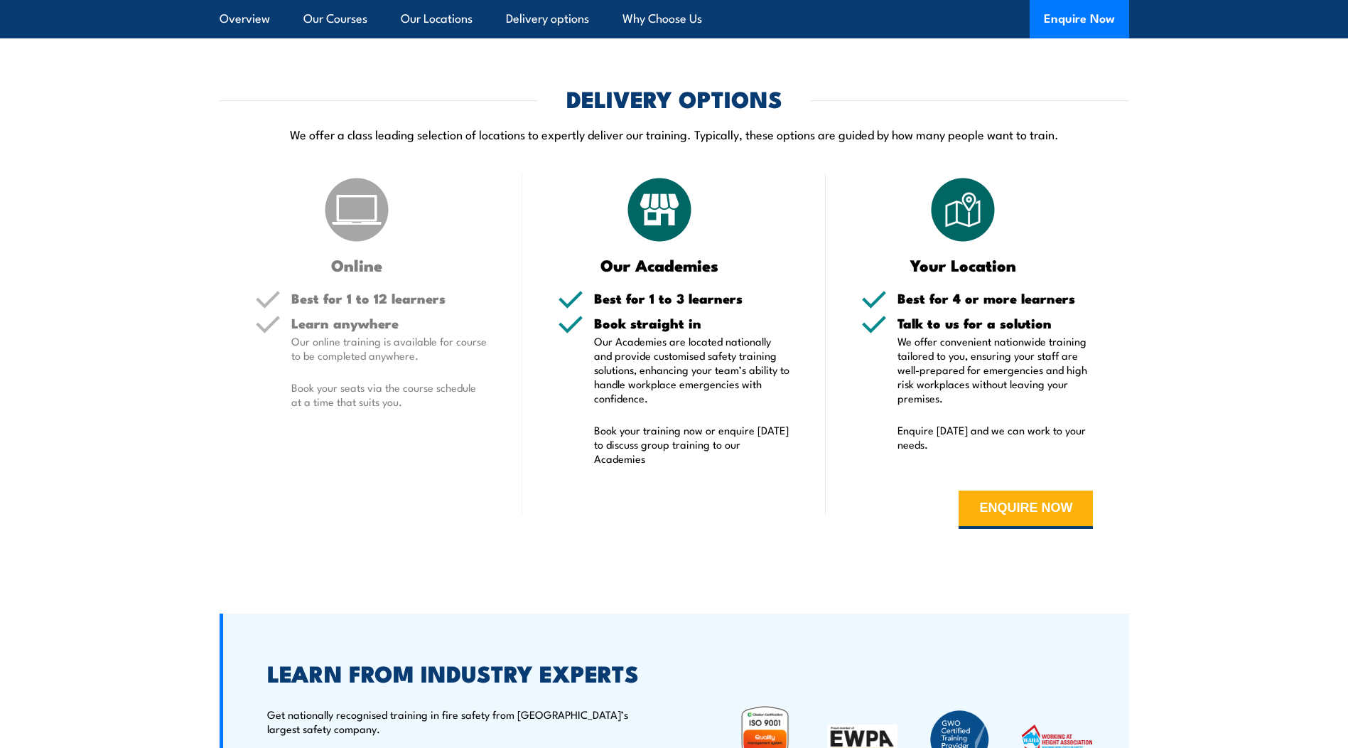
scroll to position [2927, 0]
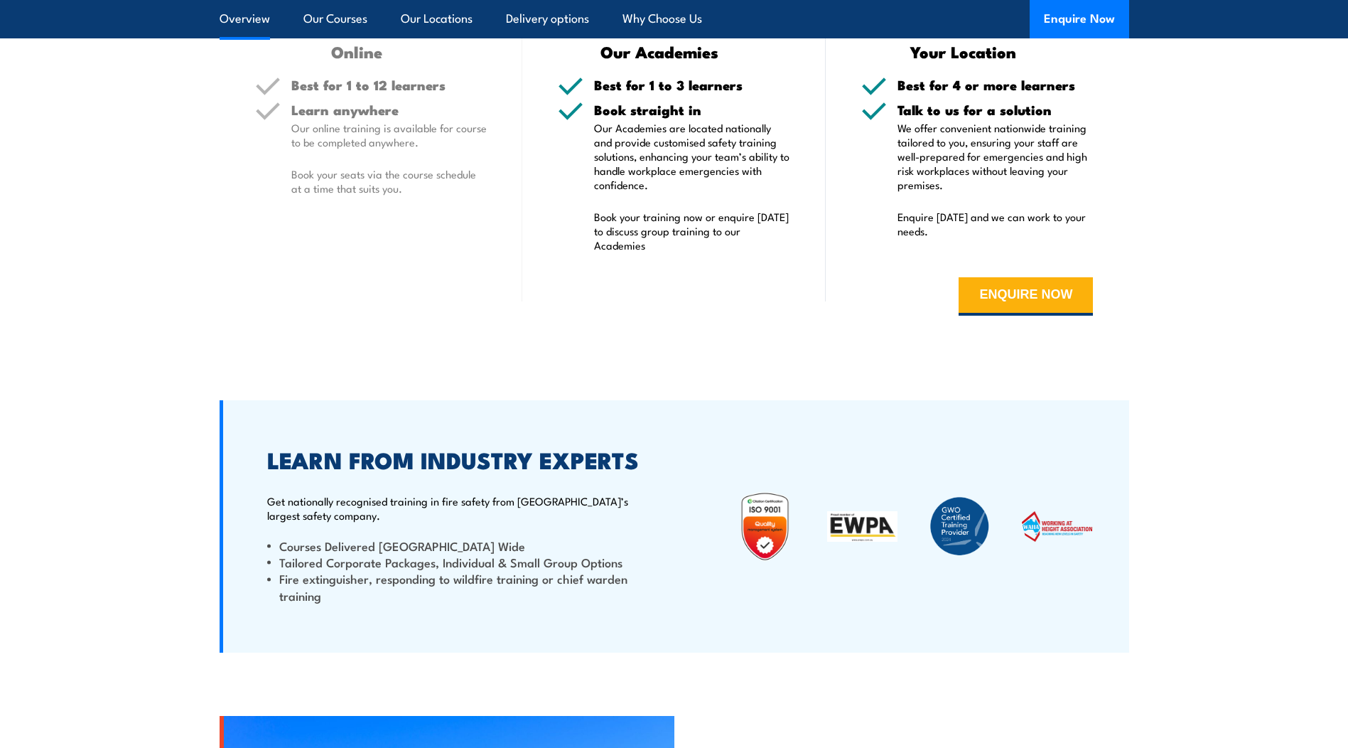
click at [223, 9] on link "Overview" at bounding box center [245, 19] width 50 height 38
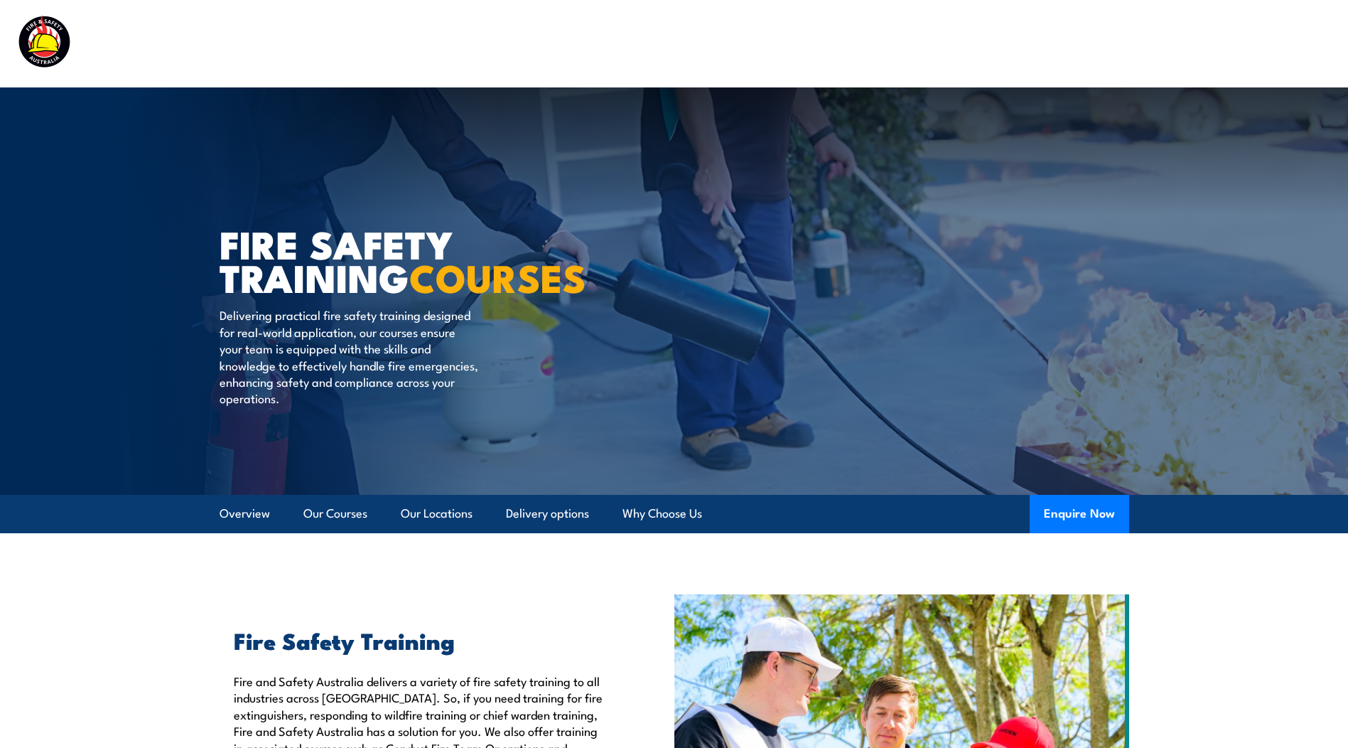
click at [38, 34] on img at bounding box center [107, 43] width 186 height 61
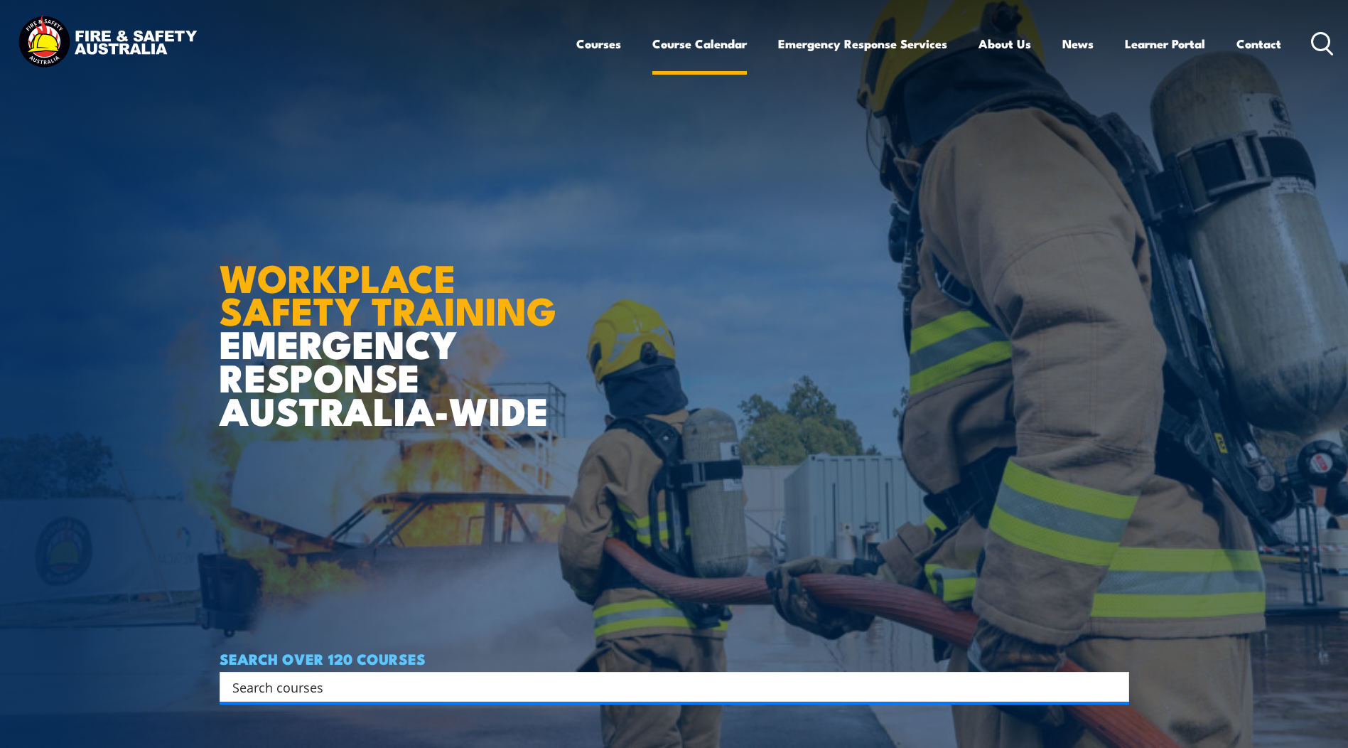
click at [712, 44] on link "Course Calendar" at bounding box center [700, 44] width 95 height 38
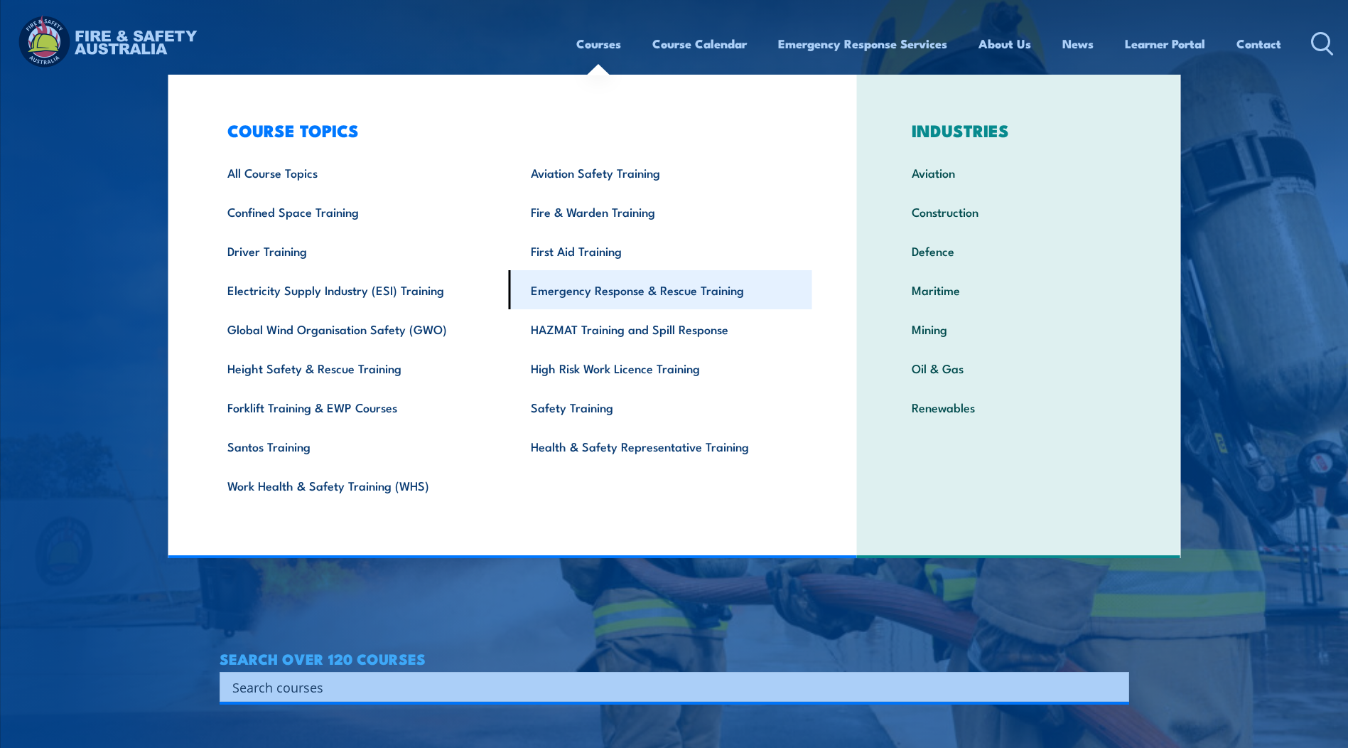
click at [663, 295] on link "Emergency Response & Rescue Training" at bounding box center [661, 289] width 304 height 39
click at [661, 295] on link "Emergency Response & Rescue Training" at bounding box center [661, 289] width 304 height 39
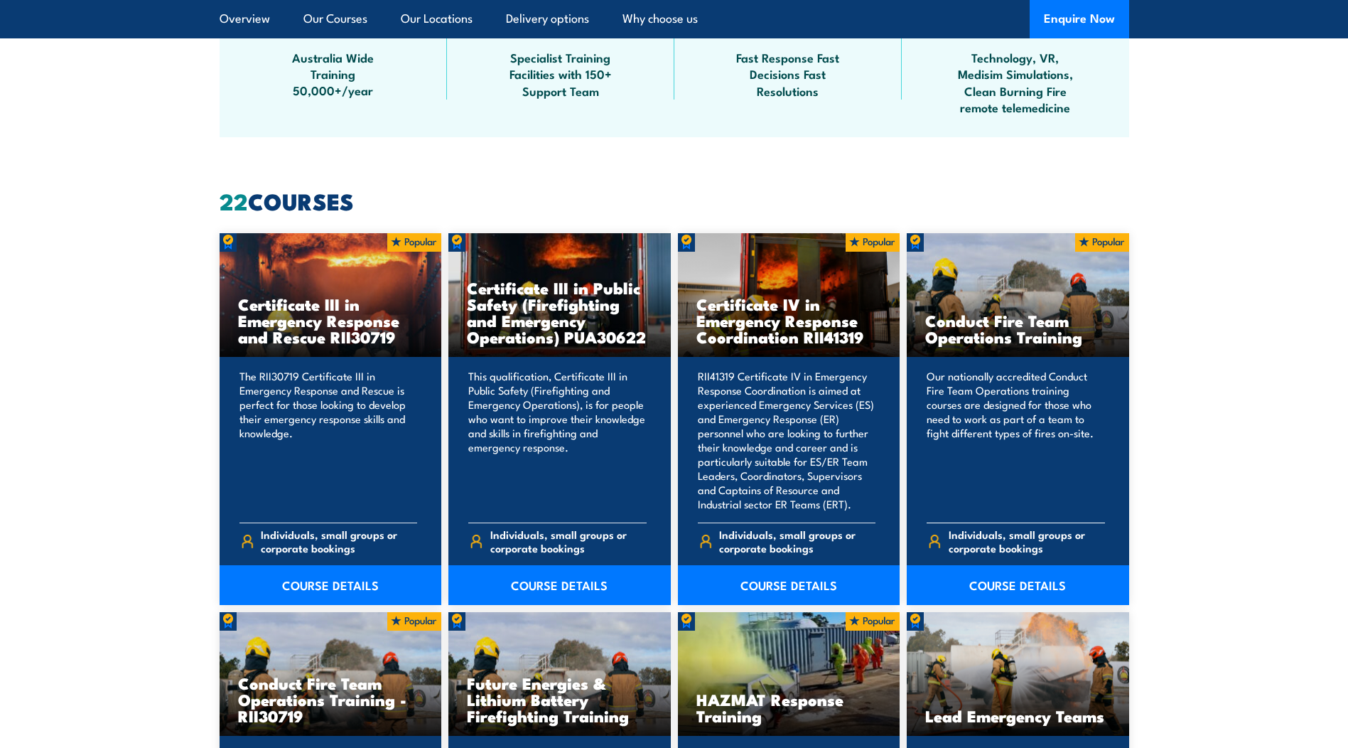
scroll to position [853, 0]
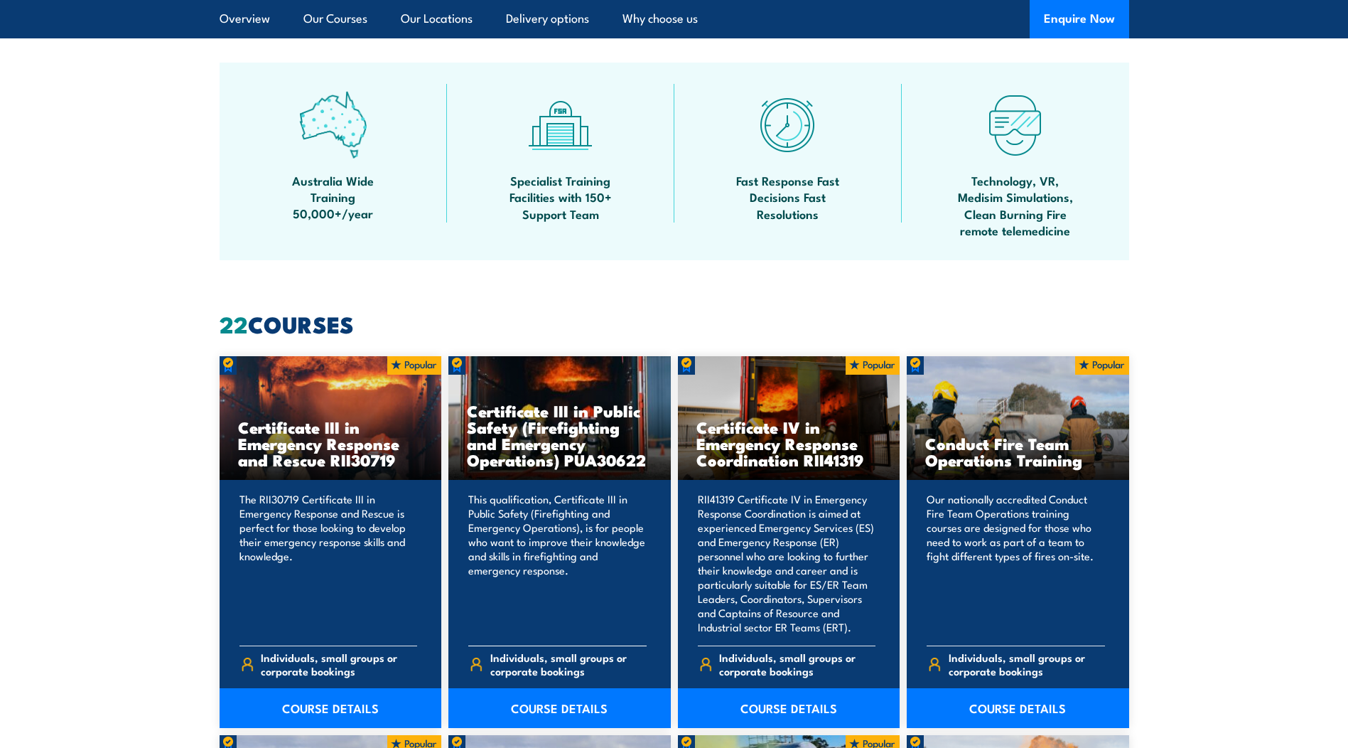
click at [562, 444] on h3 "Certificate III in Public Safety (Firefighting and Emergency Operations) PUA306…" at bounding box center [560, 434] width 186 height 65
click at [577, 698] on link "COURSE DETAILS" at bounding box center [560, 708] width 222 height 40
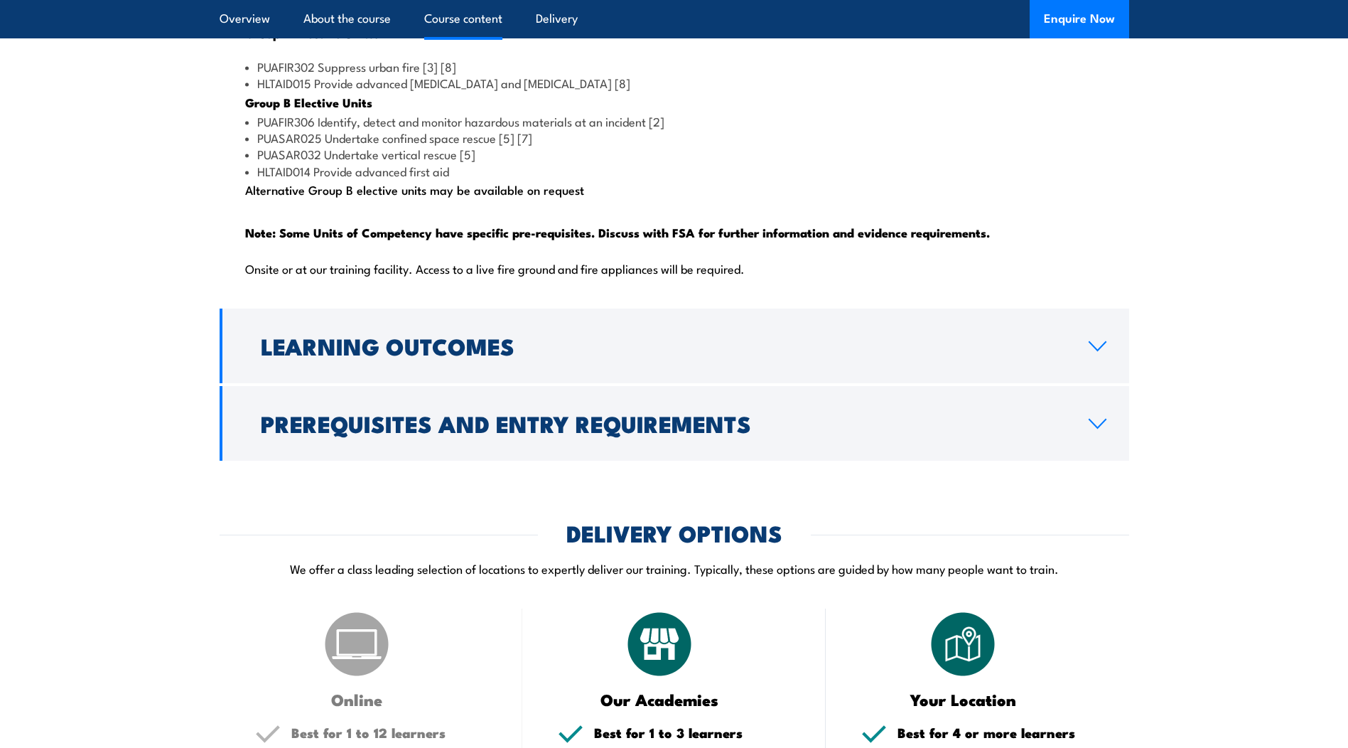
scroll to position [1351, 0]
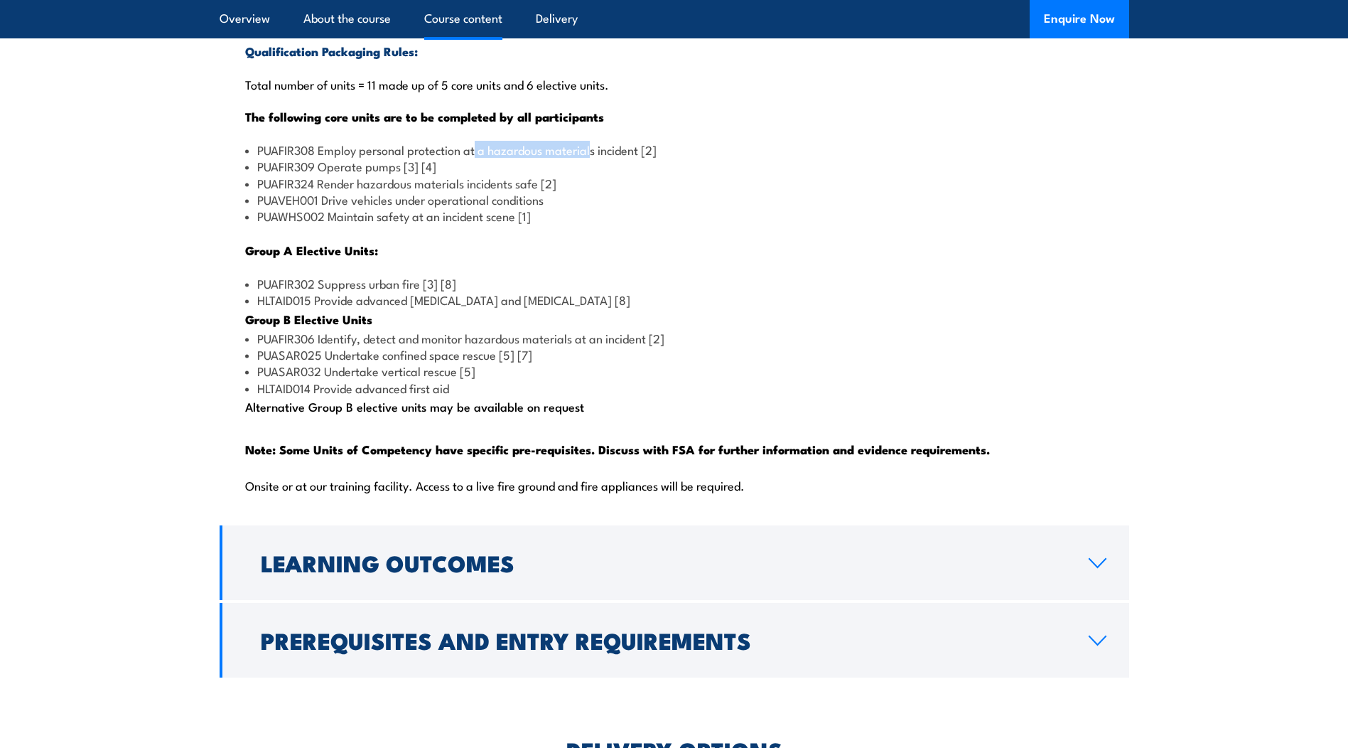
drag, startPoint x: 475, startPoint y: 181, endPoint x: 591, endPoint y: 181, distance: 115.9
click at [591, 158] on li "PUAFIR308 Employ personal protection at a hazardous materials incident [2]" at bounding box center [674, 149] width 859 height 16
drag, startPoint x: 348, startPoint y: 195, endPoint x: 433, endPoint y: 188, distance: 85.6
click at [433, 188] on ul "PUAFIR308 Employ personal protection at a hazardous materials incident [2] PUAF…" at bounding box center [674, 182] width 859 height 83
drag, startPoint x: 433, startPoint y: 188, endPoint x: 383, endPoint y: 217, distance: 57.3
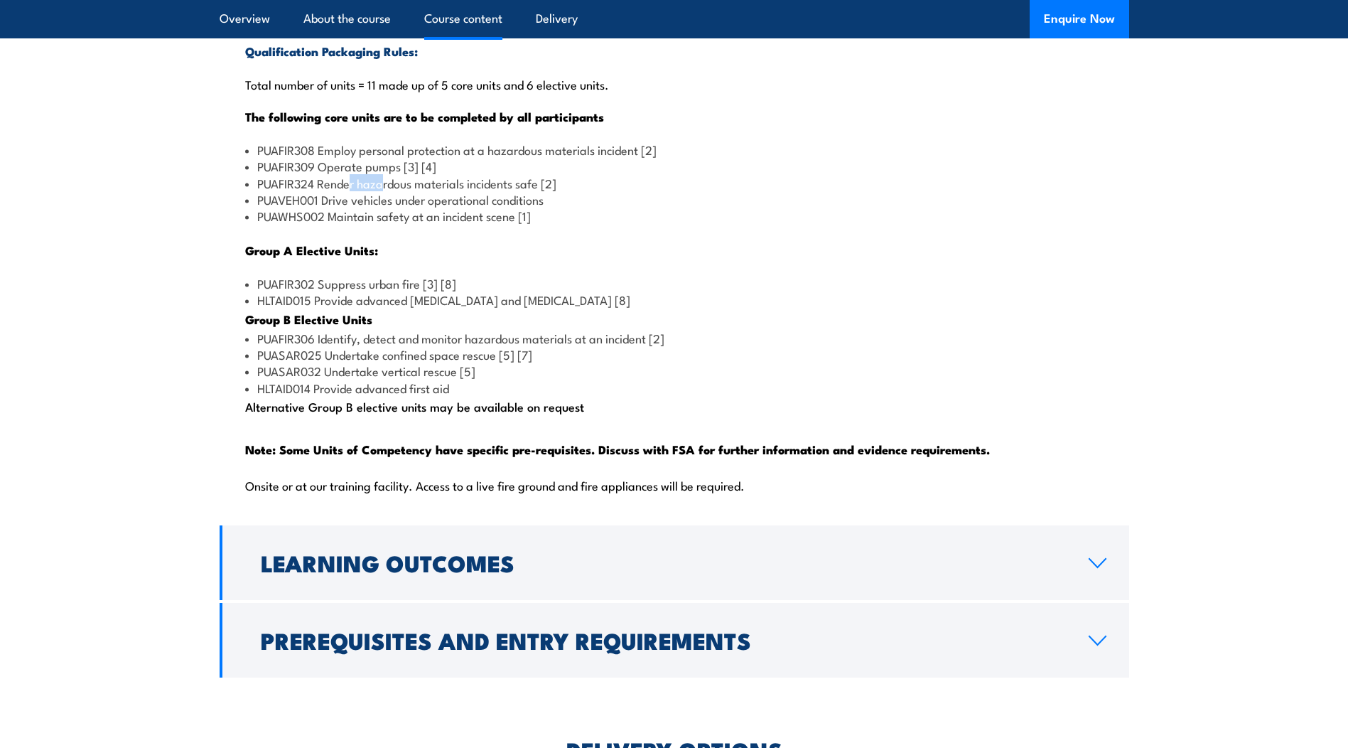
click at [383, 191] on li "PUAFIR324 Render hazardous materials incidents safe [2]" at bounding box center [674, 183] width 859 height 16
drag, startPoint x: 383, startPoint y: 217, endPoint x: 404, endPoint y: 235, distance: 27.2
click at [404, 208] on li "PUAVEH001 Drive vehicles under operational conditions" at bounding box center [674, 199] width 859 height 16
drag, startPoint x: 404, startPoint y: 235, endPoint x: 443, endPoint y: 254, distance: 43.9
click at [443, 224] on li "PUAWHS002 Maintain safety at an incident scene [1]" at bounding box center [674, 216] width 859 height 16
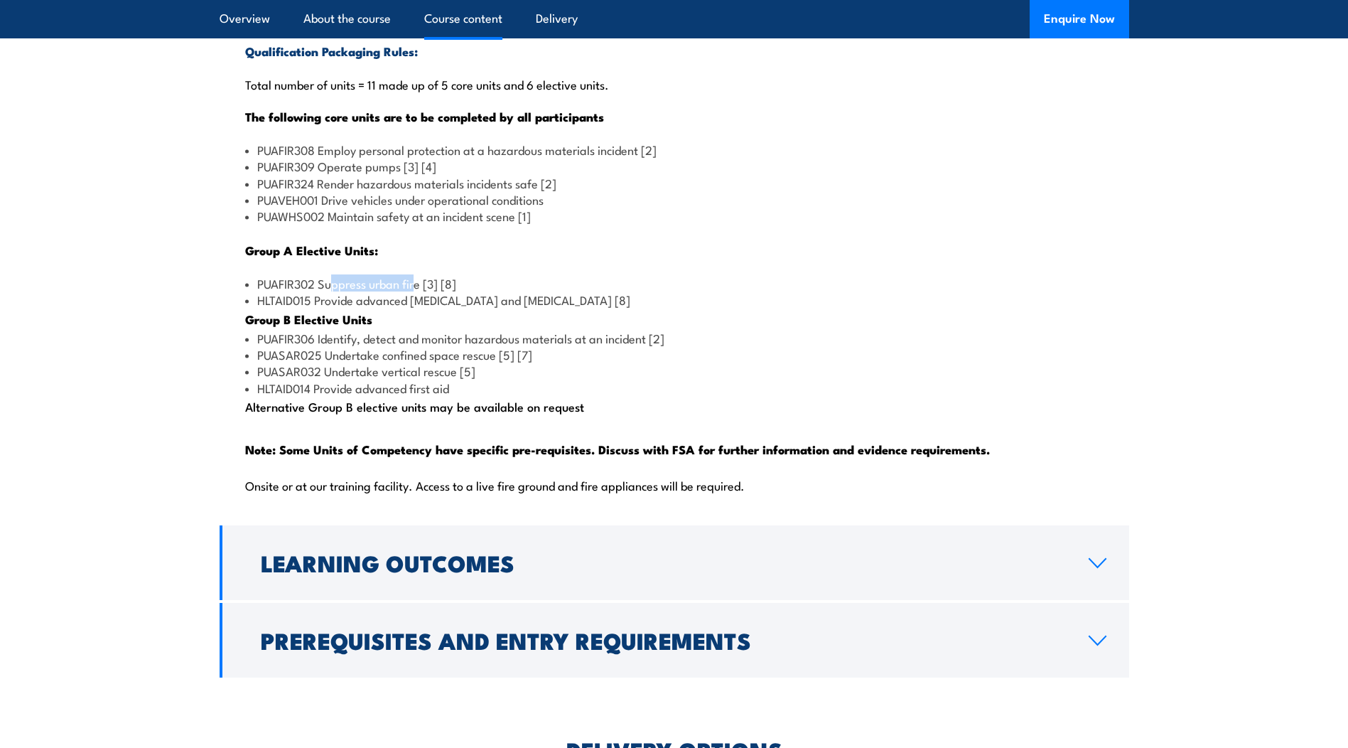
drag, startPoint x: 443, startPoint y: 254, endPoint x: 416, endPoint y: 311, distance: 63.0
click at [416, 311] on div "Qualification Packaging Rules: Total number of units = 11 made up of 5 core uni…" at bounding box center [675, 277] width 910 height 492
drag, startPoint x: 416, startPoint y: 311, endPoint x: 442, endPoint y: 393, distance: 85.9
click at [442, 363] on li "PUASAR025 Undertake confined space rescue [5] [7]" at bounding box center [674, 354] width 859 height 16
drag, startPoint x: 442, startPoint y: 393, endPoint x: 364, endPoint y: 431, distance: 86.8
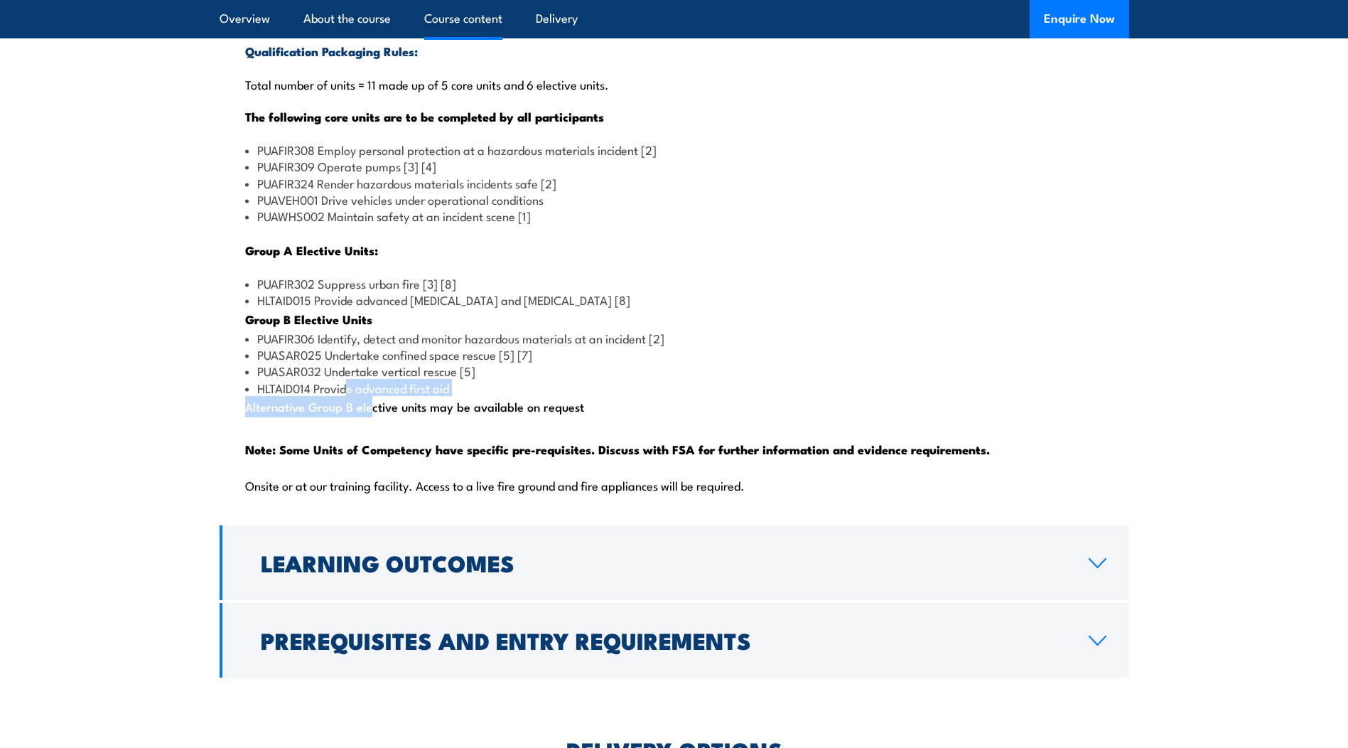
click at [364, 431] on div "Qualification Packaging Rules: Total number of units = 11 made up of 5 core uni…" at bounding box center [675, 277] width 910 height 492
drag, startPoint x: 364, startPoint y: 431, endPoint x: 532, endPoint y: 453, distance: 169.2
click at [532, 453] on div "Qualification Packaging Rules: Total number of units = 11 made up of 5 core uni…" at bounding box center [675, 277] width 910 height 492
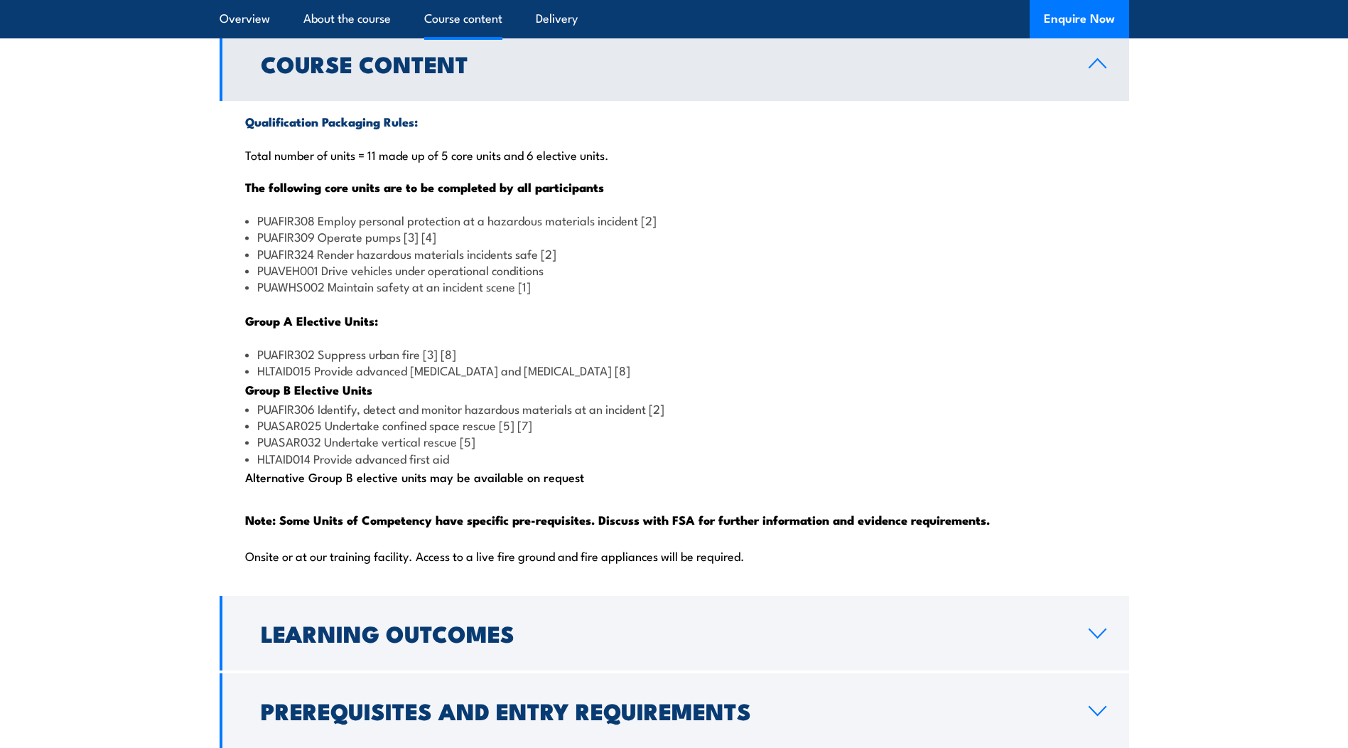
scroll to position [1280, 0]
drag, startPoint x: 349, startPoint y: 493, endPoint x: 431, endPoint y: 492, distance: 82.5
click at [431, 467] on li "HLTAID014 Provide advanced first aid" at bounding box center [674, 459] width 859 height 16
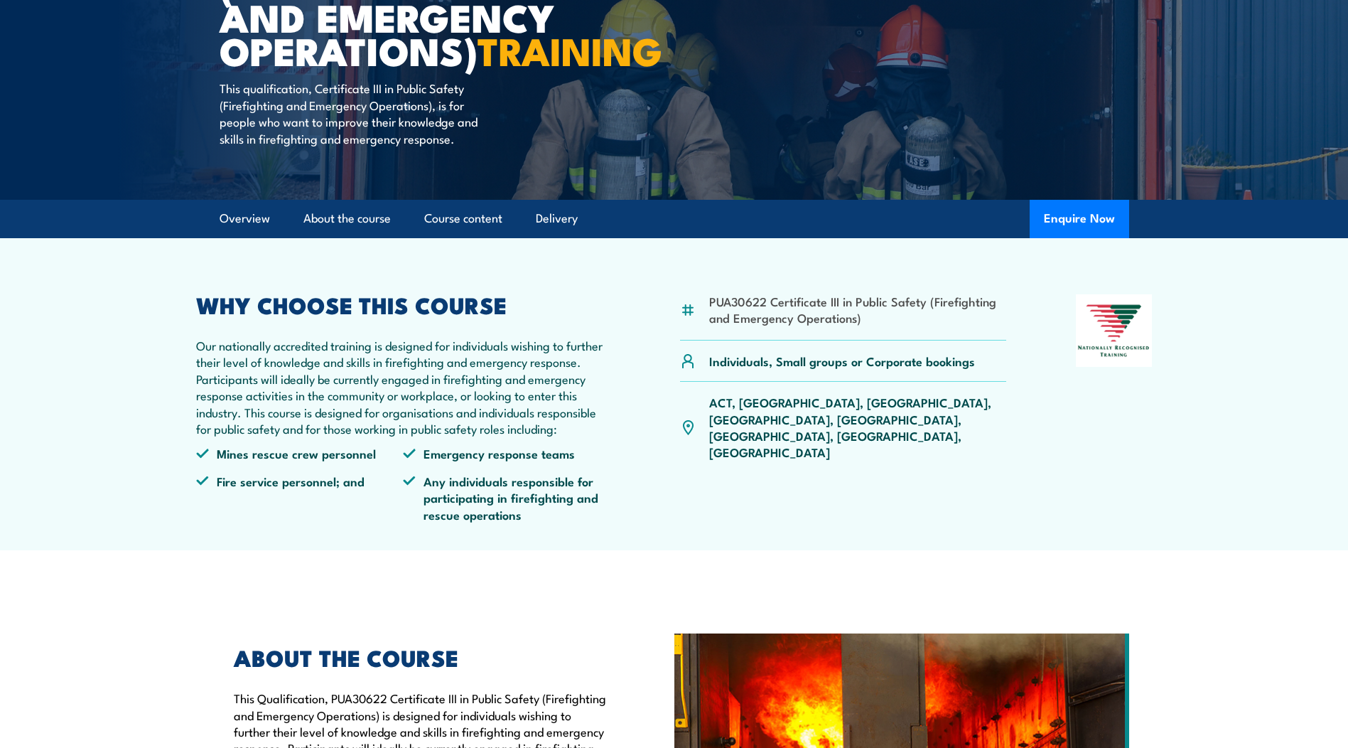
scroll to position [0, 0]
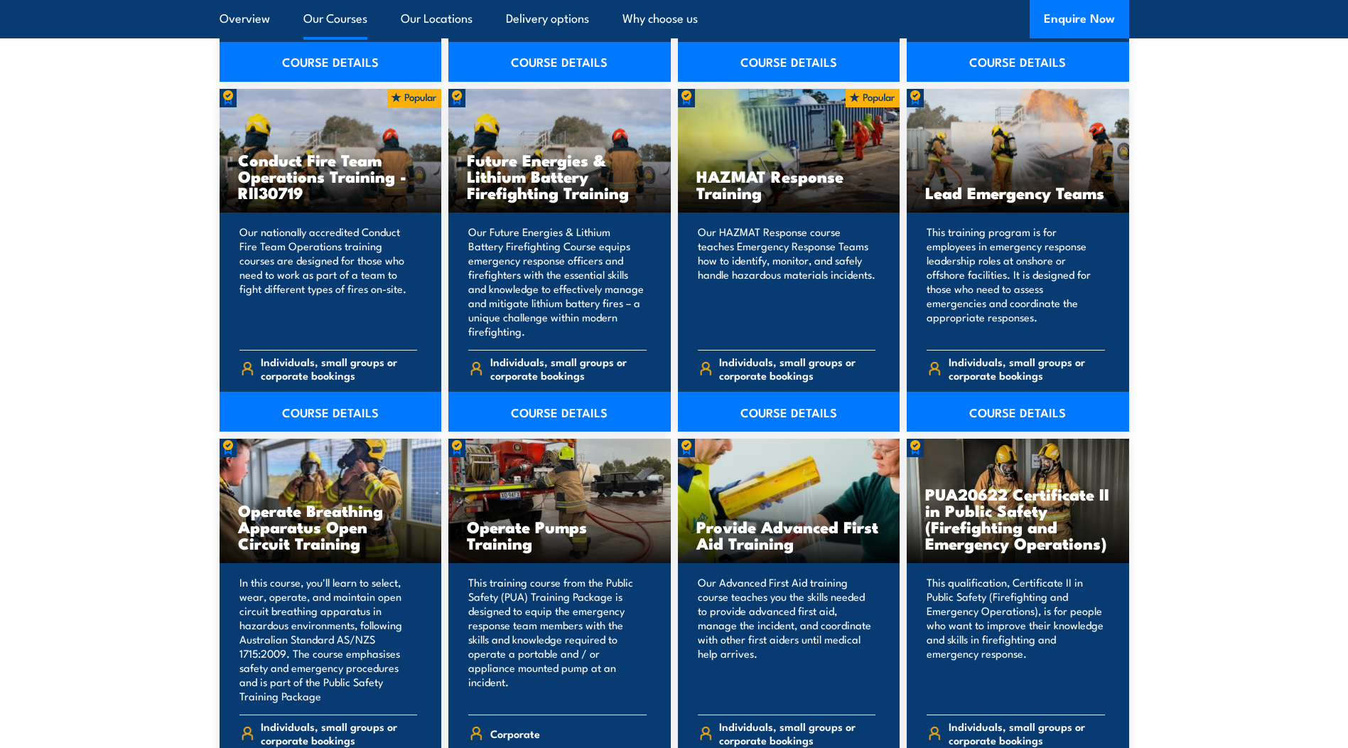
scroll to position [1564, 0]
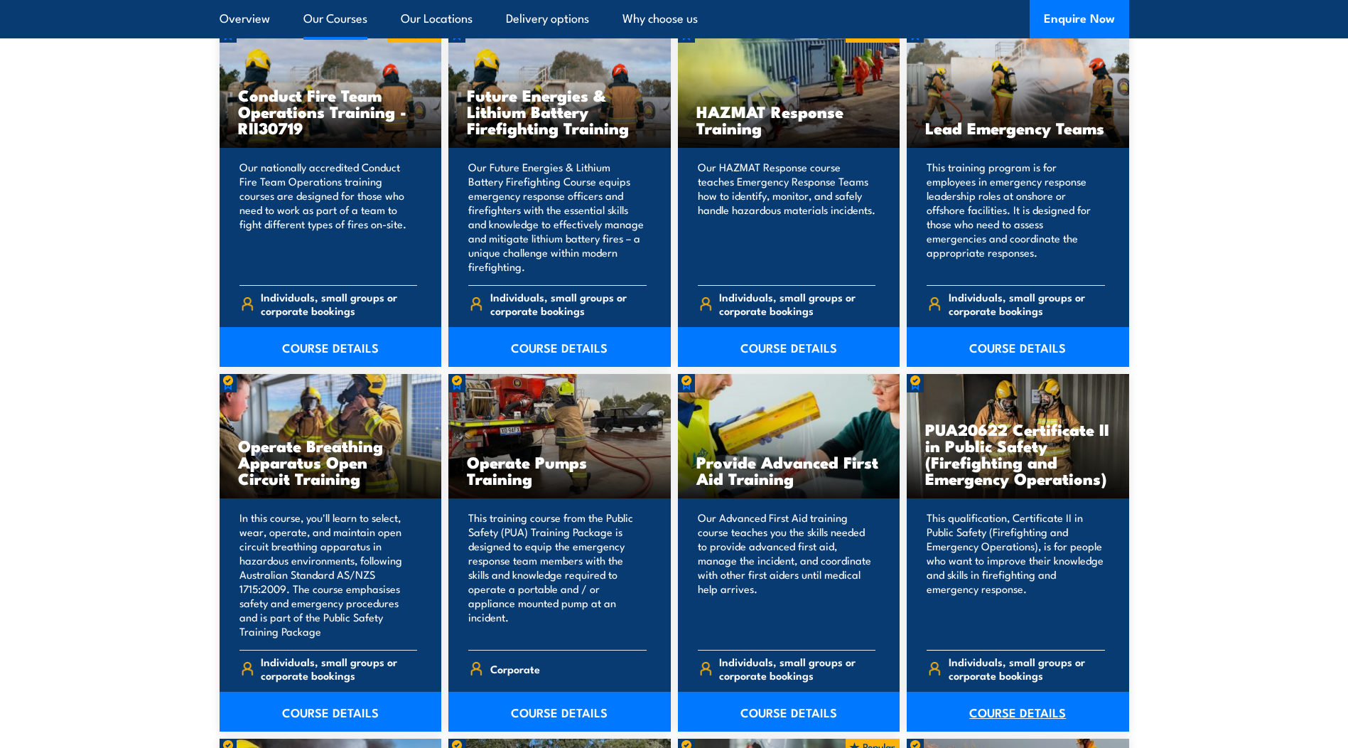
click at [1007, 707] on link "COURSE DETAILS" at bounding box center [1018, 712] width 222 height 40
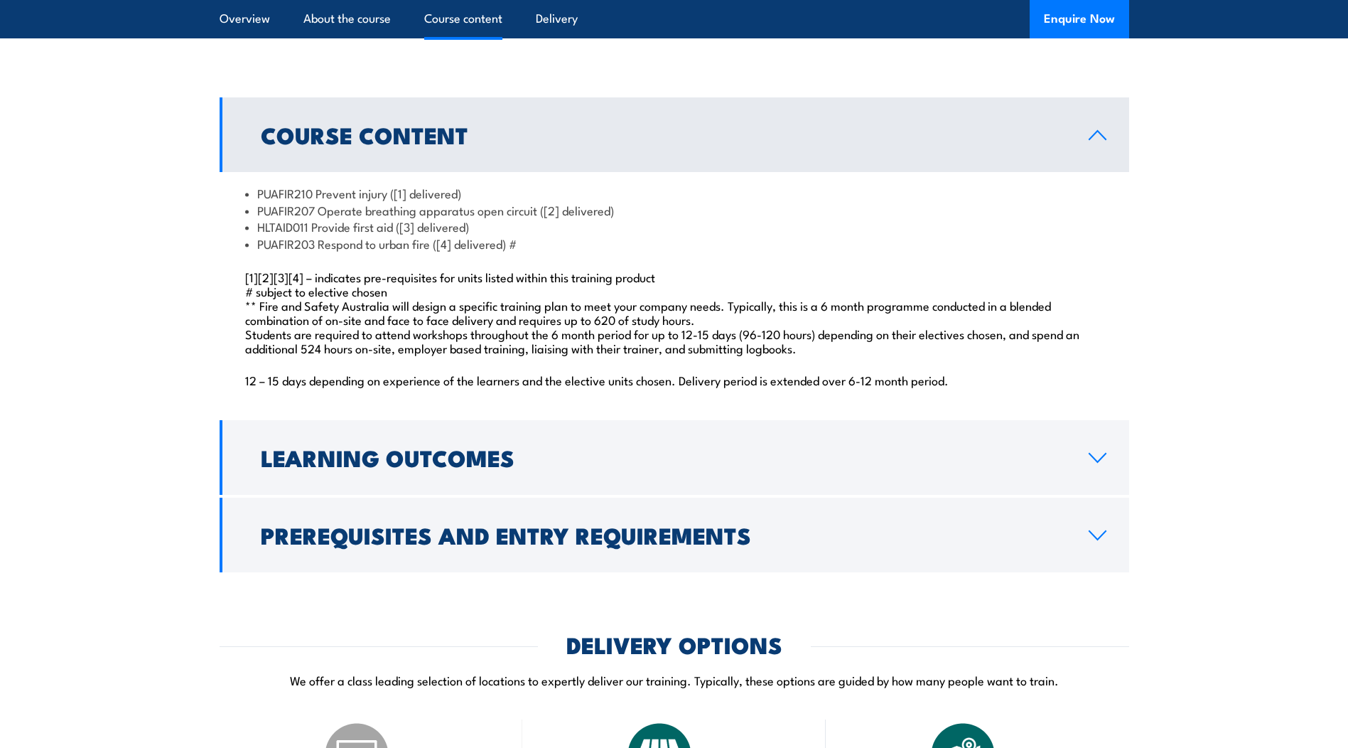
scroll to position [1208, 0]
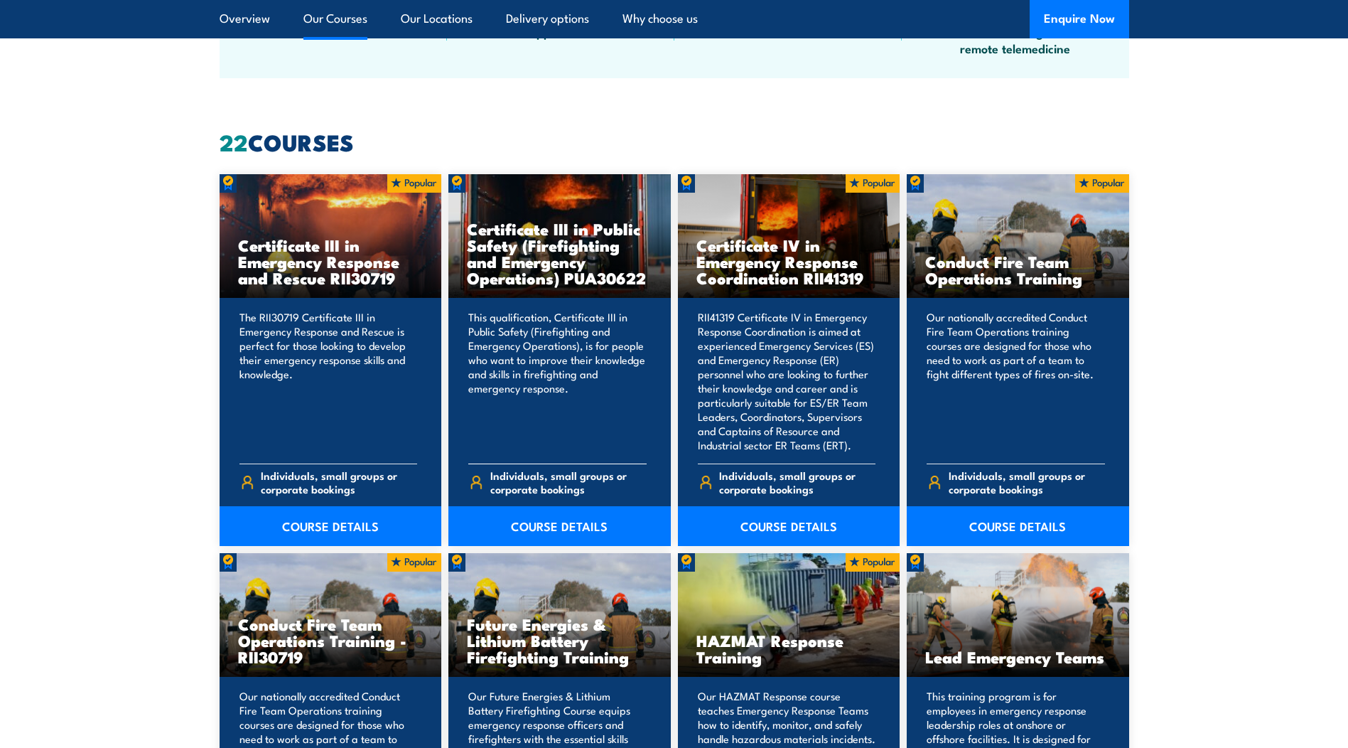
scroll to position [853, 0]
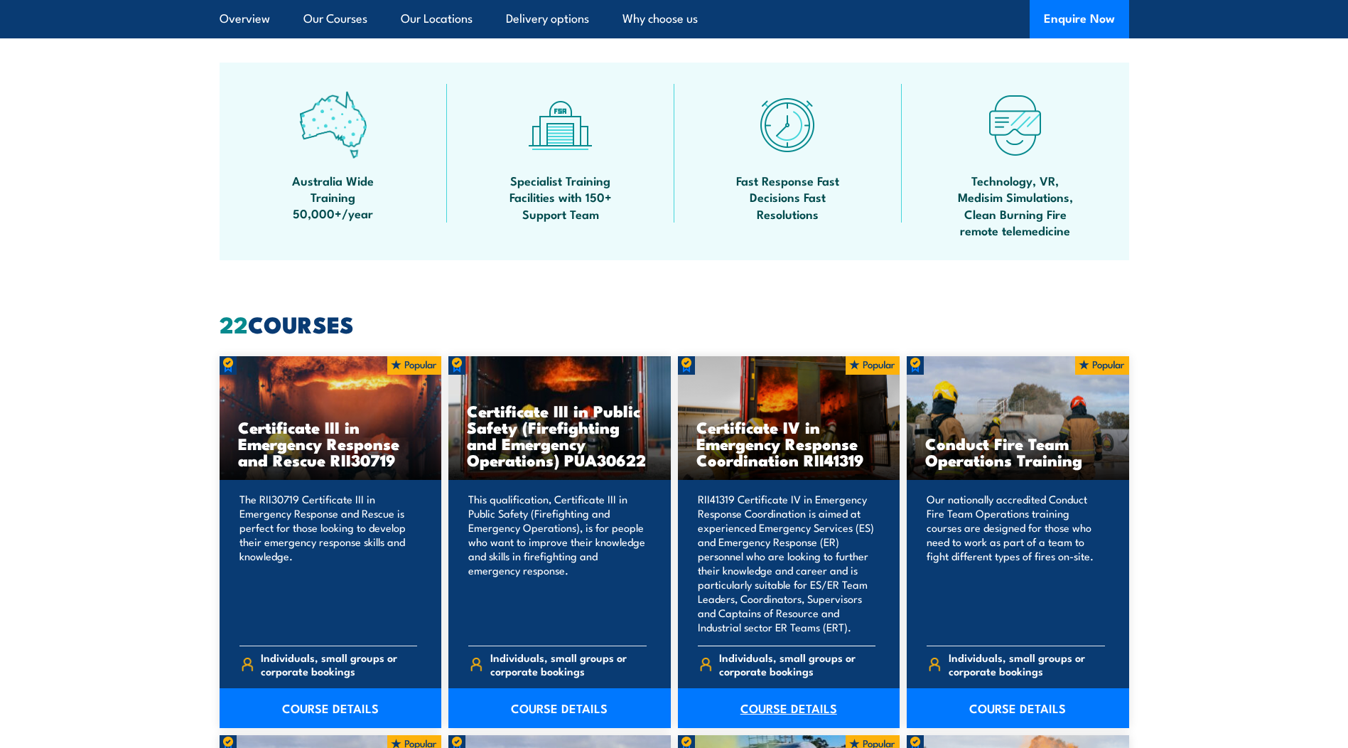
click at [802, 701] on link "COURSE DETAILS" at bounding box center [789, 708] width 222 height 40
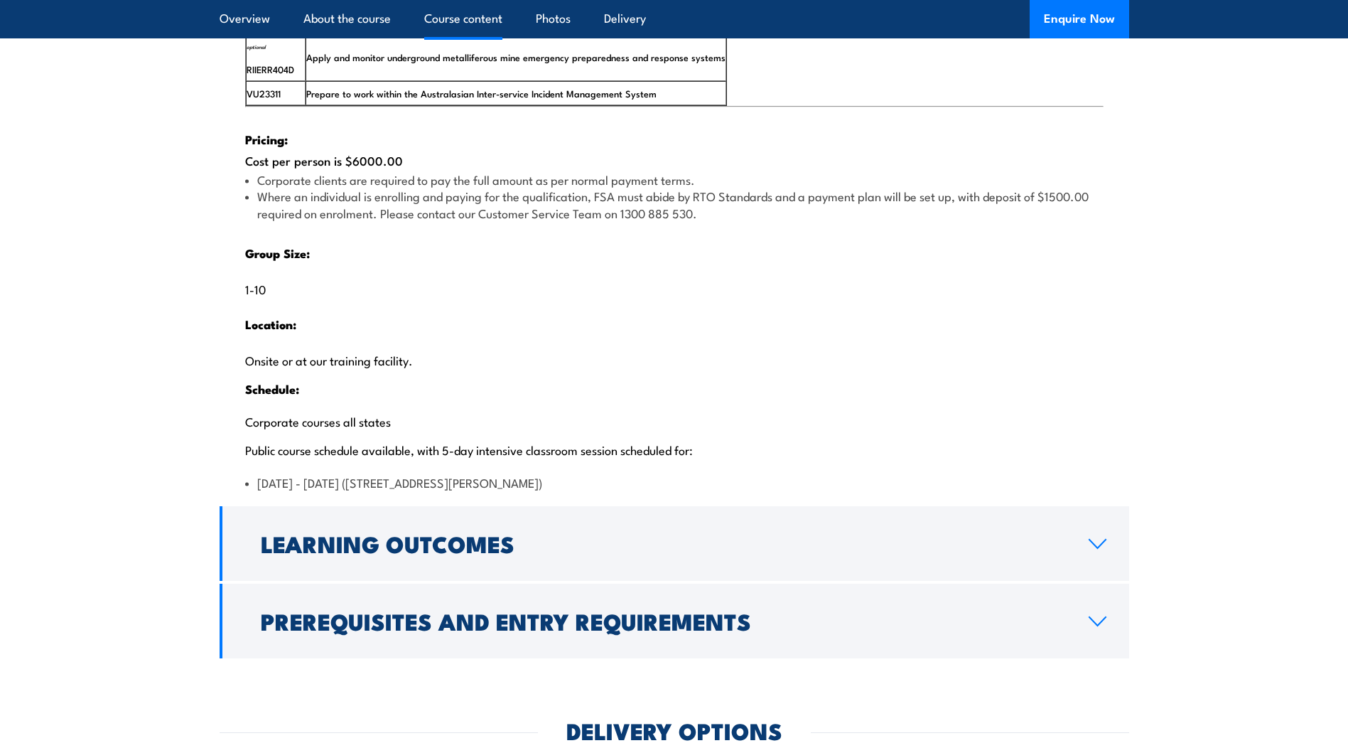
scroll to position [2701, 0]
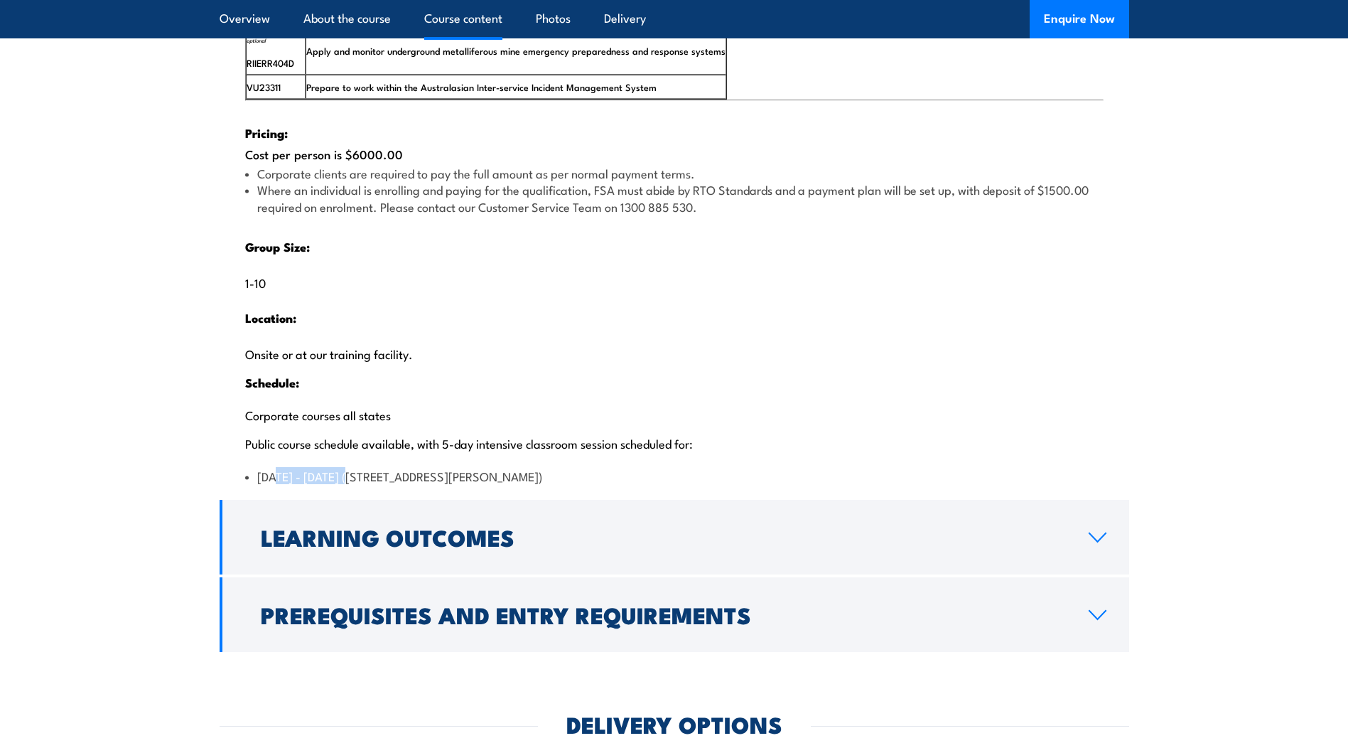
drag, startPoint x: 279, startPoint y: 530, endPoint x: 366, endPoint y: 527, distance: 87.5
click at [366, 484] on li "[DATE] - [DATE] ([STREET_ADDRESS][PERSON_NAME])" at bounding box center [674, 476] width 859 height 16
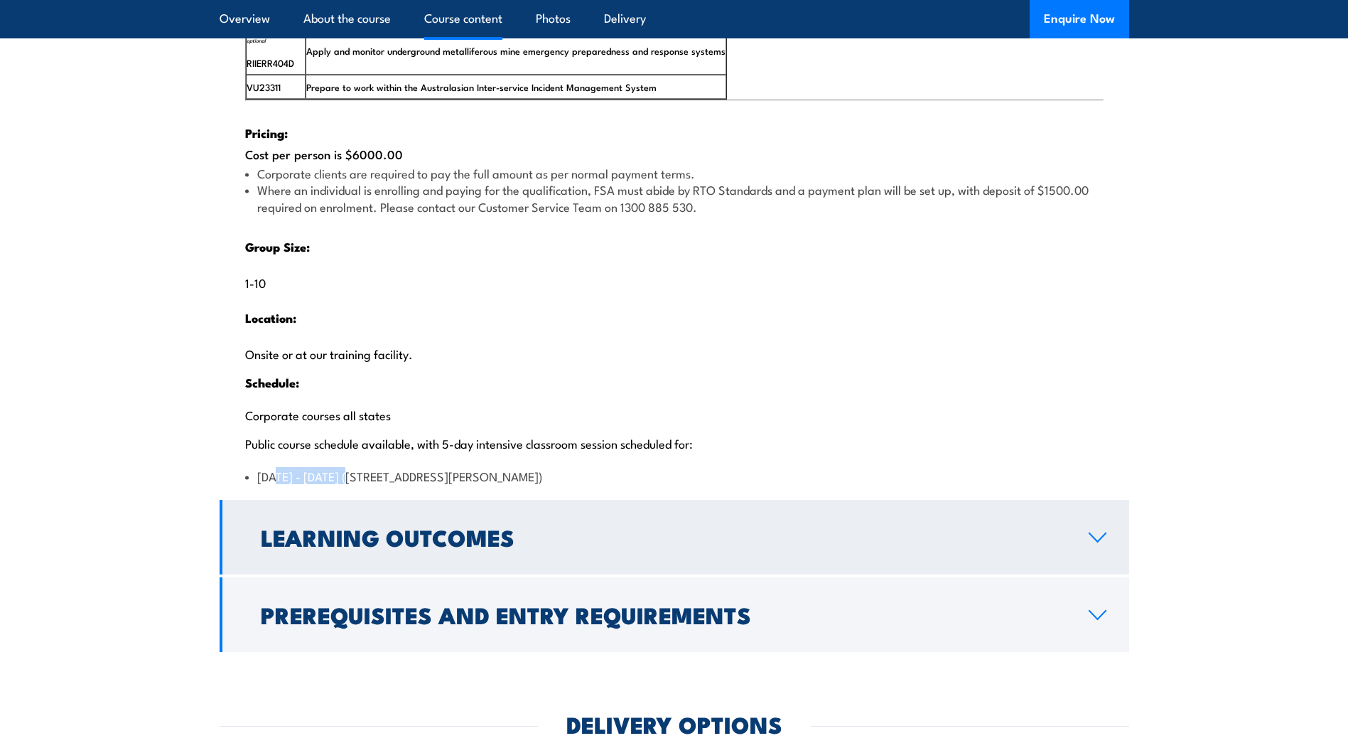
drag, startPoint x: 366, startPoint y: 527, endPoint x: 392, endPoint y: 567, distance: 46.7
click at [392, 567] on link "Learning Outcomes" at bounding box center [675, 537] width 910 height 75
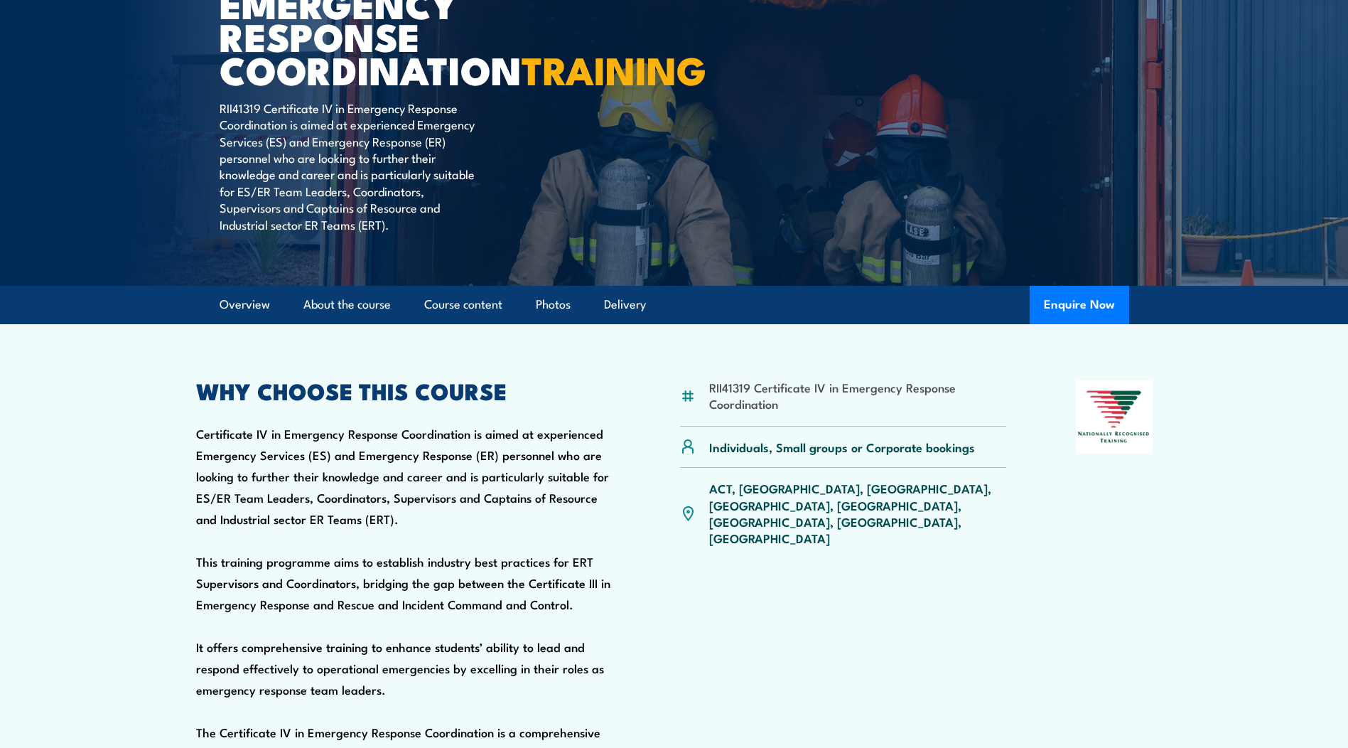
scroll to position [0, 0]
